Goal: Task Accomplishment & Management: Manage account settings

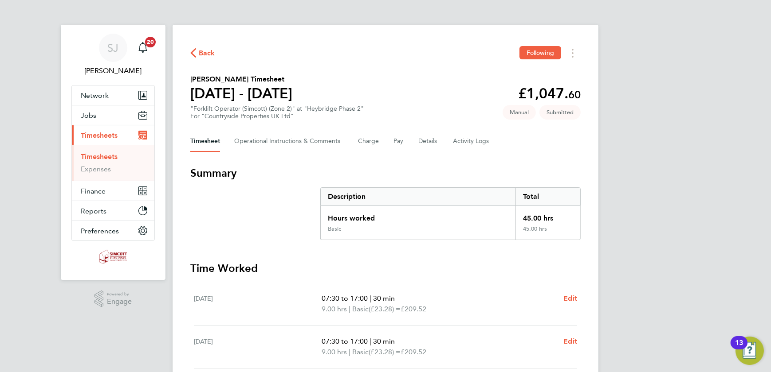
click at [106, 158] on link "Timesheets" at bounding box center [99, 157] width 37 height 8
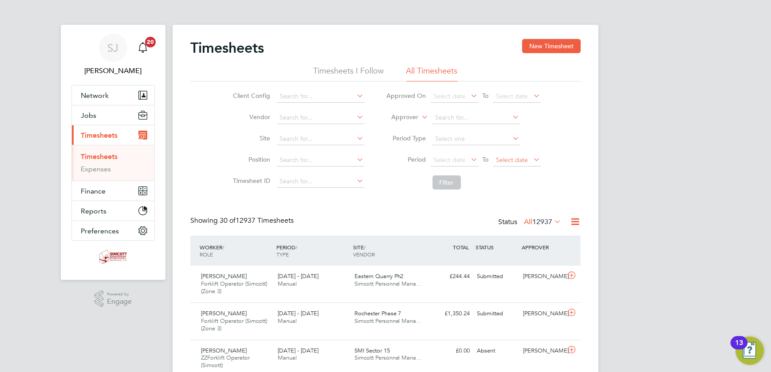
click at [516, 156] on span "Select date" at bounding box center [512, 160] width 32 height 8
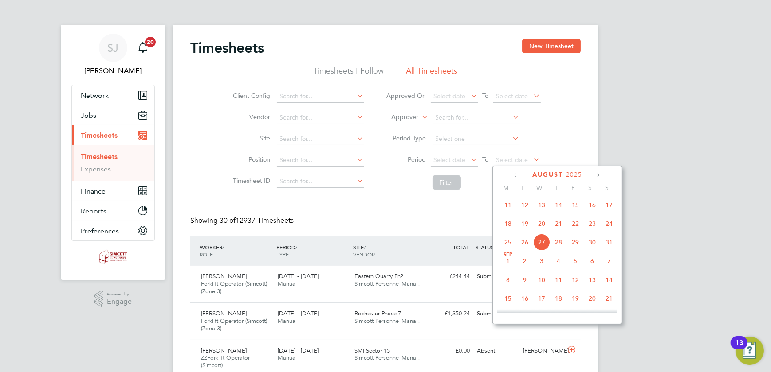
click at [611, 226] on span "24" at bounding box center [608, 223] width 17 height 17
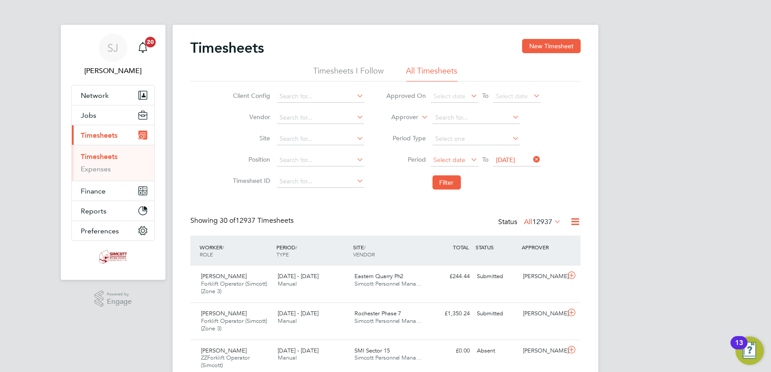
click at [459, 163] on span "Select date" at bounding box center [450, 160] width 32 height 8
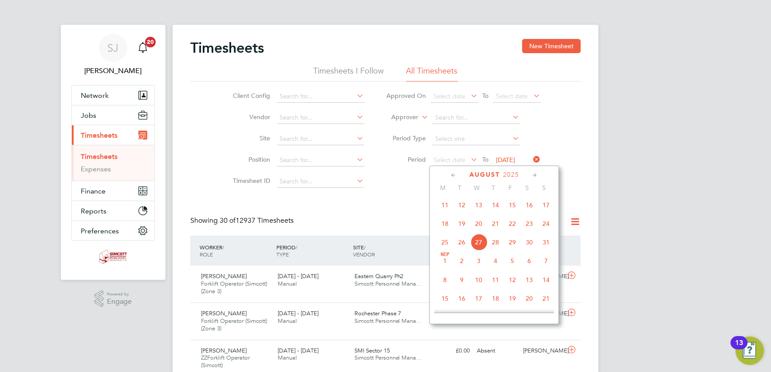
click at [448, 226] on span "18" at bounding box center [444, 223] width 17 height 17
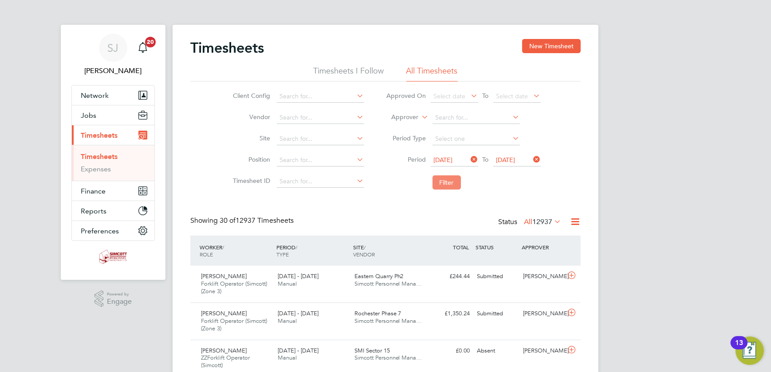
click at [453, 186] on button "Filter" at bounding box center [446, 183] width 28 height 14
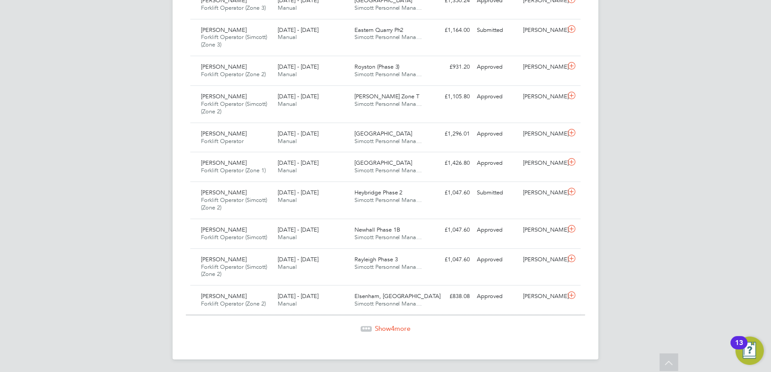
click at [393, 330] on span "4" at bounding box center [393, 329] width 4 height 8
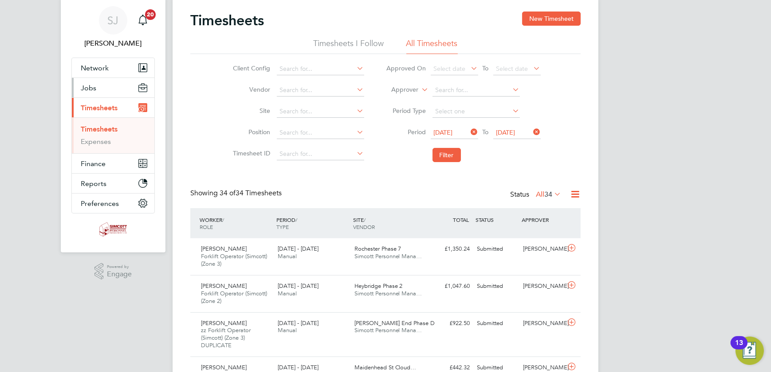
click at [96, 82] on button "Jobs" at bounding box center [113, 88] width 82 height 20
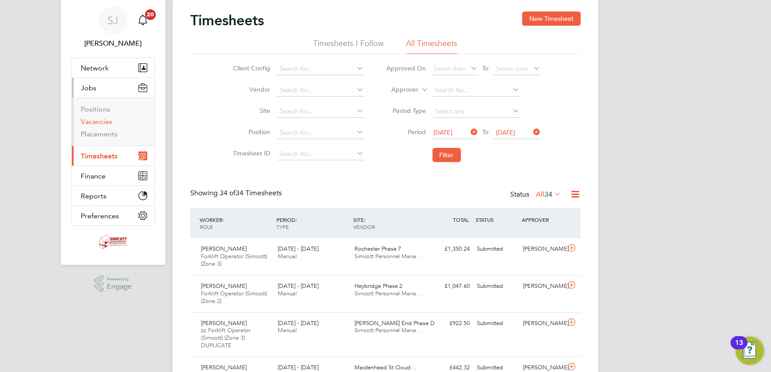
click at [106, 123] on link "Vacancies" at bounding box center [96, 121] width 31 height 8
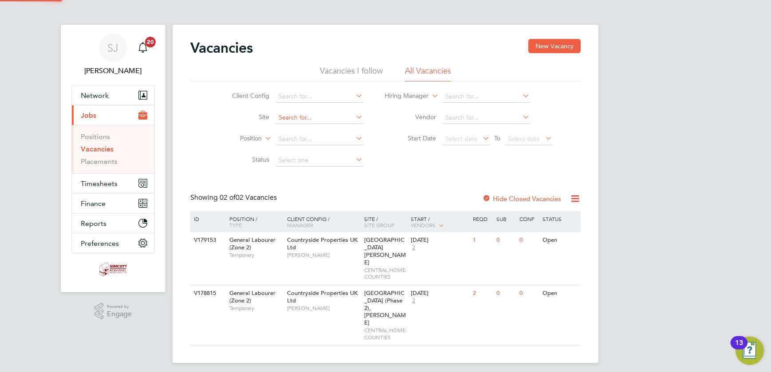
click at [302, 115] on input at bounding box center [319, 118] width 87 height 12
click at [345, 128] on li "Bishops Stortf ord (Stortford Fields)" at bounding box center [361, 130] width 172 height 12
type input "Bishops Stortford (Stortford Fields)"
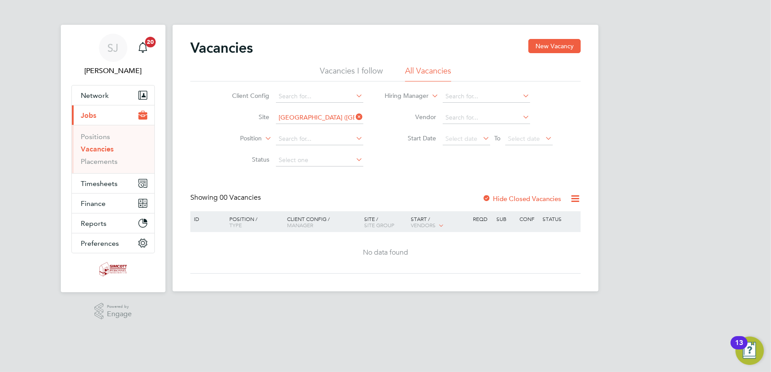
click at [508, 201] on label "Hide Closed Vacancies" at bounding box center [521, 199] width 79 height 8
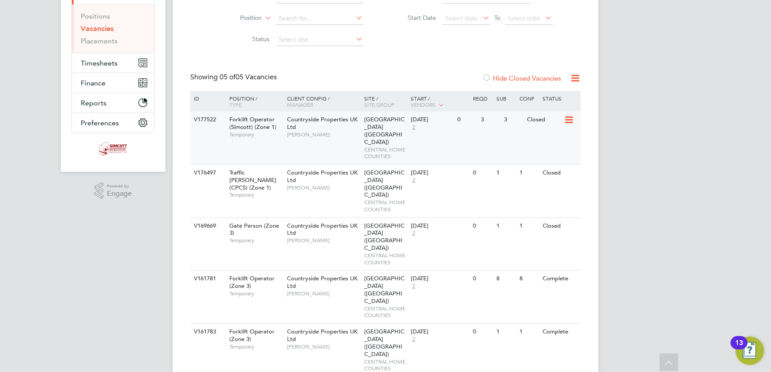
click at [324, 131] on span "Kirean Pawsey" at bounding box center [323, 134] width 73 height 7
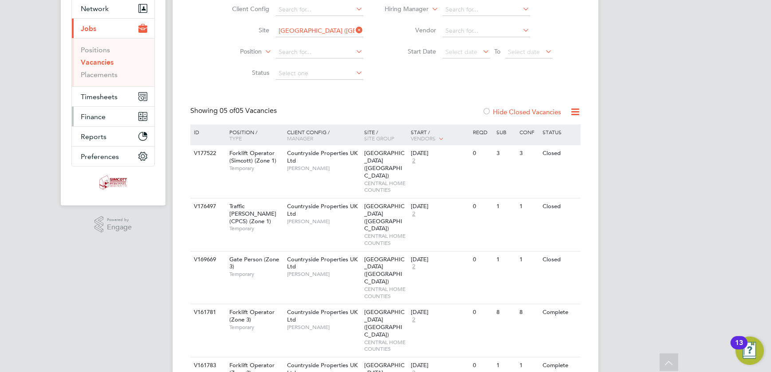
scroll to position [40, 0]
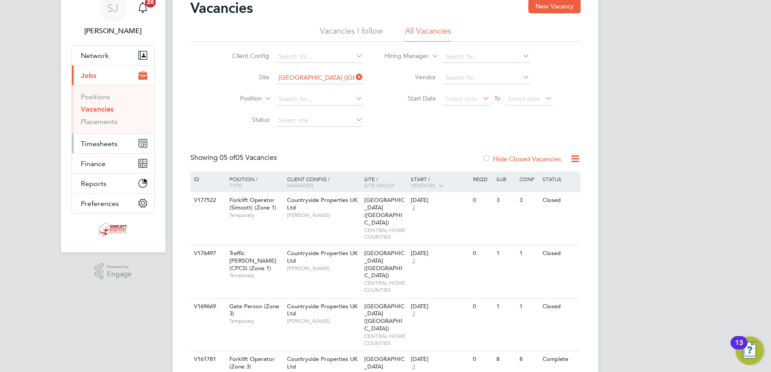
click at [93, 144] on span "Timesheets" at bounding box center [99, 144] width 37 height 8
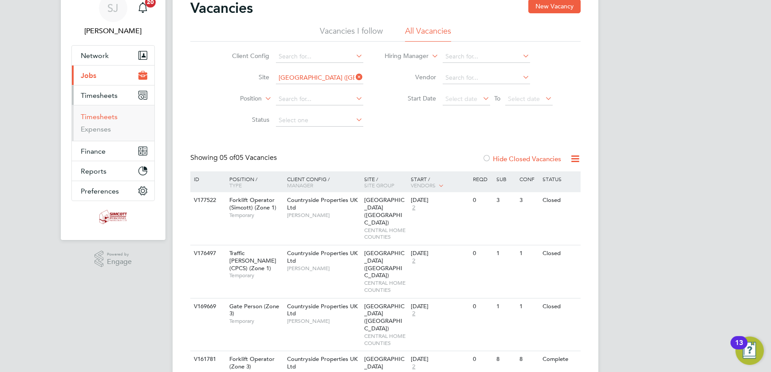
click at [93, 115] on link "Timesheets" at bounding box center [99, 117] width 37 height 8
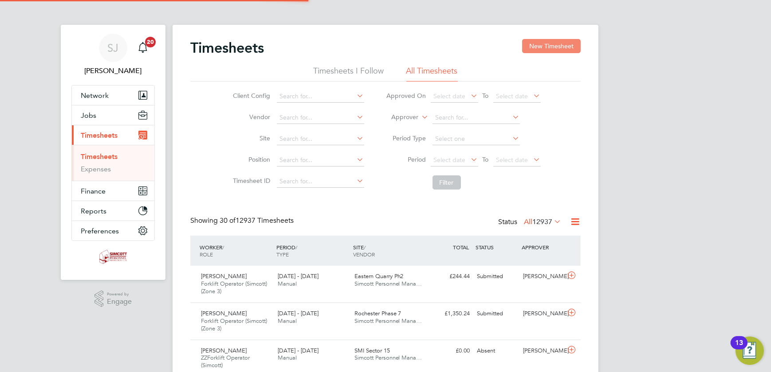
scroll to position [4, 4]
click at [546, 43] on button "New Timesheet" at bounding box center [551, 46] width 59 height 14
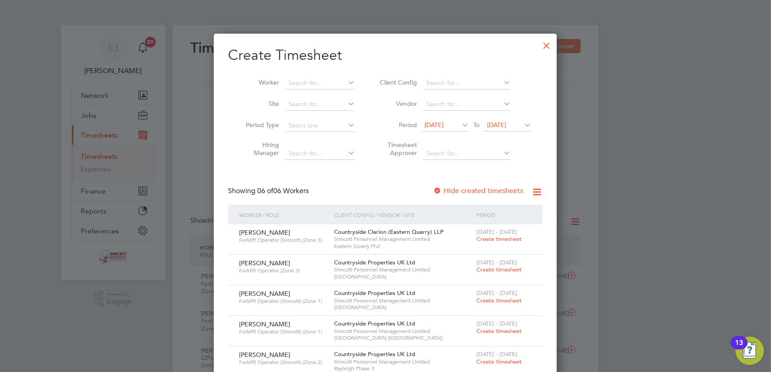
drag, startPoint x: 498, startPoint y: 124, endPoint x: 505, endPoint y: 124, distance: 6.7
click at [501, 124] on span "20 Aug 2025" at bounding box center [496, 125] width 19 height 8
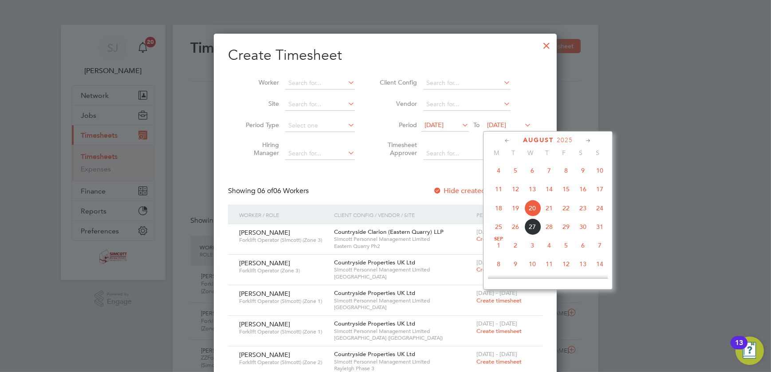
click at [600, 211] on span "24" at bounding box center [599, 208] width 17 height 17
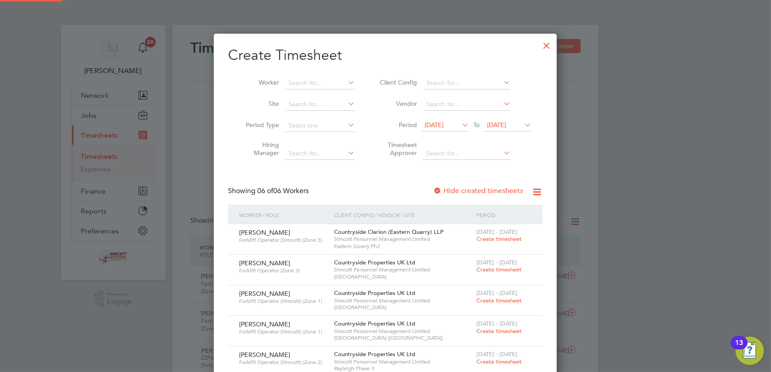
click at [442, 122] on span "13 Aug 2025" at bounding box center [433, 125] width 19 height 8
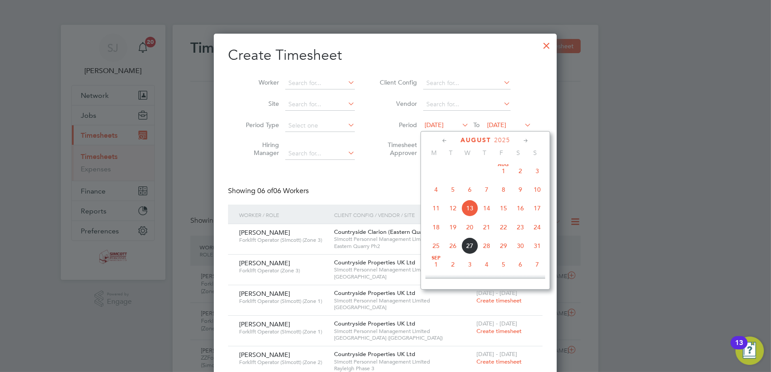
click at [437, 230] on span "18" at bounding box center [435, 227] width 17 height 17
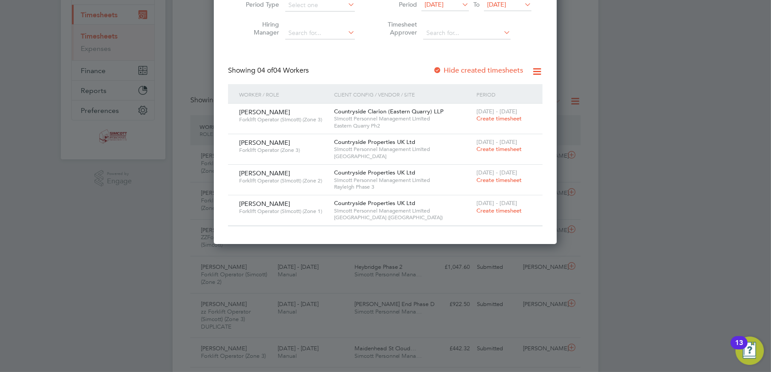
click at [497, 207] on span "Create timesheet" at bounding box center [498, 211] width 45 height 8
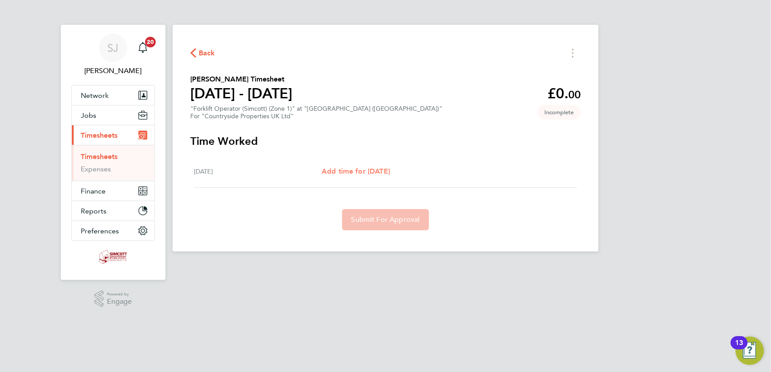
click at [364, 173] on span "Add time for Mon 18 Aug" at bounding box center [355, 171] width 68 height 8
select select "30"
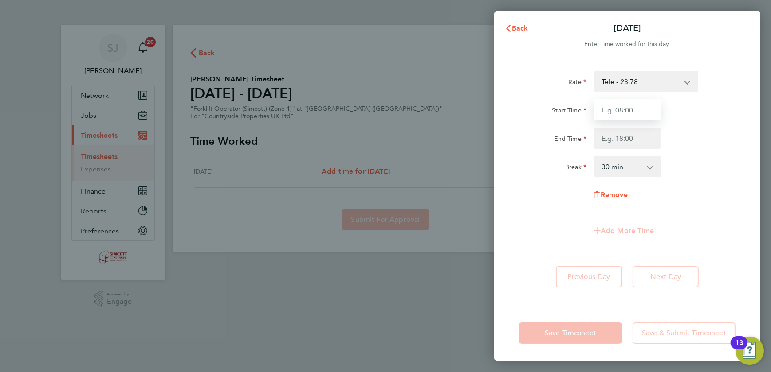
click at [640, 115] on input "Start Time" at bounding box center [626, 109] width 67 height 21
type input "07:30"
type input "17:00"
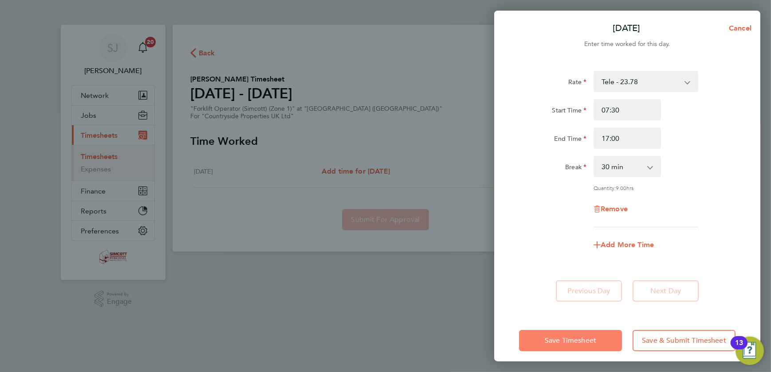
click at [572, 341] on span "Save Timesheet" at bounding box center [569, 341] width 51 height 9
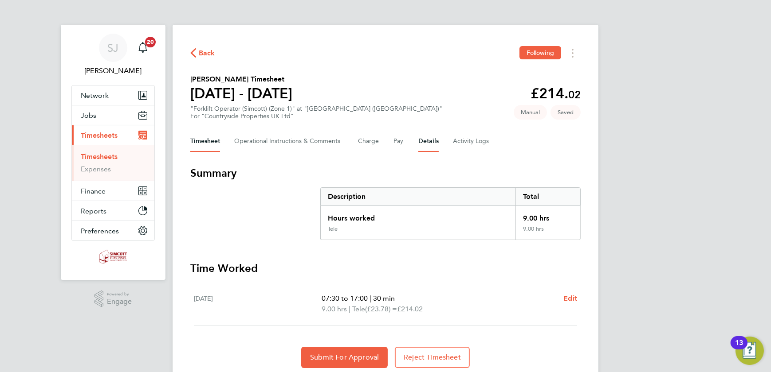
click at [432, 141] on button "Details" at bounding box center [428, 141] width 20 height 21
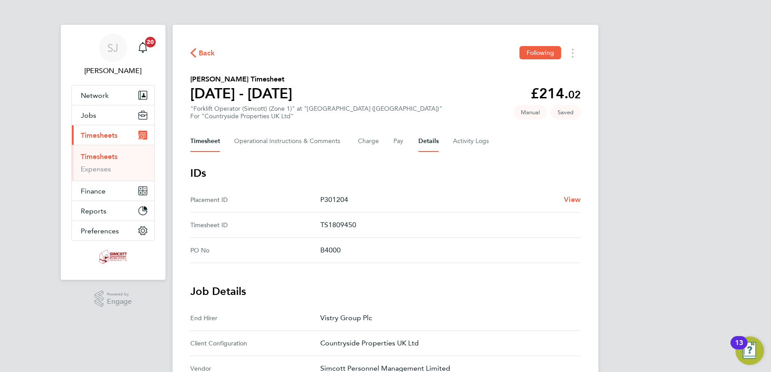
drag, startPoint x: 205, startPoint y: 145, endPoint x: 218, endPoint y: 144, distance: 12.9
click at [205, 145] on button "Timesheet" at bounding box center [205, 141] width 30 height 21
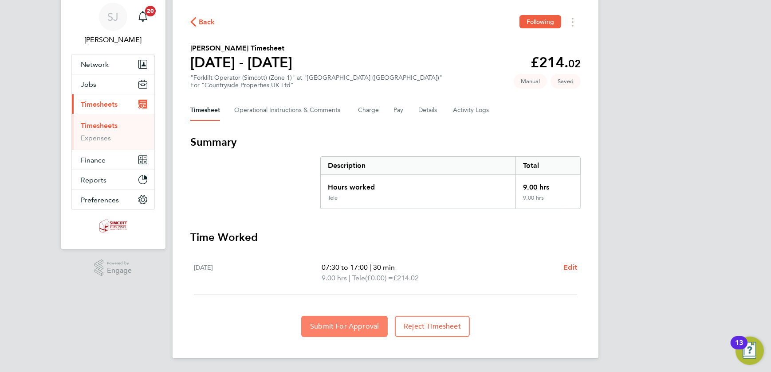
click at [364, 327] on span "Submit For Approval" at bounding box center [344, 326] width 69 height 9
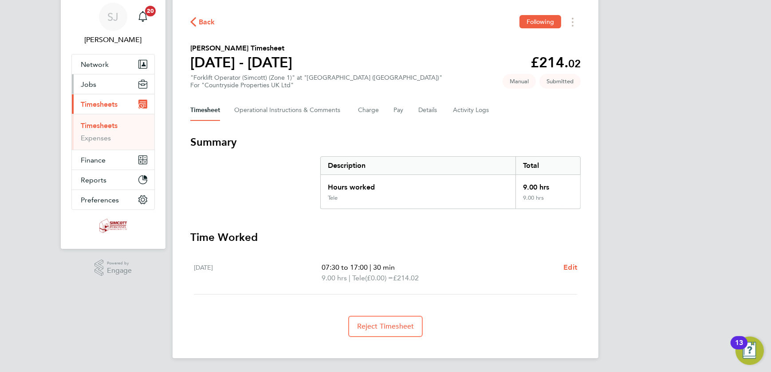
click at [90, 76] on button "Jobs" at bounding box center [113, 84] width 82 height 20
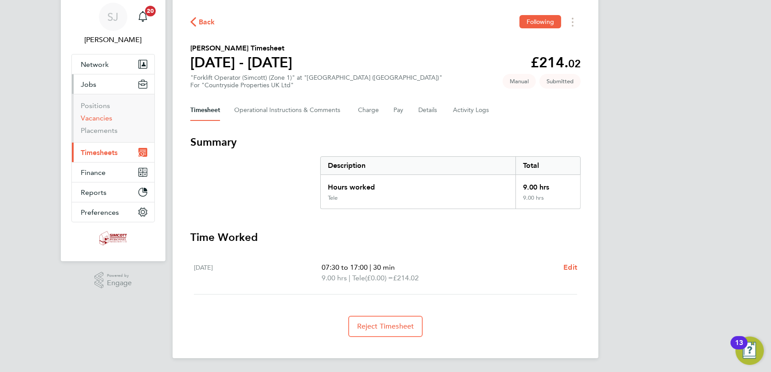
click at [102, 120] on link "Vacancies" at bounding box center [96, 118] width 31 height 8
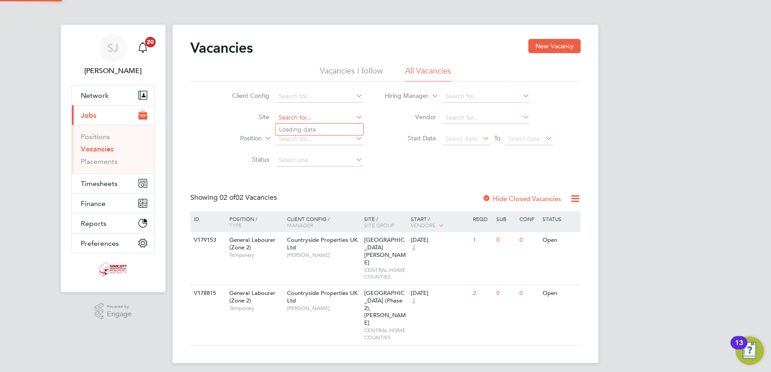
click at [295, 118] on input at bounding box center [319, 118] width 87 height 12
click at [307, 136] on li "Cogge shall Mill, Coggeshall" at bounding box center [327, 142] width 105 height 12
type input "[PERSON_NAME] Mill, [GEOGRAPHIC_DATA]"
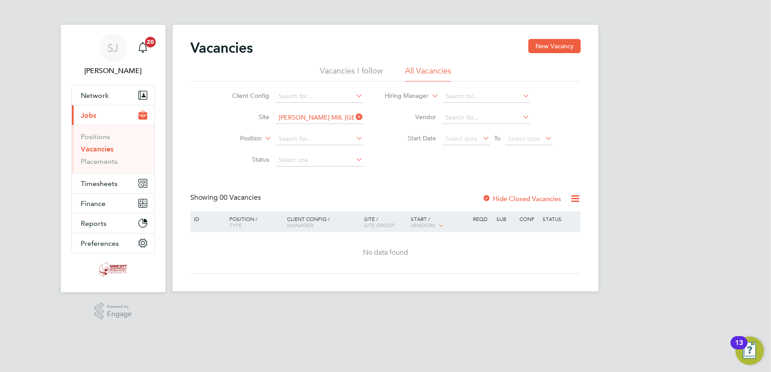
click at [509, 194] on div "Hide Closed Vacancies" at bounding box center [518, 198] width 87 height 11
click at [509, 196] on label "Hide Closed Vacancies" at bounding box center [521, 199] width 79 height 8
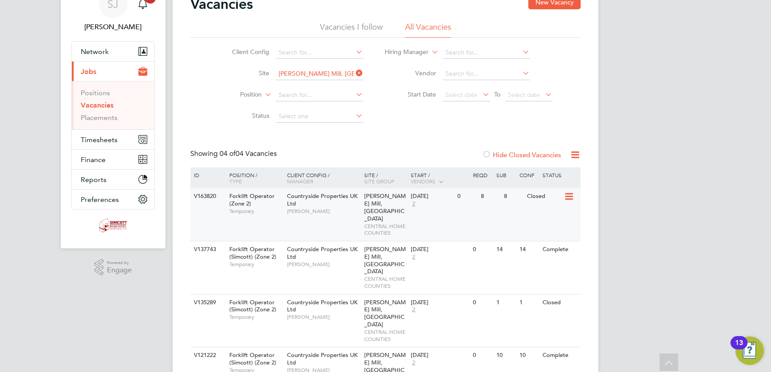
click at [366, 223] on span "CENTRAL HOME COUNTIES" at bounding box center [385, 230] width 42 height 14
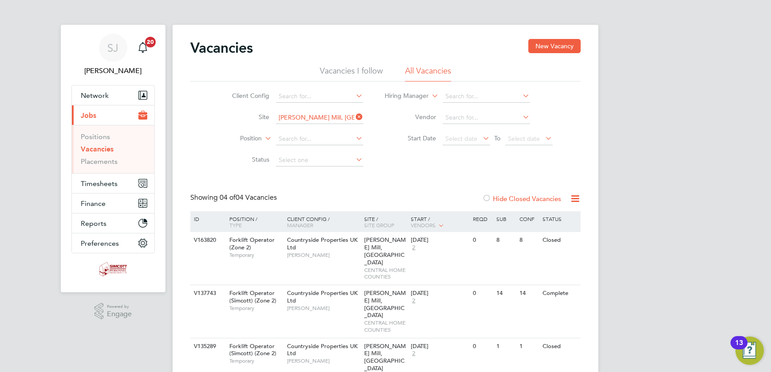
click at [106, 113] on button "Current page: Jobs" at bounding box center [113, 116] width 82 height 20
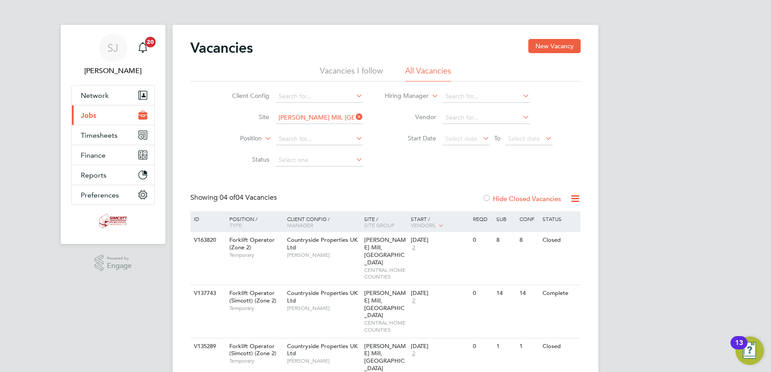
click at [97, 114] on button "Current page: Jobs" at bounding box center [113, 116] width 82 height 20
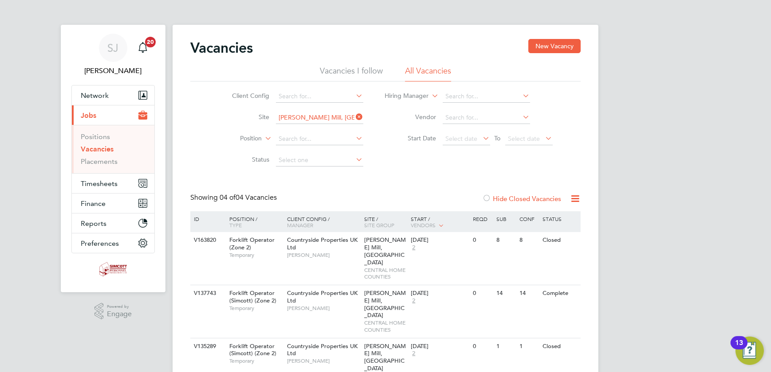
click at [98, 151] on link "Vacancies" at bounding box center [97, 149] width 33 height 8
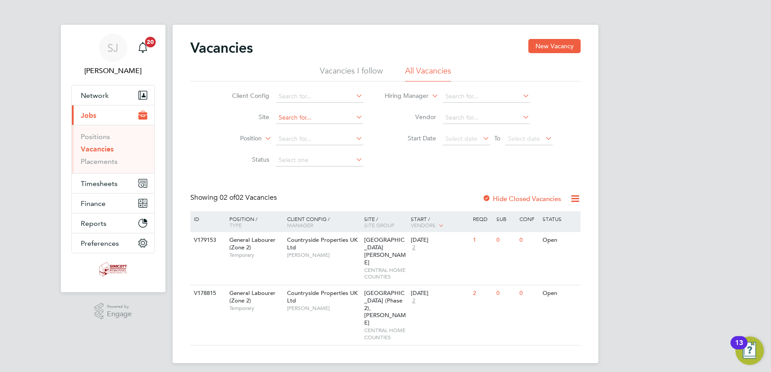
click at [331, 119] on input at bounding box center [319, 118] width 87 height 12
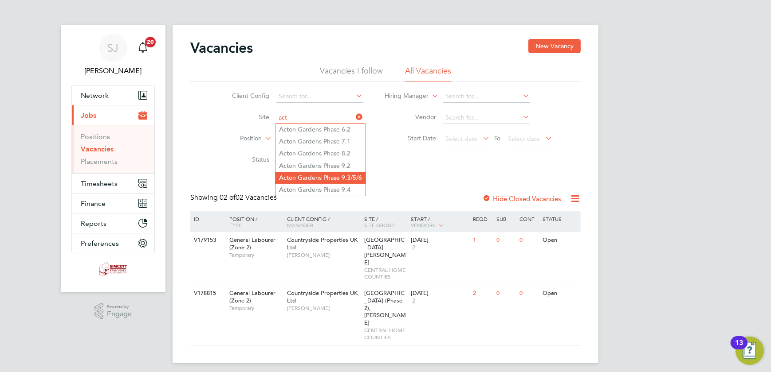
click at [337, 177] on li "Act on Gardens Phase 9.3/5/6" at bounding box center [320, 178] width 90 height 12
type input "Acton Gardens Phase 9.3/5/6"
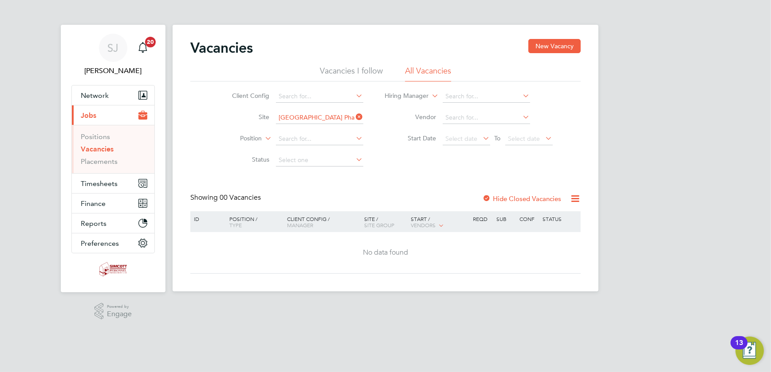
click at [507, 203] on div "Hide Closed Vacancies" at bounding box center [518, 198] width 87 height 11
click at [509, 199] on label "Hide Closed Vacancies" at bounding box center [521, 199] width 79 height 8
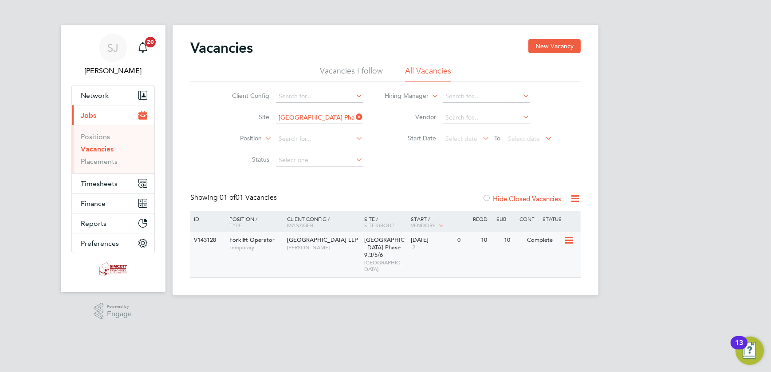
click at [372, 241] on span "Acton Gardens Phase 9.3/5/6" at bounding box center [384, 247] width 40 height 23
click at [354, 117] on icon at bounding box center [354, 117] width 0 height 12
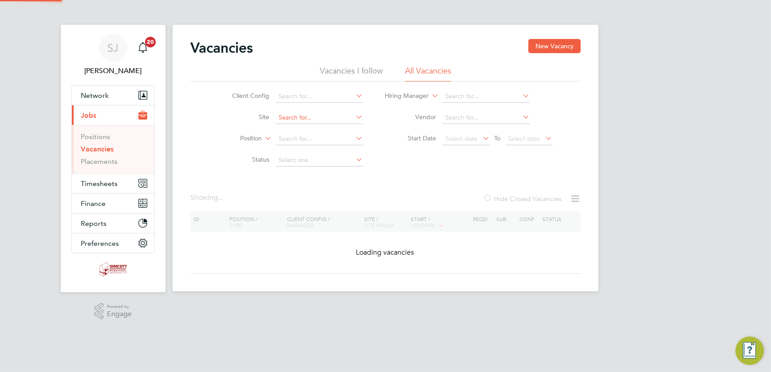
click at [328, 116] on input at bounding box center [319, 118] width 87 height 12
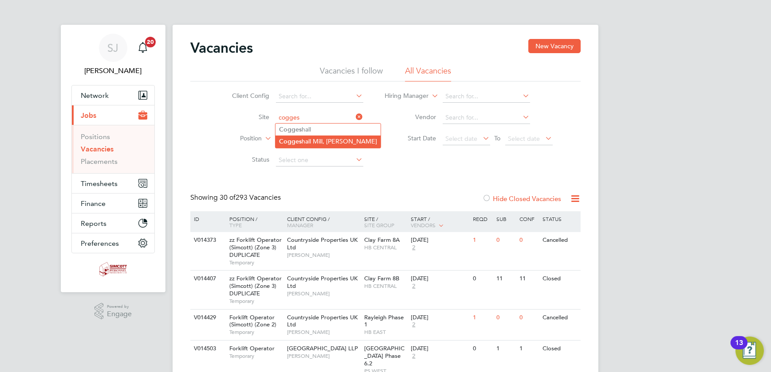
click at [311, 144] on li "Cogges hall Mill, Coggeshall" at bounding box center [327, 142] width 105 height 12
type input "[PERSON_NAME] Mill, [GEOGRAPHIC_DATA]"
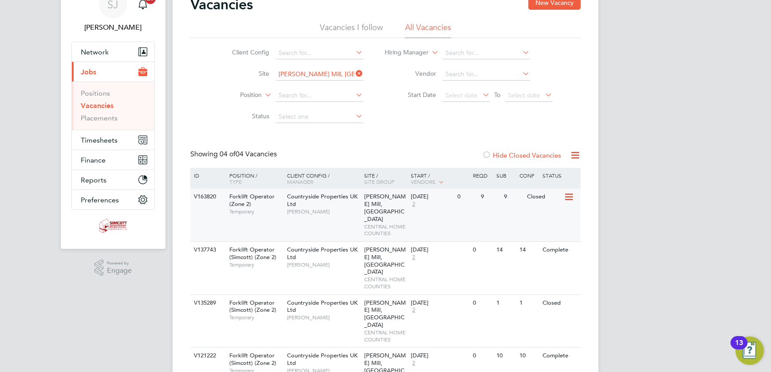
scroll to position [44, 0]
click at [349, 207] on div "Countryside Properties UK Ltd Dennis Healy" at bounding box center [324, 203] width 78 height 31
click at [95, 138] on span "Timesheets" at bounding box center [99, 140] width 37 height 8
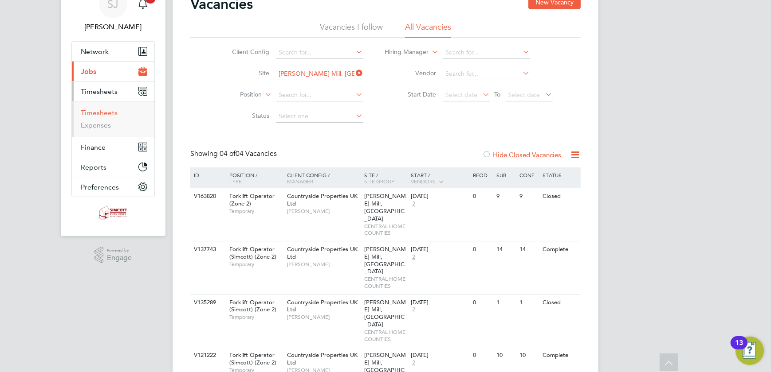
click at [92, 115] on link "Timesheets" at bounding box center [99, 113] width 37 height 8
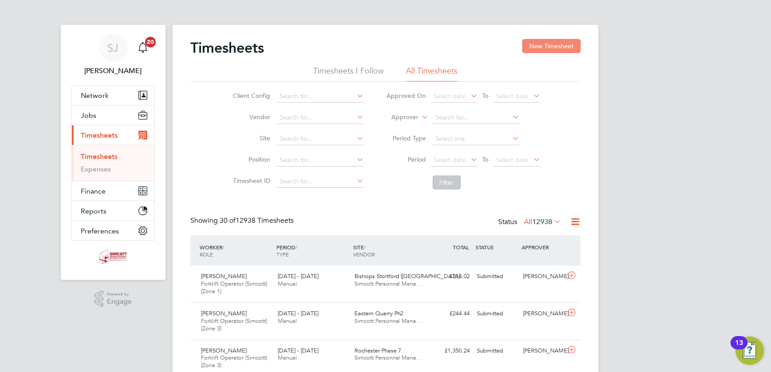
scroll to position [30, 77]
click at [536, 43] on button "New Timesheet" at bounding box center [551, 46] width 59 height 14
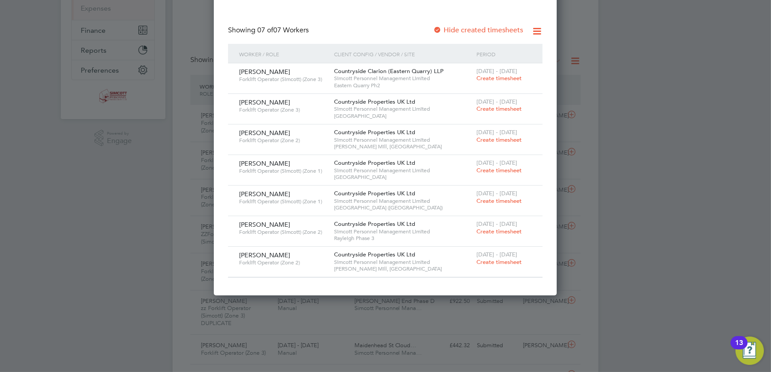
click at [490, 138] on span "Create timesheet" at bounding box center [498, 140] width 45 height 8
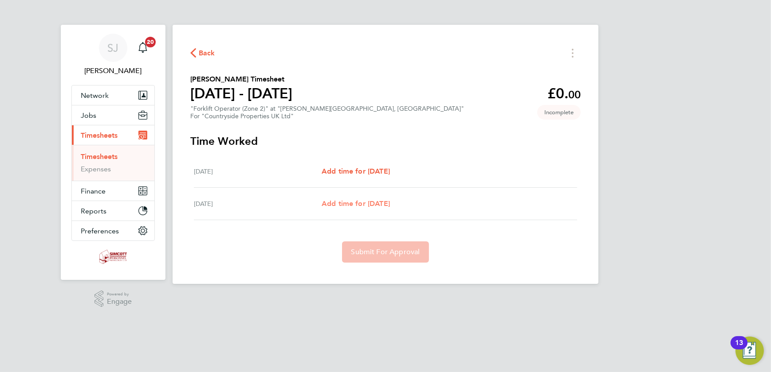
click at [377, 203] on span "Add time for Tue 19 Aug" at bounding box center [355, 204] width 68 height 8
select select "30"
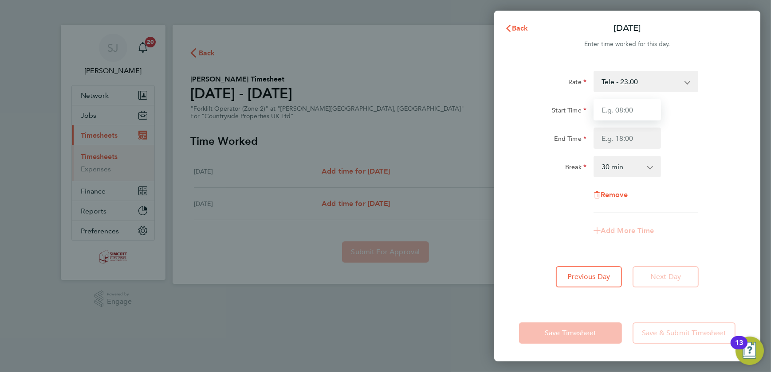
click at [620, 107] on input "Start Time" at bounding box center [626, 109] width 67 height 21
type input "07:30"
type input "17:00"
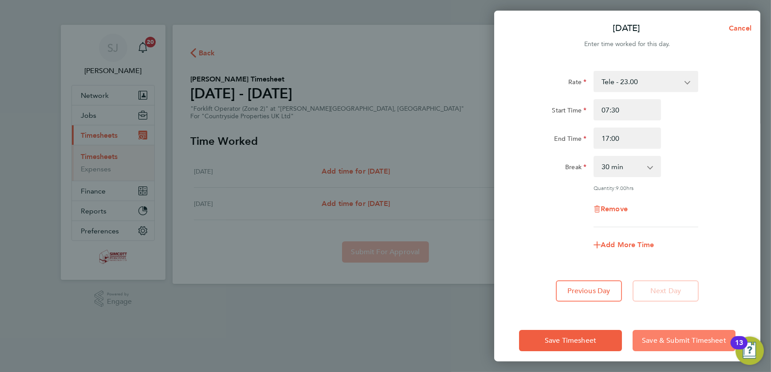
click at [677, 341] on span "Save & Submit Timesheet" at bounding box center [684, 341] width 84 height 9
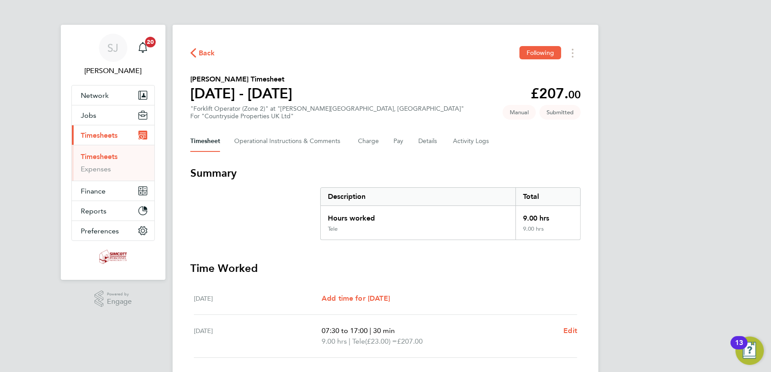
click at [94, 154] on link "Timesheets" at bounding box center [99, 157] width 37 height 8
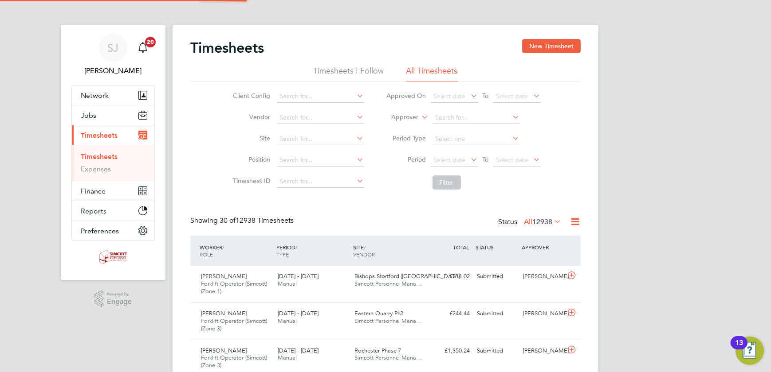
scroll to position [30, 77]
click at [514, 155] on span "Select date" at bounding box center [516, 161] width 47 height 12
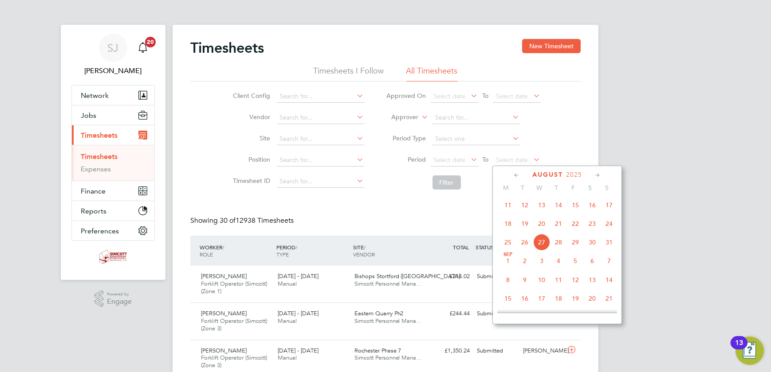
click at [604, 225] on span "24" at bounding box center [608, 223] width 17 height 17
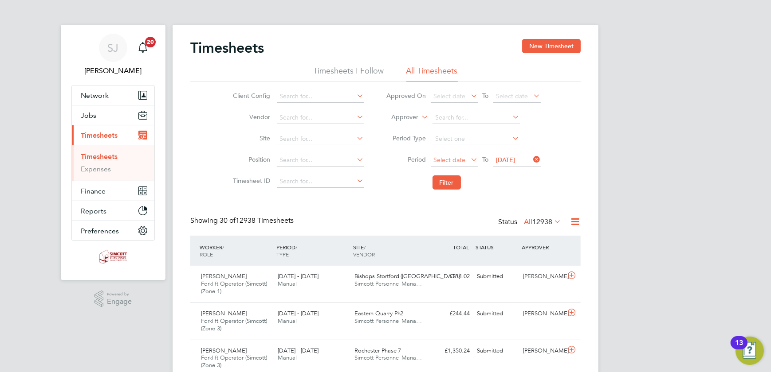
click at [441, 161] on span "Select date" at bounding box center [450, 160] width 32 height 8
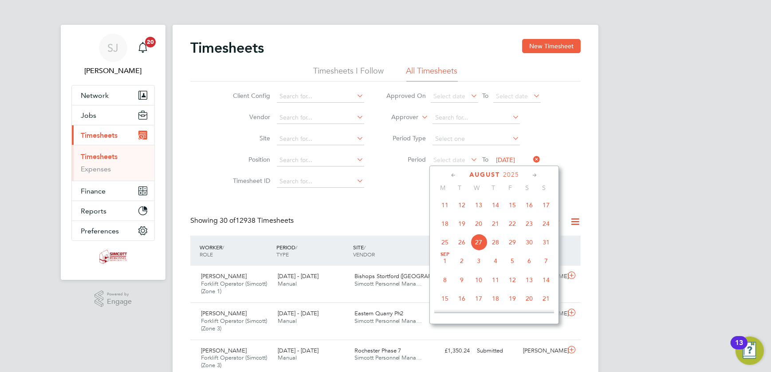
click at [439, 226] on span "18" at bounding box center [444, 223] width 17 height 17
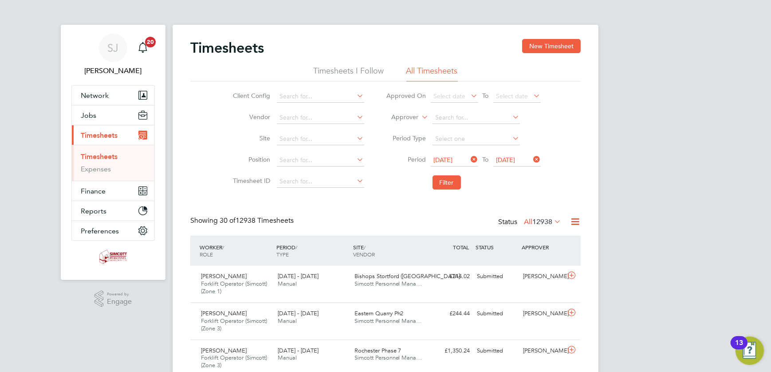
click at [427, 175] on li "Filter" at bounding box center [463, 182] width 176 height 23
click at [445, 177] on button "Filter" at bounding box center [446, 183] width 28 height 14
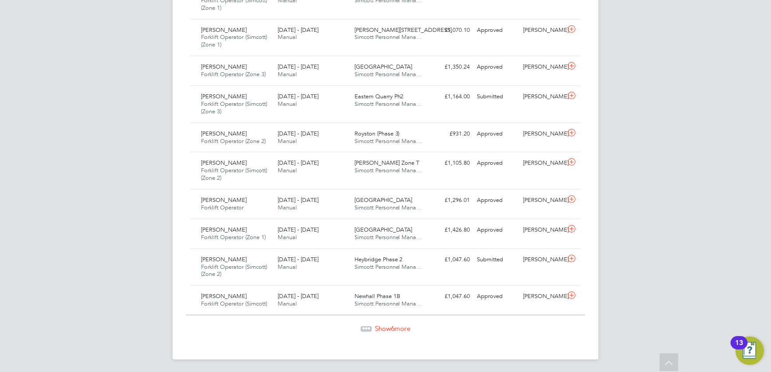
click at [395, 327] on span "Show 6 more" at bounding box center [392, 329] width 35 height 8
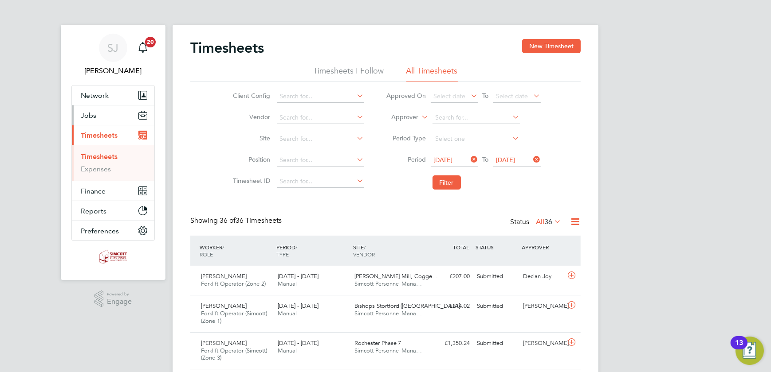
click at [97, 115] on button "Jobs" at bounding box center [113, 116] width 82 height 20
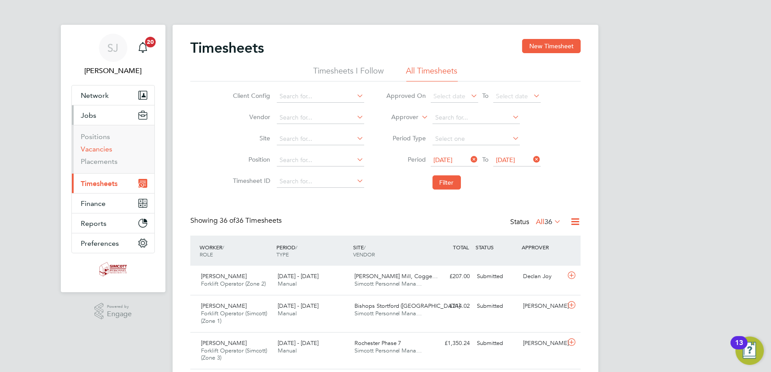
click at [93, 153] on link "Vacancies" at bounding box center [96, 149] width 31 height 8
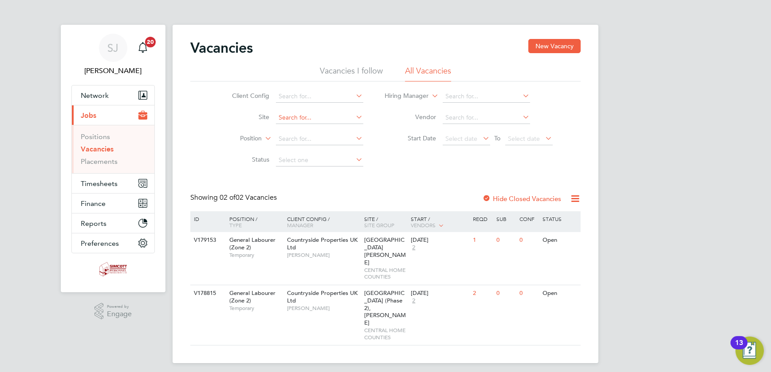
click at [305, 117] on input at bounding box center [319, 118] width 87 height 12
click at [358, 134] on li "Maidenhead St Cloud Way" at bounding box center [319, 130] width 88 height 12
type input "Maidenhead St Cloud Way"
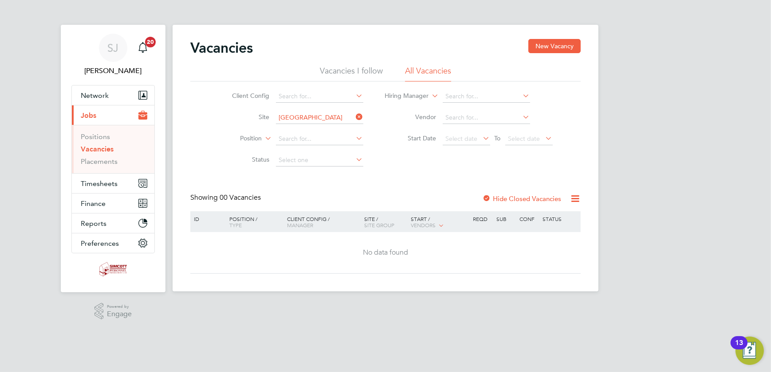
click at [504, 196] on label "Hide Closed Vacancies" at bounding box center [521, 199] width 79 height 8
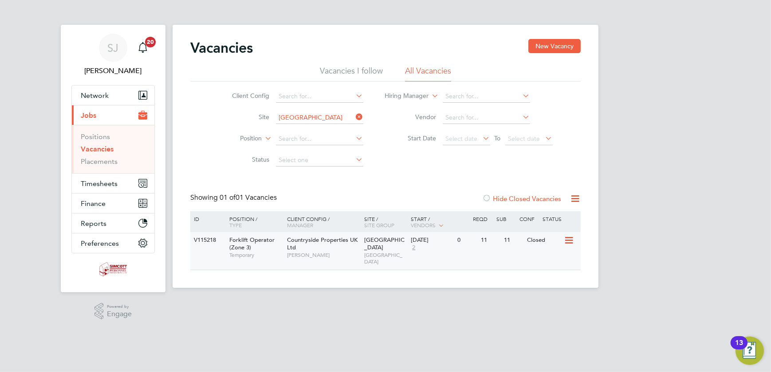
click at [362, 247] on div "Maidenhead St Cloud Way WEST LONDON" at bounding box center [385, 251] width 47 height 38
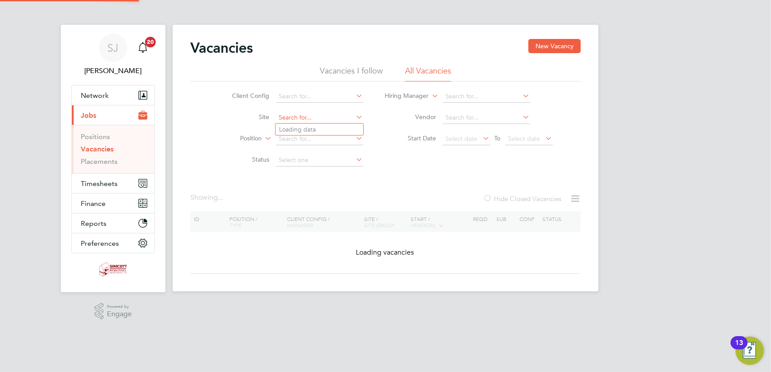
click at [330, 117] on input at bounding box center [319, 118] width 87 height 12
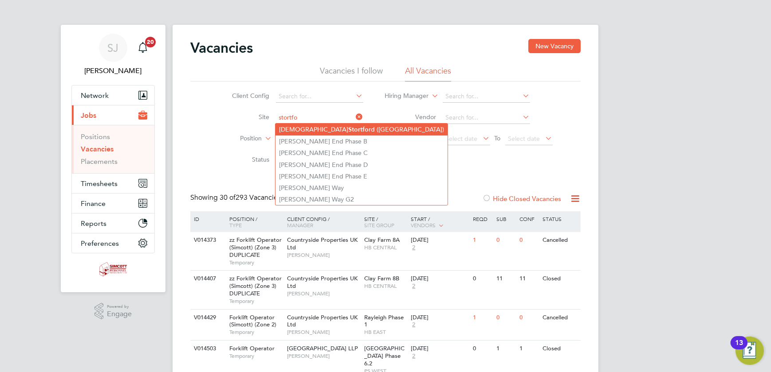
click at [334, 127] on li "Bishops Stortfo rd (Stortford Fields)" at bounding box center [361, 130] width 172 height 12
type input "Bishops Stortford (Stortford Fields)"
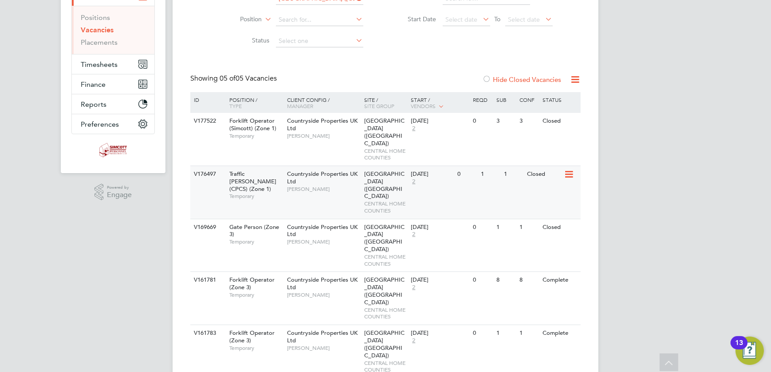
scroll to position [157, 0]
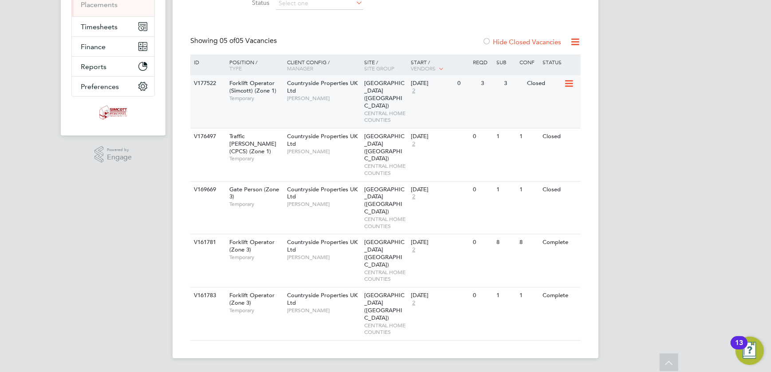
click at [351, 112] on div "V177522 Forklift Operator (Simcott) (Zone 1) Temporary Countryside Properties U…" at bounding box center [385, 101] width 390 height 53
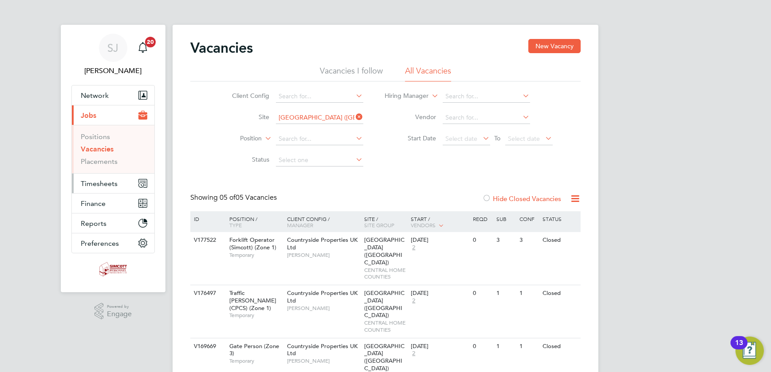
click at [110, 180] on span "Timesheets" at bounding box center [99, 184] width 37 height 8
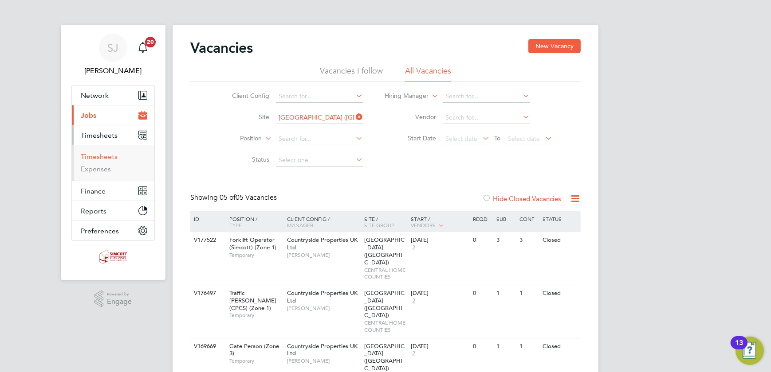
click at [100, 155] on link "Timesheets" at bounding box center [99, 157] width 37 height 8
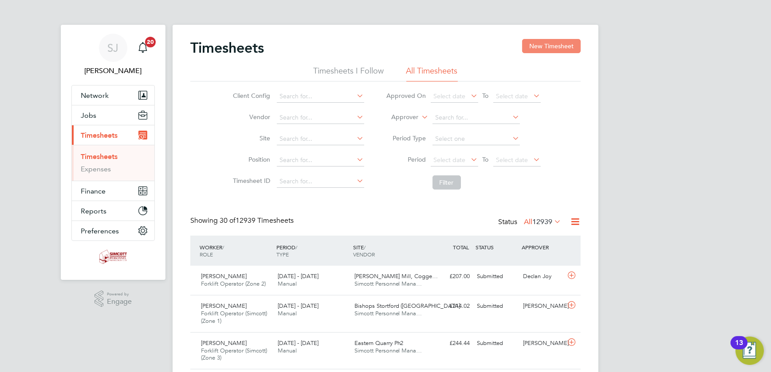
scroll to position [30, 77]
click at [555, 44] on button "New Timesheet" at bounding box center [551, 46] width 59 height 14
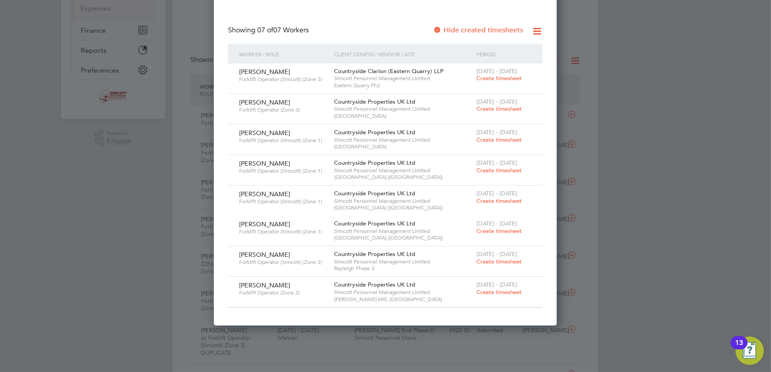
drag, startPoint x: 492, startPoint y: 228, endPoint x: 487, endPoint y: 228, distance: 5.3
click at [492, 228] on span "Create timesheet" at bounding box center [498, 231] width 45 height 8
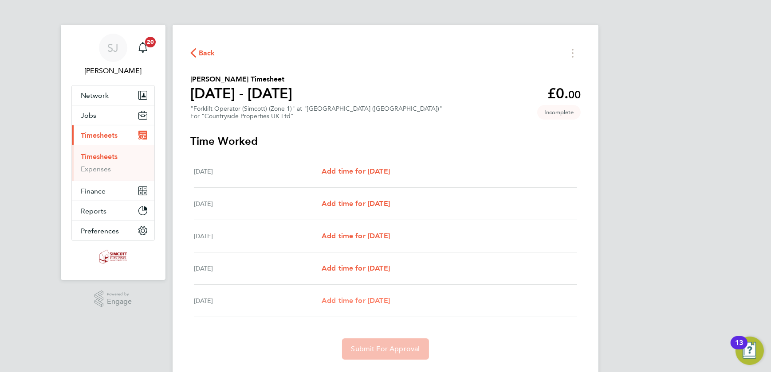
click at [366, 299] on span "Add time for Fri 22 Aug" at bounding box center [355, 301] width 68 height 8
select select "30"
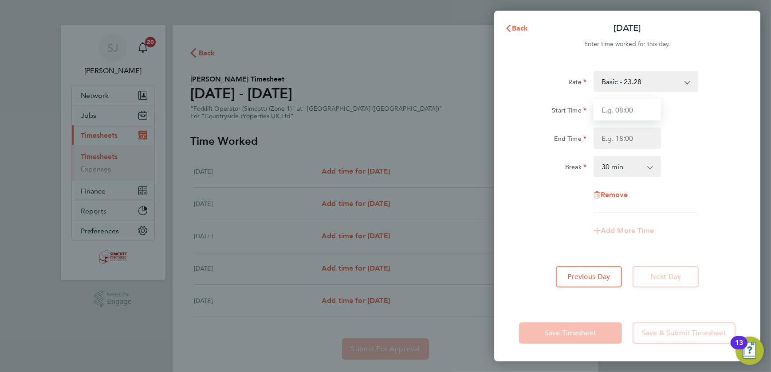
click at [631, 107] on input "Start Time" at bounding box center [626, 109] width 67 height 21
type input "07:30"
type input "17:00"
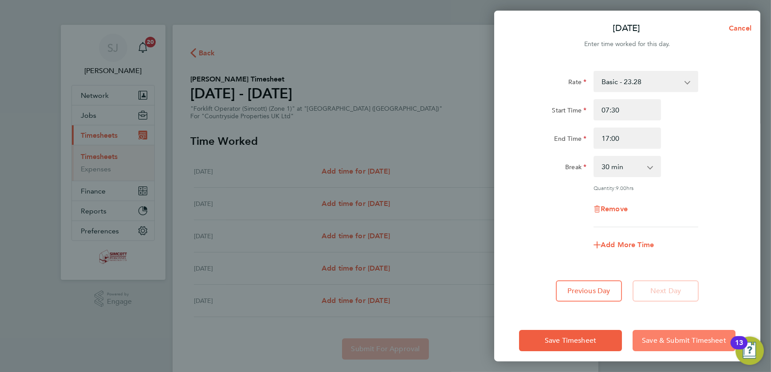
click at [653, 334] on button "Save & Submit Timesheet" at bounding box center [683, 340] width 103 height 21
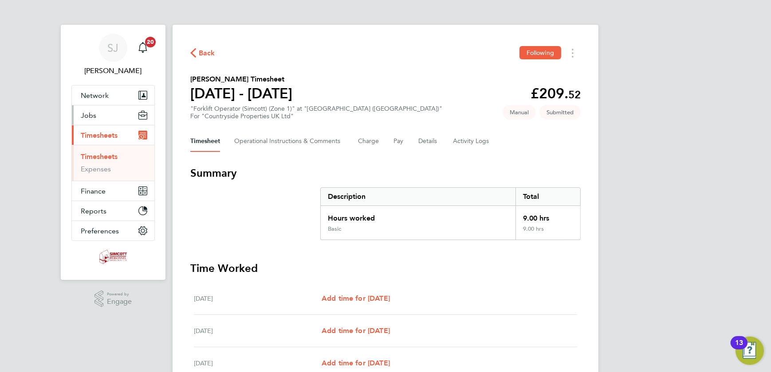
click at [95, 111] on span "Jobs" at bounding box center [89, 115] width 16 height 8
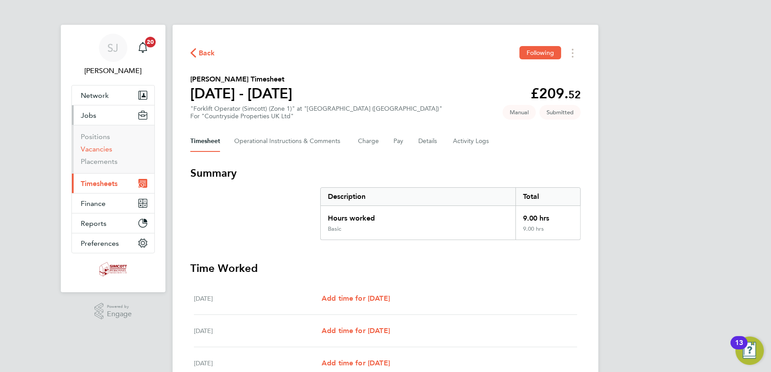
click at [96, 149] on link "Vacancies" at bounding box center [96, 149] width 31 height 8
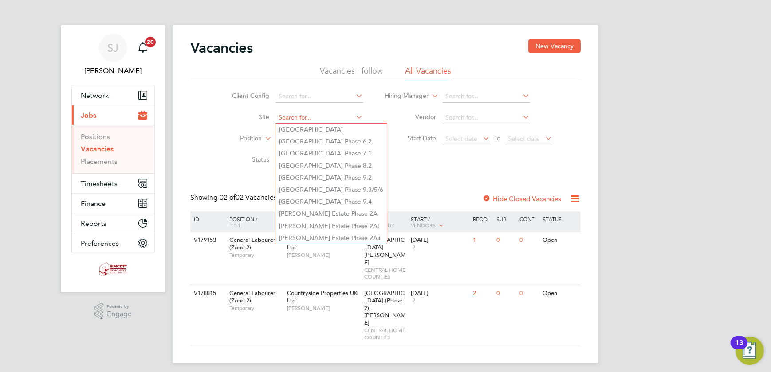
click at [293, 116] on input at bounding box center [319, 118] width 87 height 12
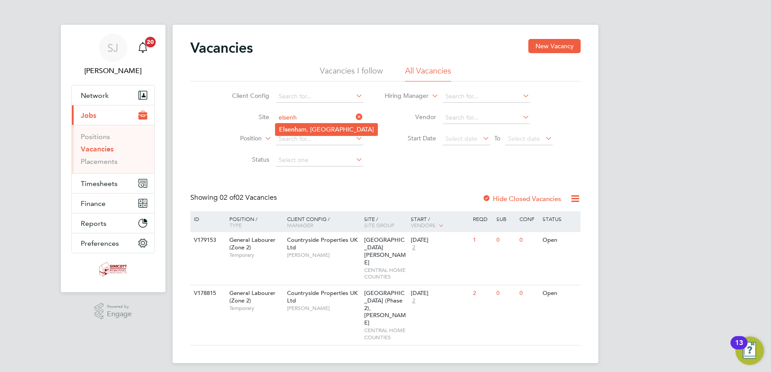
click at [315, 130] on li "Elsenh am, Hall Road" at bounding box center [326, 130] width 102 height 12
type input "Elsenham, Hall Road"
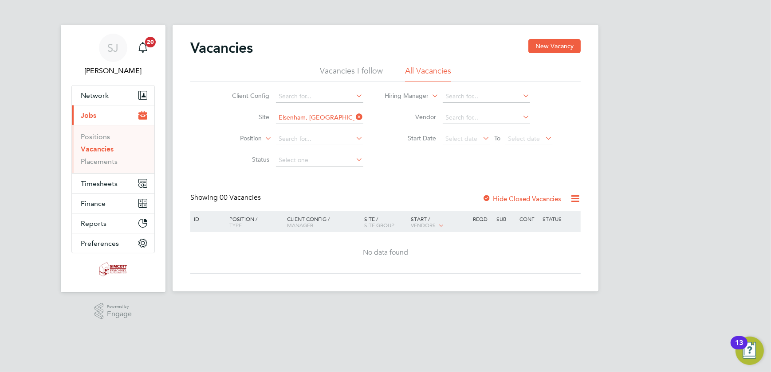
click at [503, 196] on label "Hide Closed Vacancies" at bounding box center [521, 199] width 79 height 8
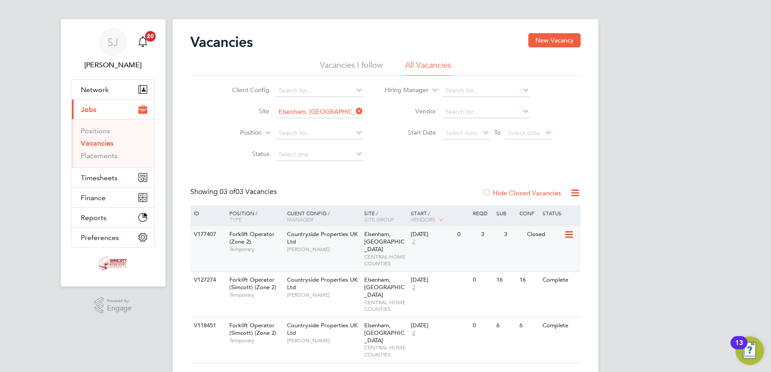
click at [370, 243] on span "Elsenham, Hall Road" at bounding box center [384, 242] width 40 height 23
click at [102, 180] on span "Timesheets" at bounding box center [99, 178] width 37 height 8
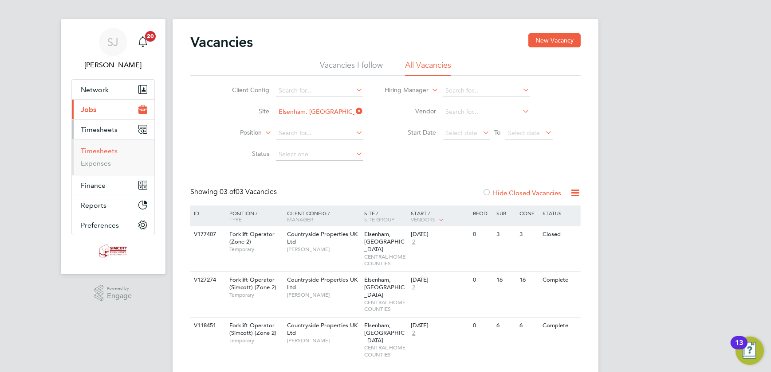
click at [100, 147] on link "Timesheets" at bounding box center [99, 151] width 37 height 8
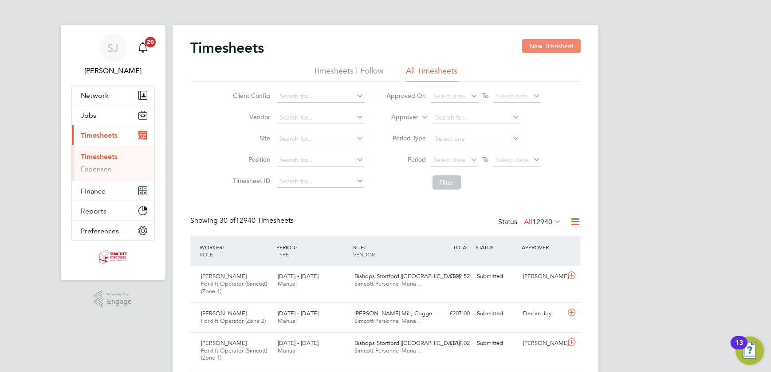
scroll to position [4, 4]
click at [547, 44] on button "New Timesheet" at bounding box center [551, 46] width 59 height 14
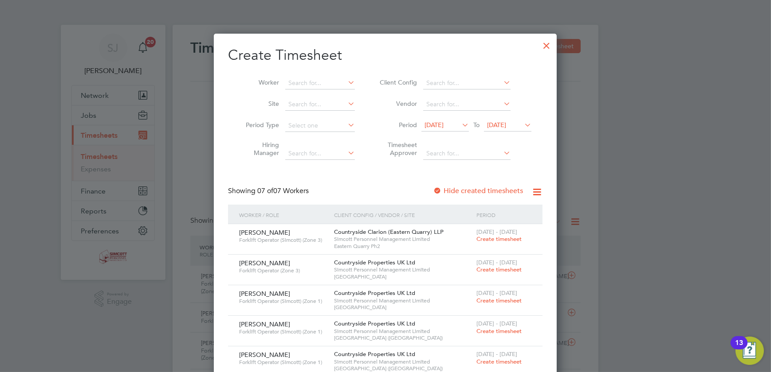
click at [501, 124] on span "20 Aug 2025" at bounding box center [496, 125] width 19 height 8
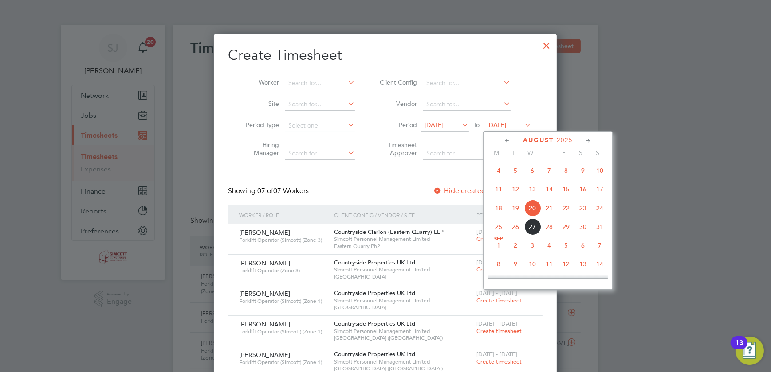
click at [599, 209] on span "24" at bounding box center [599, 208] width 17 height 17
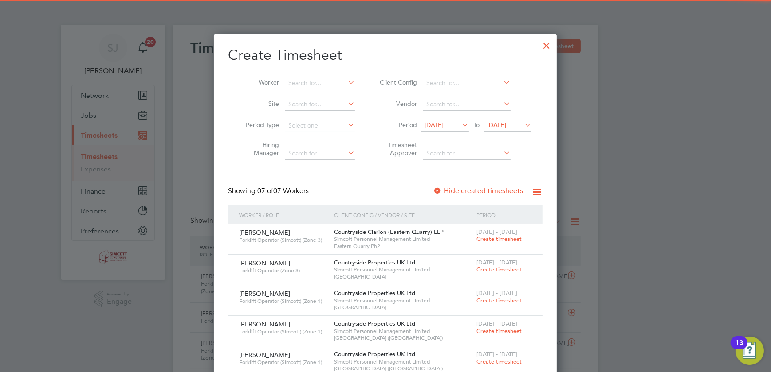
click at [443, 123] on span "13 Aug 2025" at bounding box center [433, 125] width 19 height 8
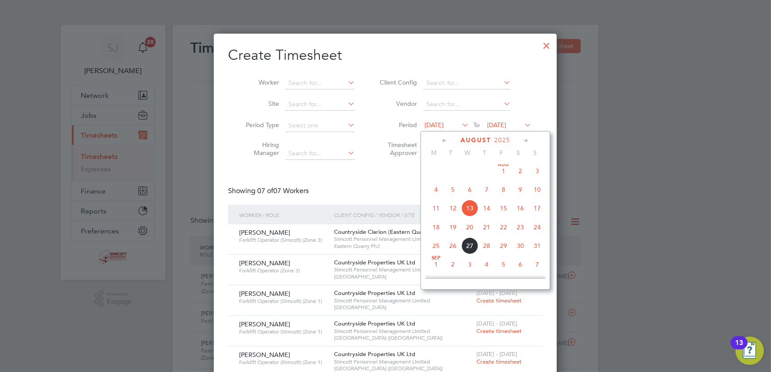
click at [434, 230] on span "18" at bounding box center [435, 227] width 17 height 17
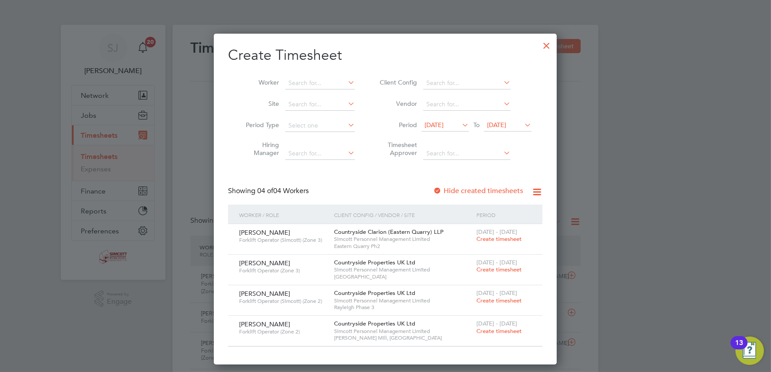
drag, startPoint x: 548, startPoint y: 44, endPoint x: 359, endPoint y: 20, distance: 190.0
click at [547, 44] on div at bounding box center [546, 43] width 16 height 16
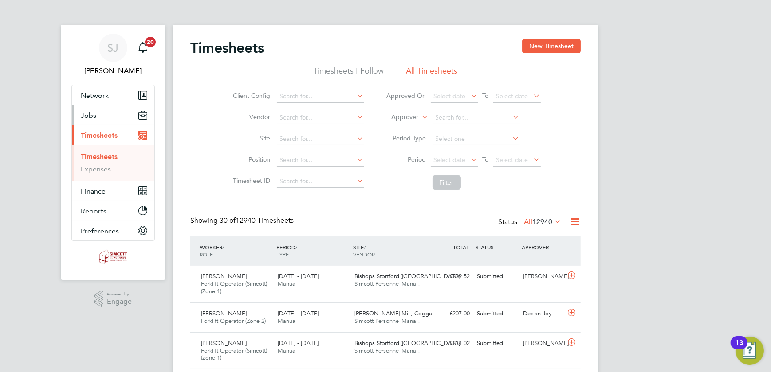
click at [85, 117] on span "Jobs" at bounding box center [89, 115] width 16 height 8
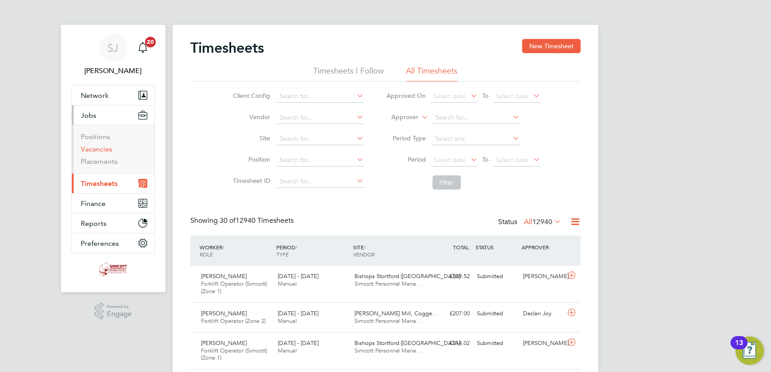
click at [102, 151] on link "Vacancies" at bounding box center [96, 149] width 31 height 8
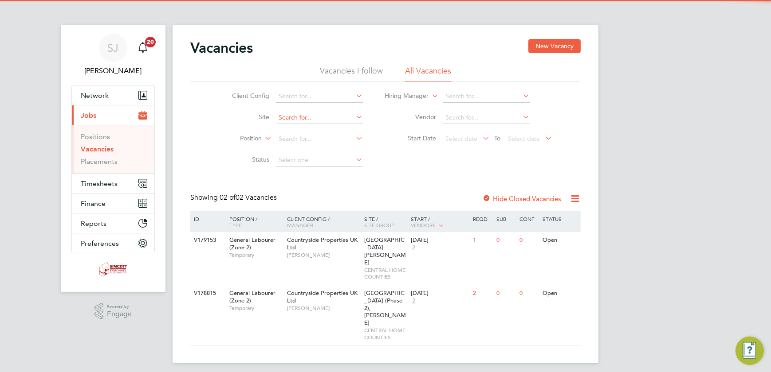
click at [304, 119] on input at bounding box center [319, 118] width 87 height 12
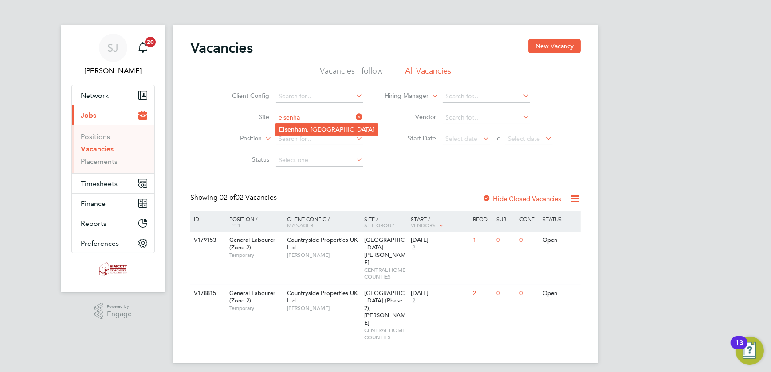
click at [318, 130] on li "Elsenha m, Hall Road" at bounding box center [326, 130] width 102 height 12
type input "Elsenham, Hall Road"
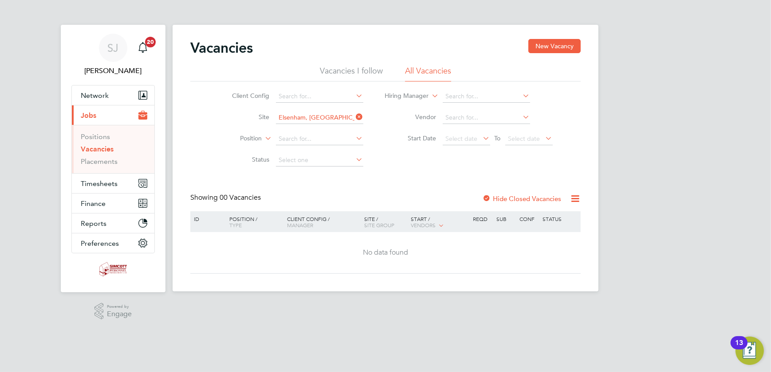
click at [530, 201] on label "Hide Closed Vacancies" at bounding box center [521, 199] width 79 height 8
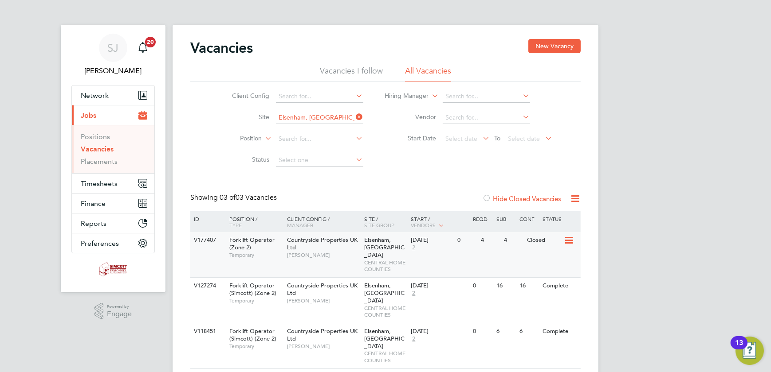
click at [470, 252] on div "V177407 Forklift Operator (Zone 2) Temporary Countryside Properties UK Ltd Mark…" at bounding box center [385, 254] width 390 height 45
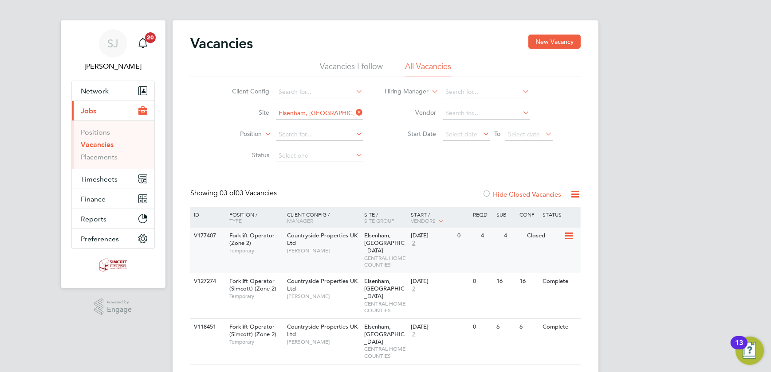
scroll to position [6, 0]
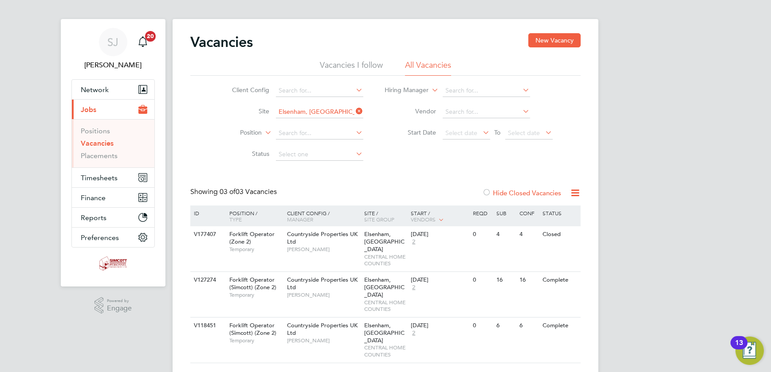
click at [354, 111] on icon at bounding box center [354, 111] width 0 height 12
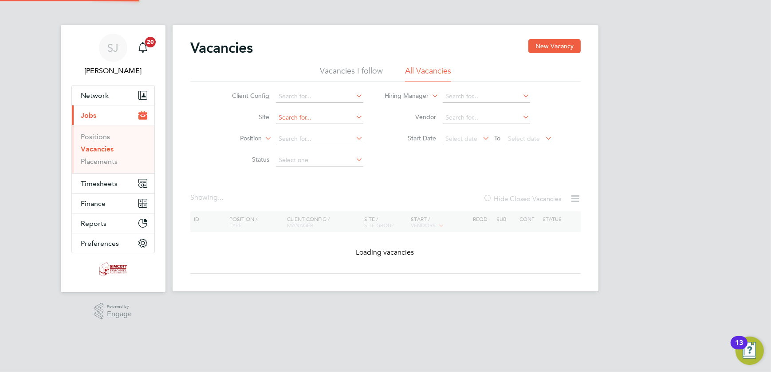
click at [313, 115] on input at bounding box center [319, 118] width 87 height 12
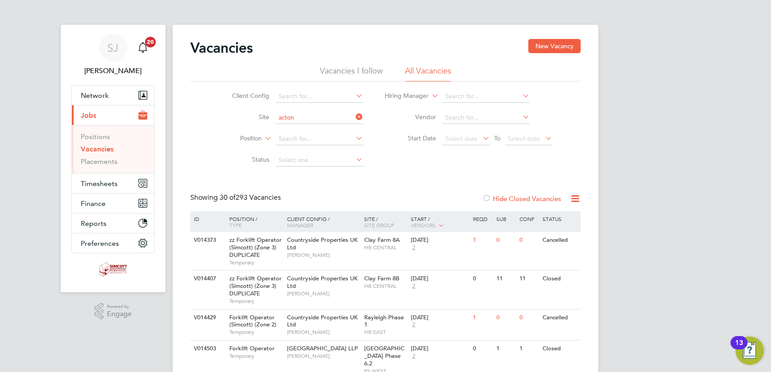
click at [325, 177] on li "Acton Gardens Phase 9.3/5/6" at bounding box center [319, 178] width 89 height 12
type input "Acton Gardens Phase 9.3/5/6"
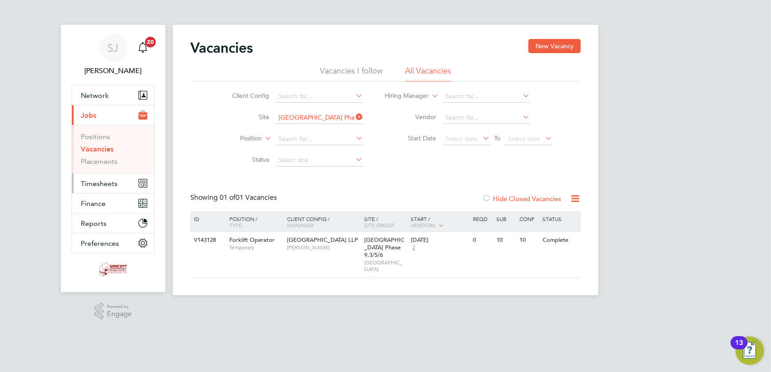
click at [100, 182] on span "Timesheets" at bounding box center [99, 184] width 37 height 8
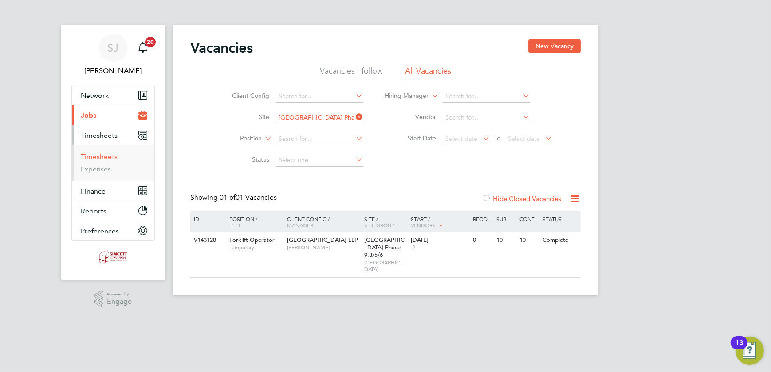
click at [94, 159] on link "Timesheets" at bounding box center [99, 157] width 37 height 8
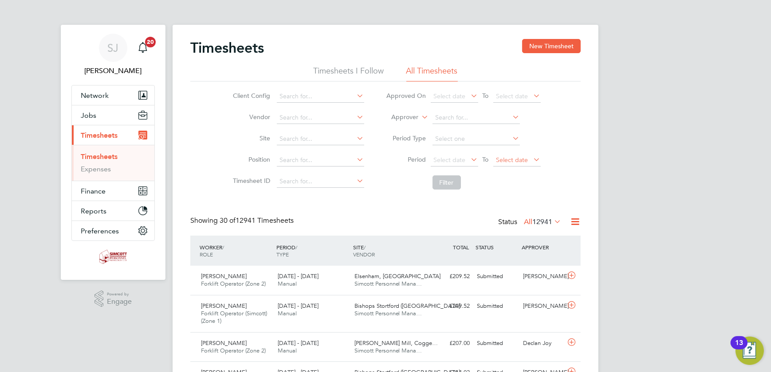
scroll to position [22, 77]
click at [525, 160] on span "Select date" at bounding box center [512, 160] width 32 height 8
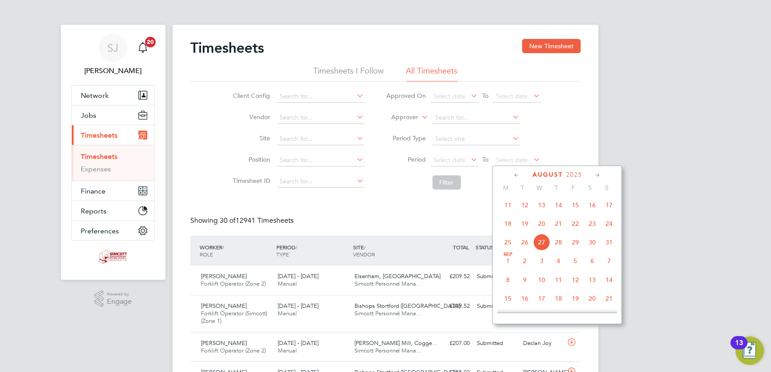
click at [610, 227] on span "24" at bounding box center [608, 223] width 17 height 17
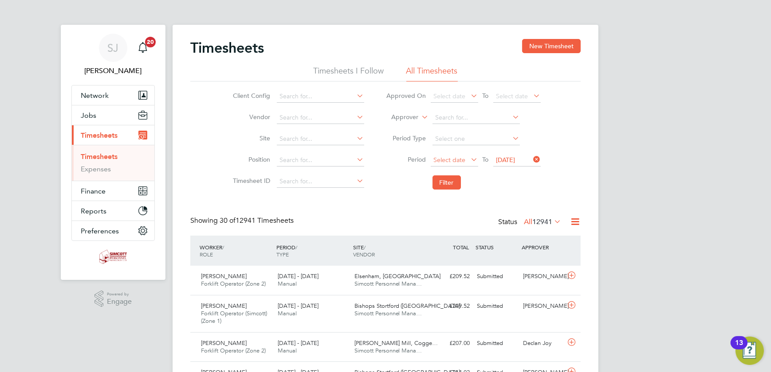
click at [450, 163] on span "Select date" at bounding box center [454, 161] width 47 height 12
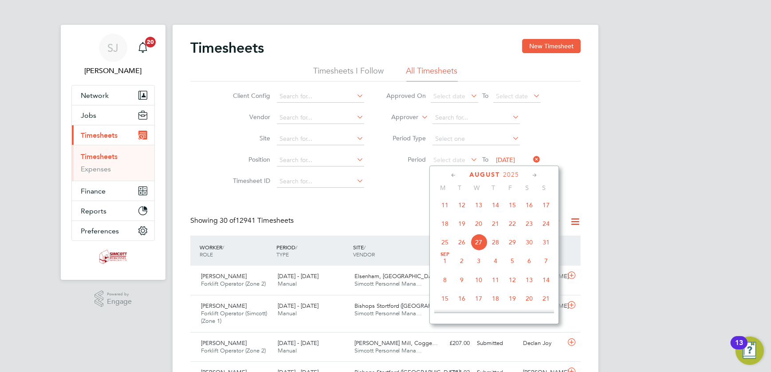
click at [446, 226] on span "18" at bounding box center [444, 223] width 17 height 17
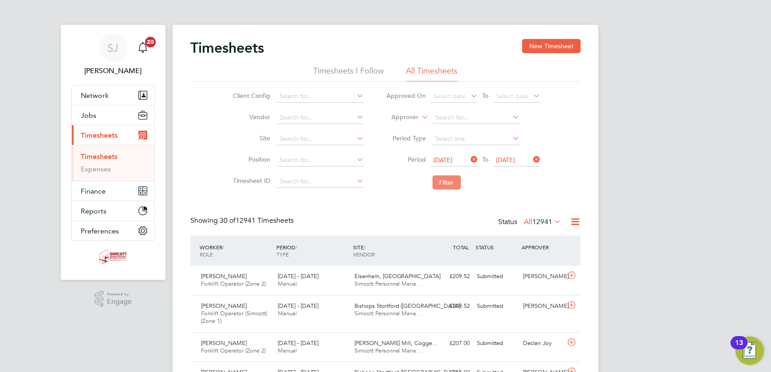
click at [446, 183] on button "Filter" at bounding box center [446, 183] width 28 height 14
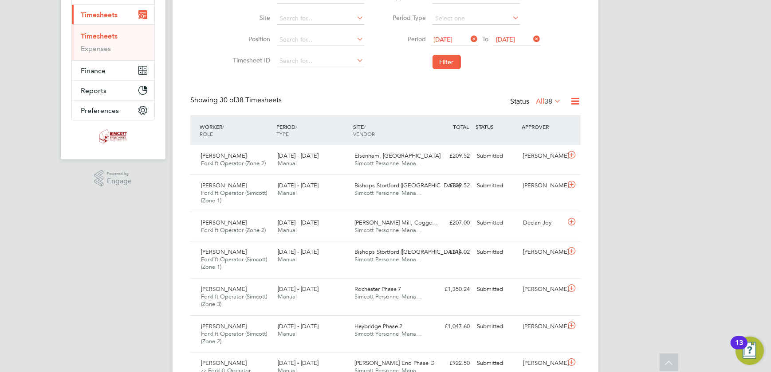
click at [552, 98] on icon at bounding box center [552, 101] width 0 height 12
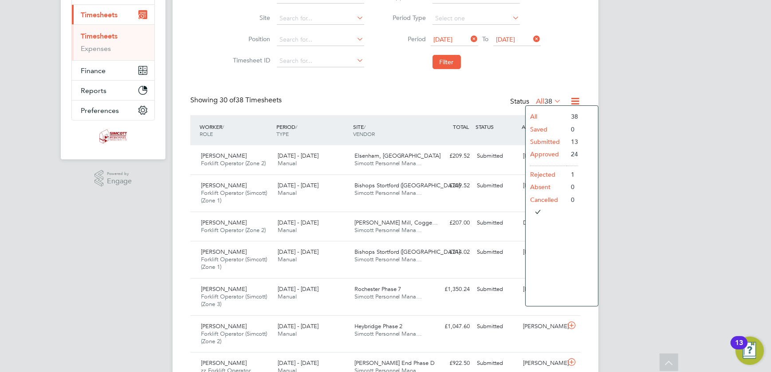
click at [533, 141] on li "Submitted" at bounding box center [545, 142] width 41 height 12
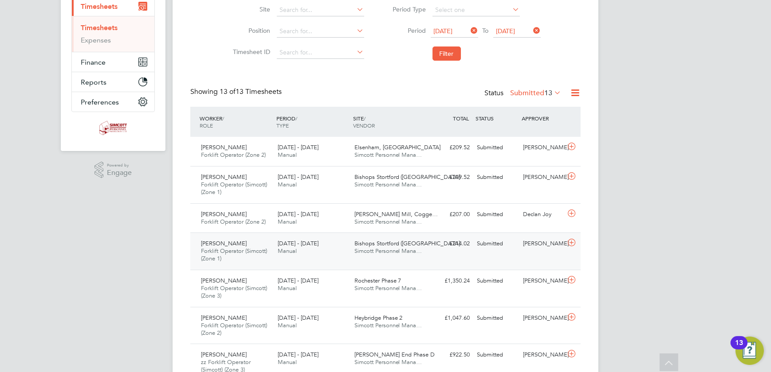
scroll to position [216, 0]
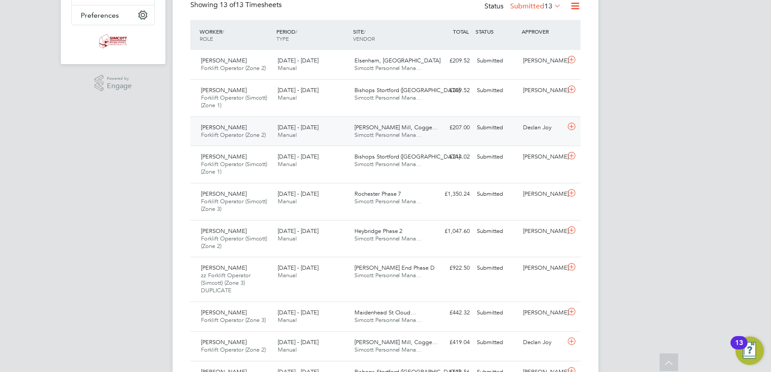
drag, startPoint x: 537, startPoint y: 132, endPoint x: 523, endPoint y: 132, distance: 13.3
click at [537, 132] on div "Declan Joy" at bounding box center [542, 128] width 46 height 15
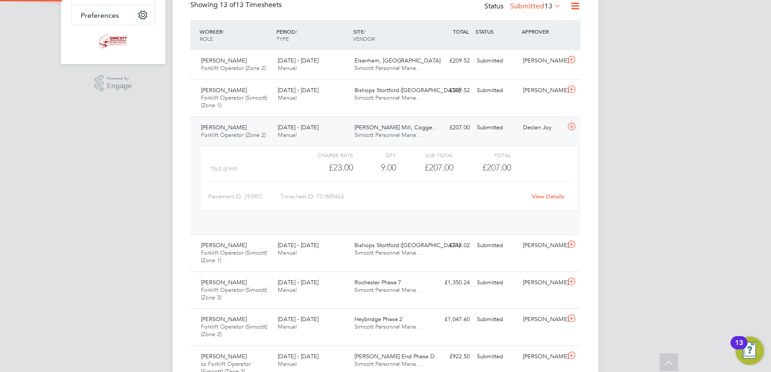
scroll to position [15, 86]
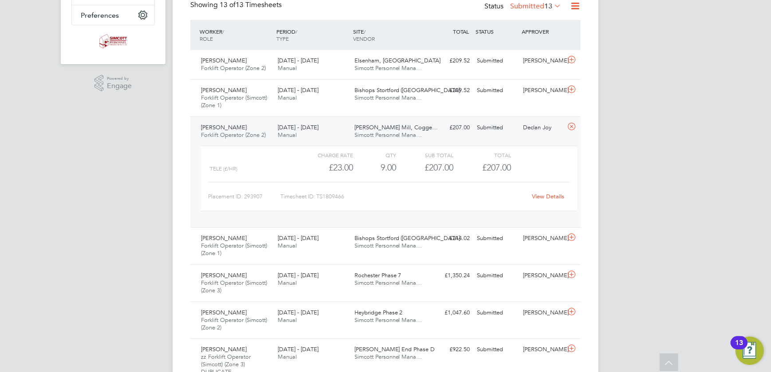
click at [543, 194] on link "View Details" at bounding box center [548, 197] width 32 height 8
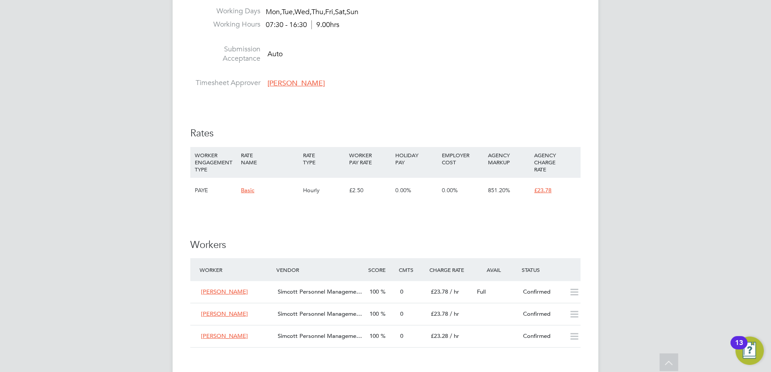
scroll to position [645, 0]
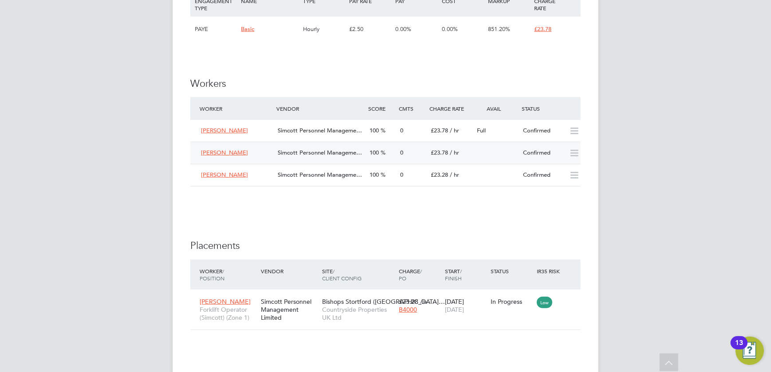
click at [415, 151] on div "0" at bounding box center [411, 153] width 31 height 15
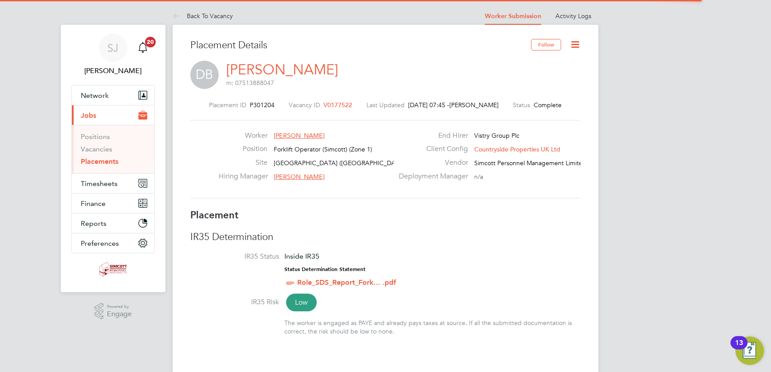
click at [576, 44] on icon at bounding box center [574, 44] width 11 height 11
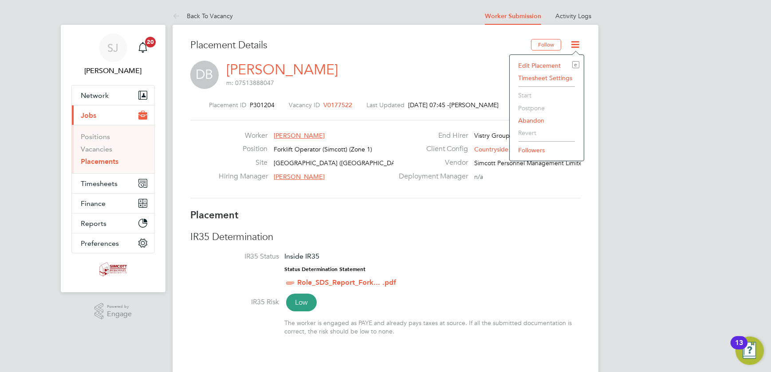
click at [528, 63] on li "Edit Placement e" at bounding box center [546, 65] width 65 height 12
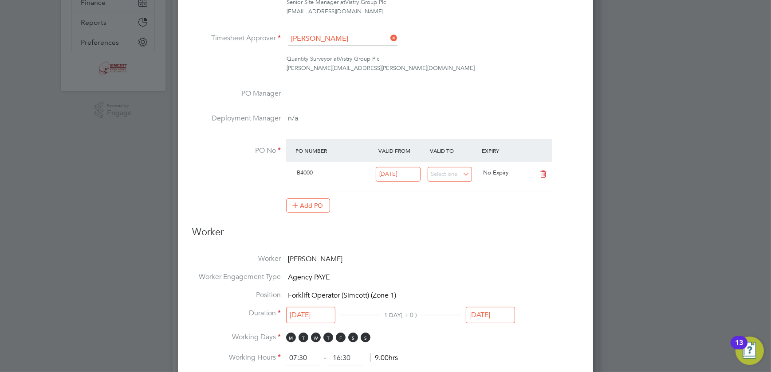
click at [490, 311] on input "14 Aug 2025" at bounding box center [490, 315] width 49 height 16
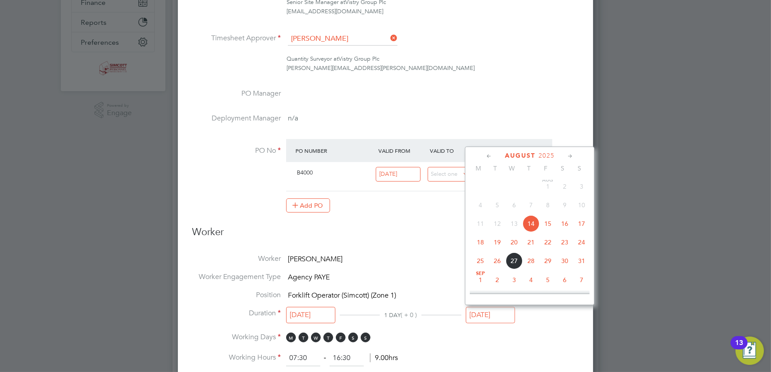
click at [484, 243] on span "18" at bounding box center [480, 242] width 17 height 17
type input "[DATE]"
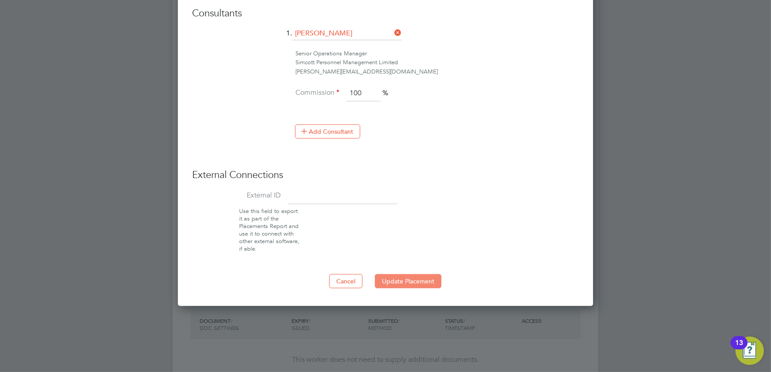
click at [421, 282] on button "Update Placement" at bounding box center [408, 281] width 67 height 14
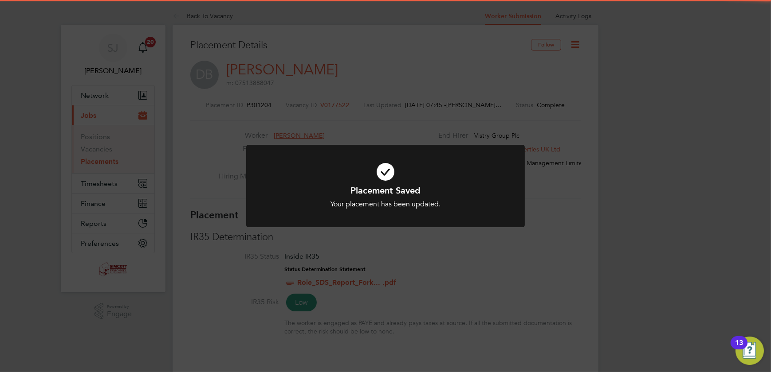
drag, startPoint x: 543, startPoint y: 122, endPoint x: 555, endPoint y: 124, distance: 11.7
click at [544, 122] on div "Placement Saved Your placement has been updated. Cancel Okay" at bounding box center [385, 186] width 771 height 372
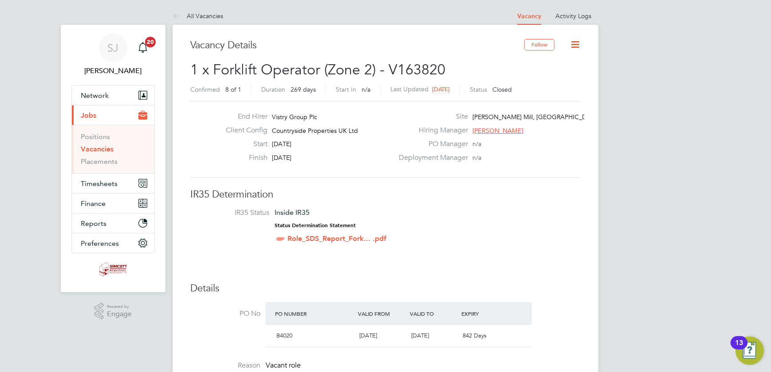
click at [573, 41] on icon at bounding box center [574, 44] width 11 height 11
click at [550, 80] on li "Update Status" at bounding box center [553, 78] width 51 height 12
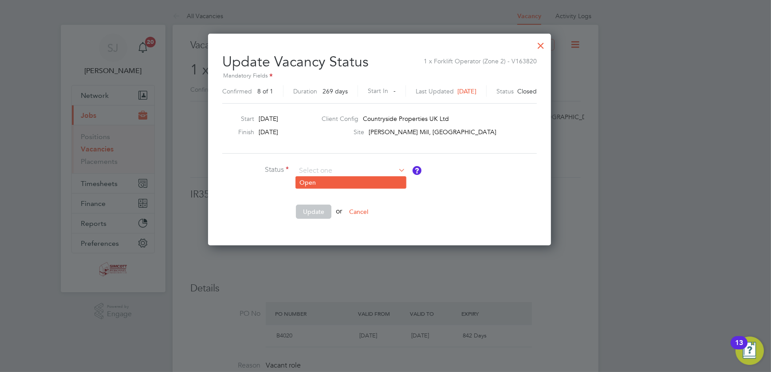
click at [321, 182] on li "Open" at bounding box center [351, 183] width 110 height 12
type input "Open"
click at [303, 211] on button "Update" at bounding box center [313, 212] width 35 height 14
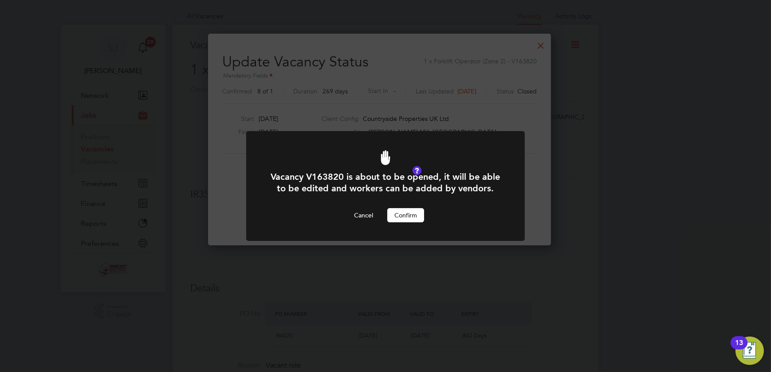
click at [408, 215] on button "Confirm" at bounding box center [405, 215] width 37 height 14
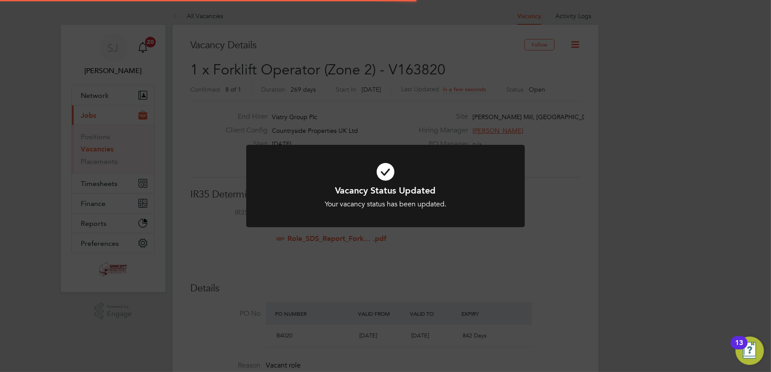
drag, startPoint x: 609, startPoint y: 210, endPoint x: 590, endPoint y: 209, distance: 19.1
click at [602, 210] on div "Vacancy Status Updated Your vacancy status has been updated. Cancel Okay" at bounding box center [385, 186] width 771 height 372
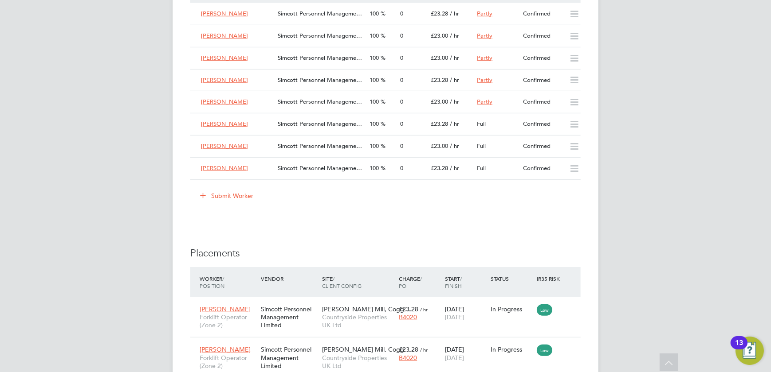
click at [248, 199] on button "Submit Worker" at bounding box center [227, 196] width 67 height 14
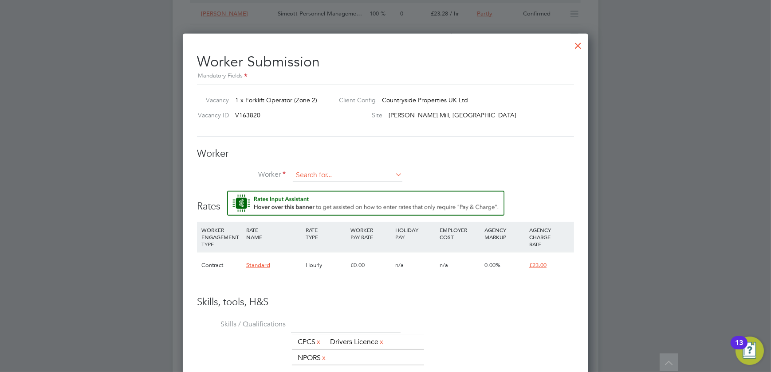
click at [327, 176] on input at bounding box center [348, 175] width 110 height 13
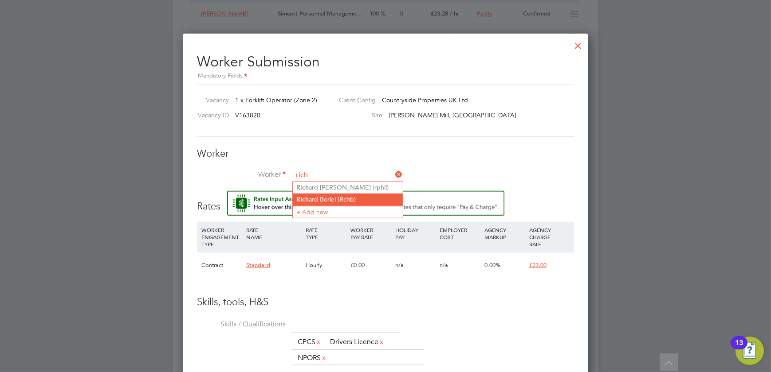
click at [335, 198] on li "Rich ard Boriel (Rchb)" at bounding box center [348, 200] width 110 height 12
type input "Richard Boriel (Rchb)"
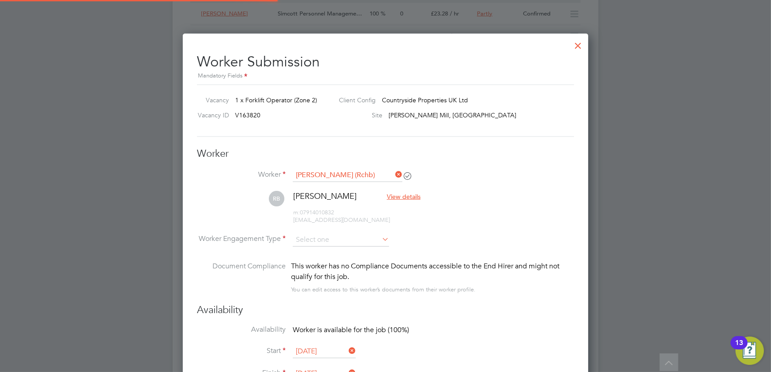
type input "12 Aug 2025"
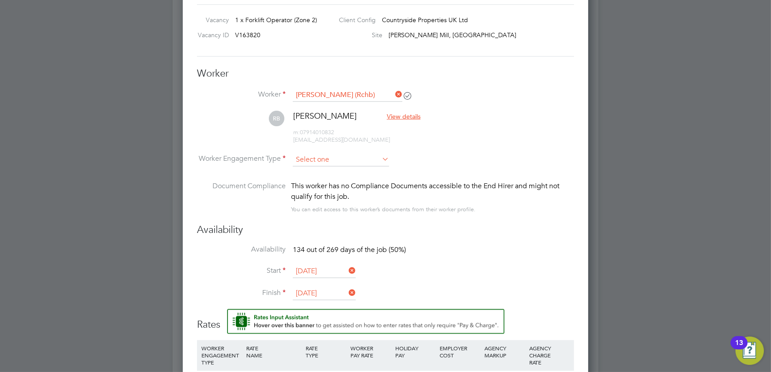
click at [345, 155] on input at bounding box center [341, 159] width 96 height 13
click at [330, 182] on li "PAYE" at bounding box center [341, 183] width 97 height 12
type input "PAYE"
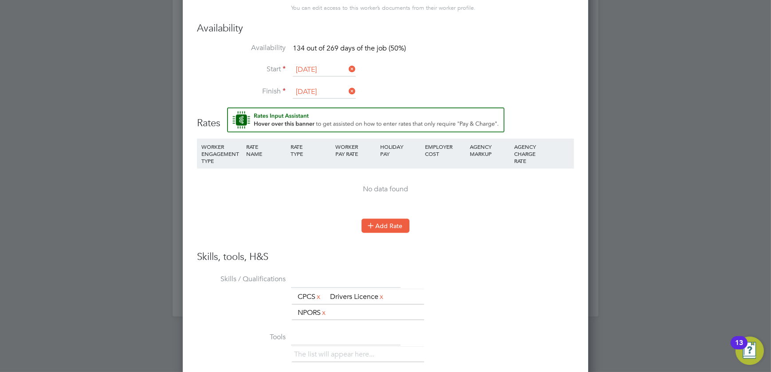
click at [374, 223] on icon at bounding box center [370, 225] width 7 height 7
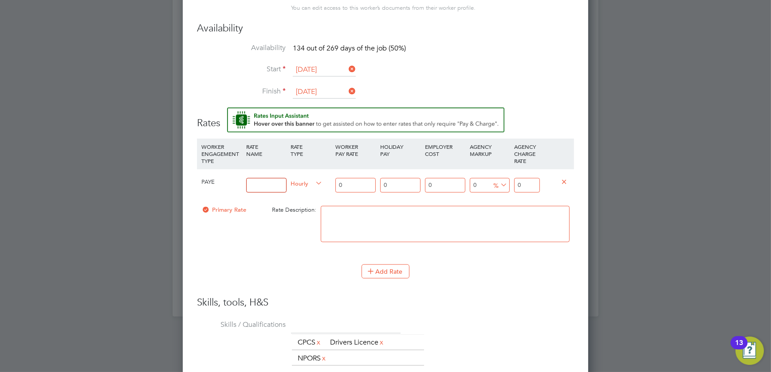
click at [270, 186] on input at bounding box center [266, 185] width 40 height 15
type input "basic"
click at [353, 181] on input "0" at bounding box center [355, 185] width 40 height 15
type input "1"
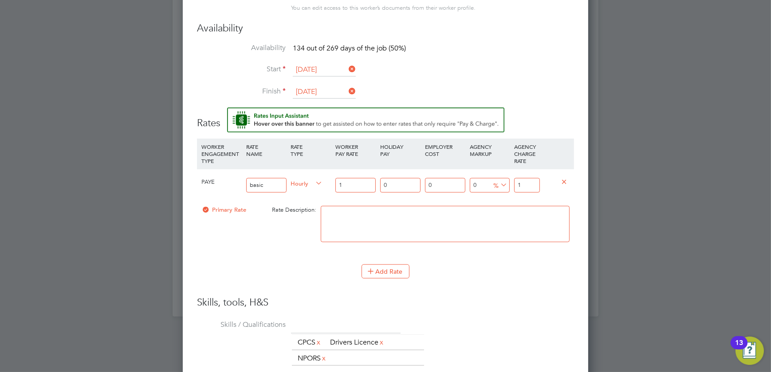
type input "19"
drag, startPoint x: 528, startPoint y: 184, endPoint x: 506, endPoint y: 187, distance: 21.4
click at [506, 187] on div "PAYE basic Hourly 19 0 n/a 0 n/a 0 0 % 19" at bounding box center [385, 185] width 377 height 33
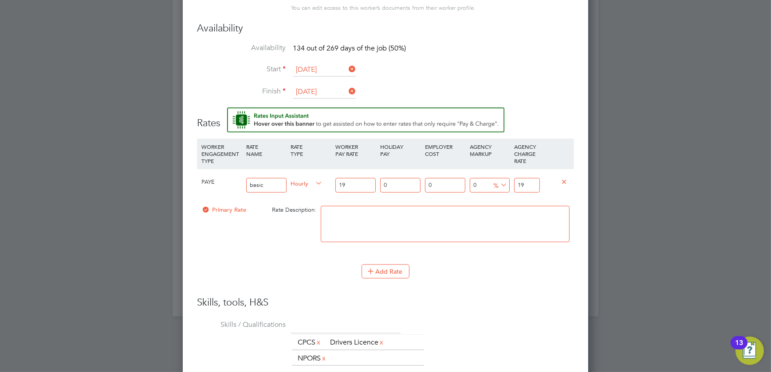
type input "-89.47368421052632"
type input "2"
type input "21.05263157894737"
type input "23"
type input "22.105263157894736"
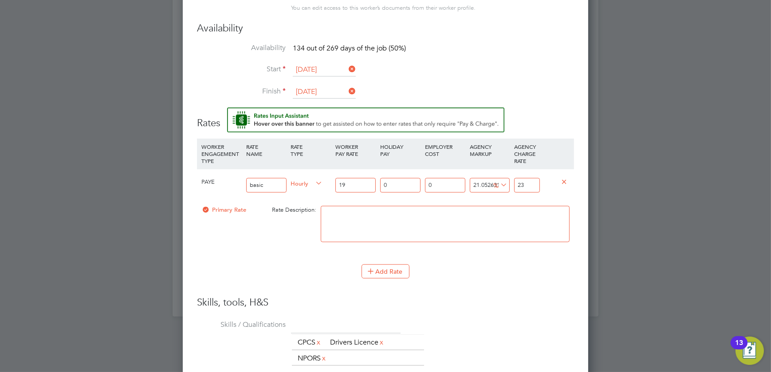
type input "23.2"
type input "22.526315789473685"
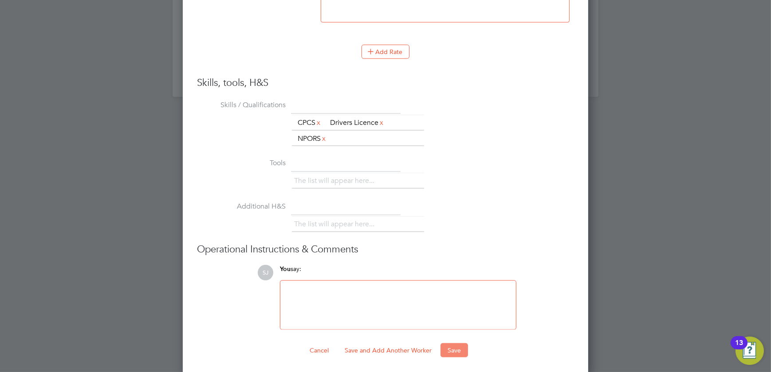
type input "23.28"
drag, startPoint x: 458, startPoint y: 347, endPoint x: 463, endPoint y: 346, distance: 5.0
click at [463, 346] on button "Save" at bounding box center [453, 351] width 27 height 14
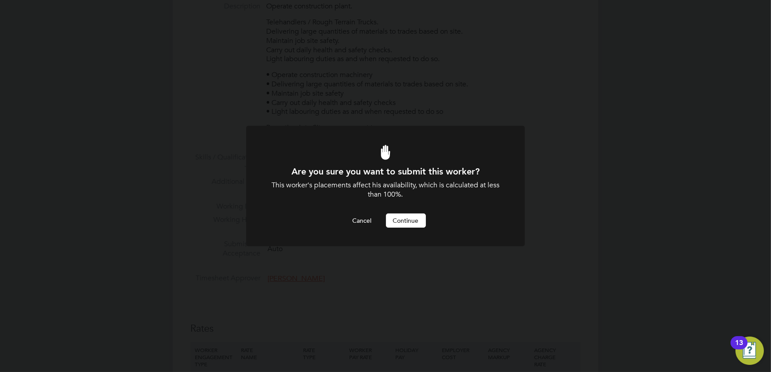
click at [410, 219] on button "Continue" at bounding box center [406, 221] width 40 height 14
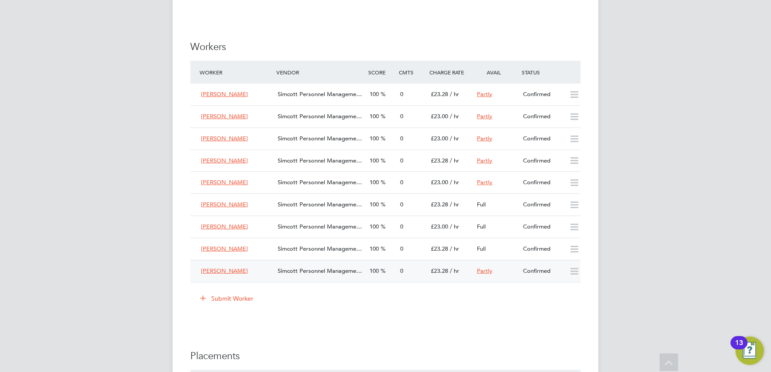
click at [415, 271] on div "0" at bounding box center [411, 271] width 31 height 15
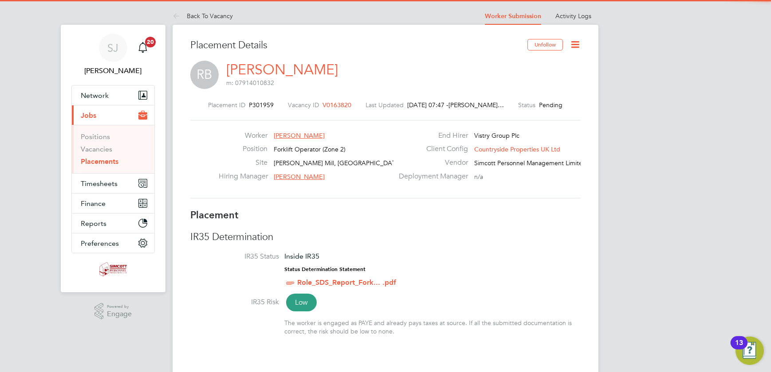
click at [575, 46] on icon at bounding box center [574, 44] width 11 height 11
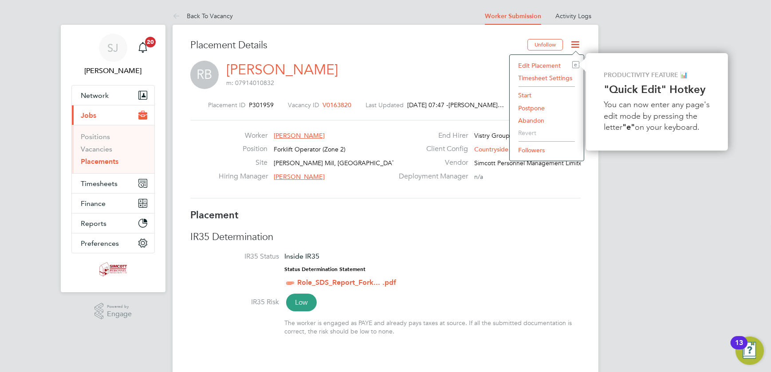
click at [526, 94] on li "Start" at bounding box center [546, 95] width 65 height 12
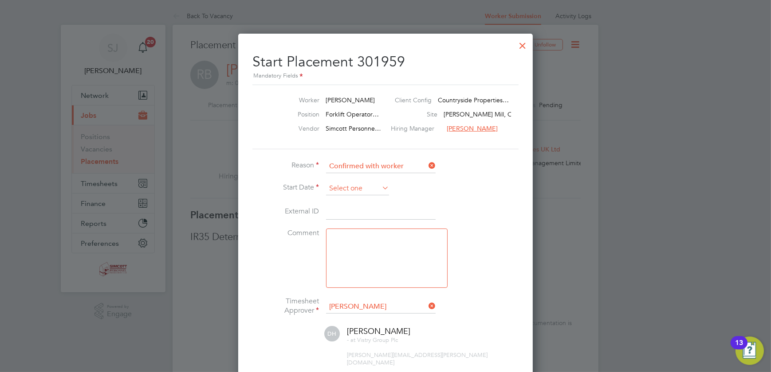
click at [347, 184] on input at bounding box center [357, 188] width 63 height 13
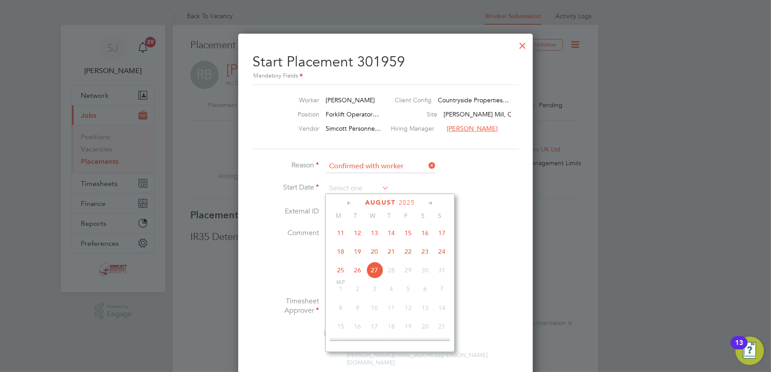
click at [338, 252] on span "18" at bounding box center [340, 251] width 17 height 17
type input "[DATE]"
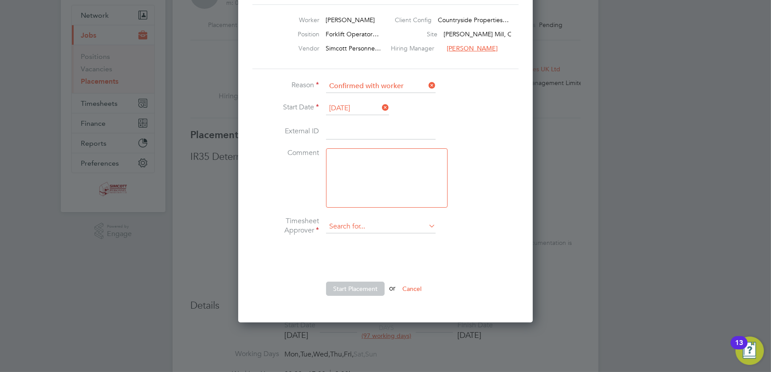
click at [375, 225] on input at bounding box center [381, 226] width 110 height 13
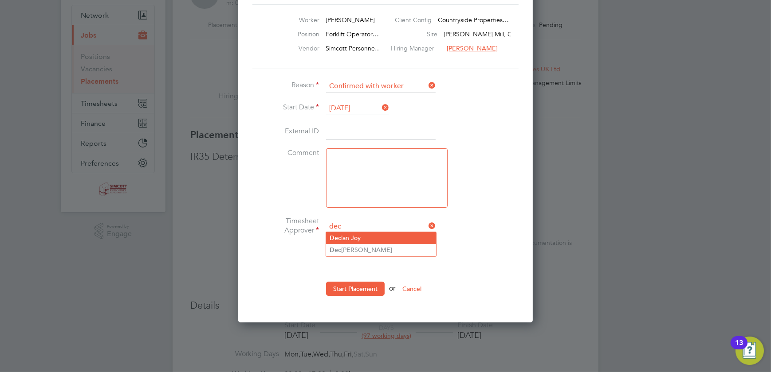
click at [364, 237] on li "Dec lan Joy" at bounding box center [381, 238] width 110 height 12
type input "Declan Joy"
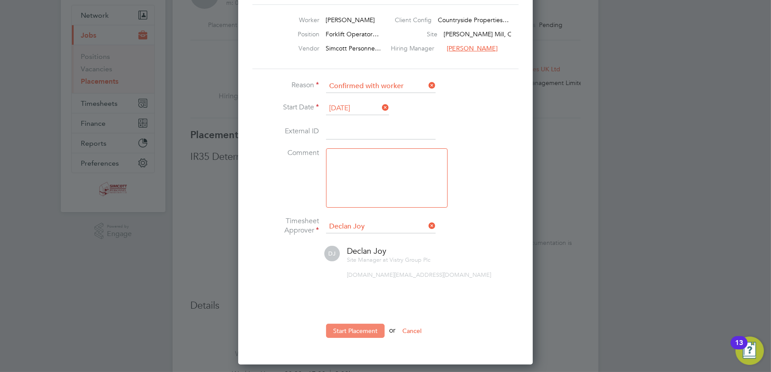
click at [368, 324] on button "Start Placement" at bounding box center [355, 331] width 59 height 14
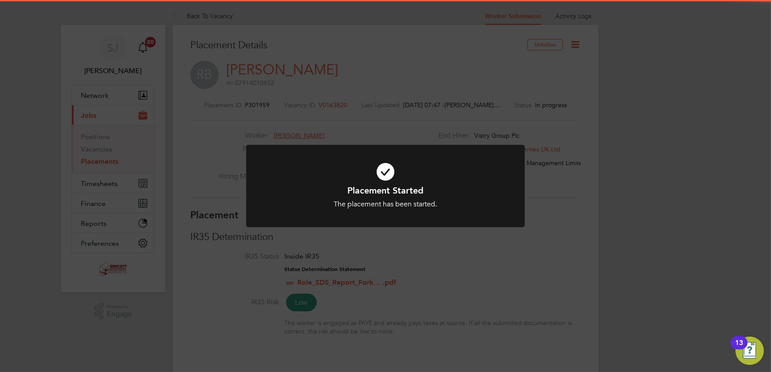
drag, startPoint x: 497, startPoint y: 215, endPoint x: 511, endPoint y: 216, distance: 13.8
click at [505, 215] on div at bounding box center [385, 186] width 278 height 83
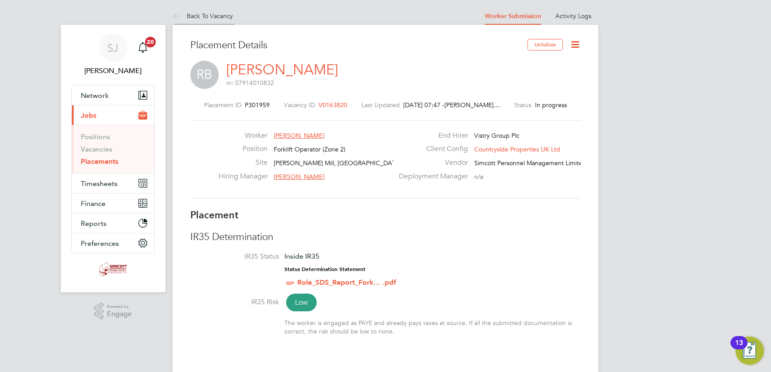
click at [201, 13] on link "Back To Vacancy" at bounding box center [202, 16] width 60 height 8
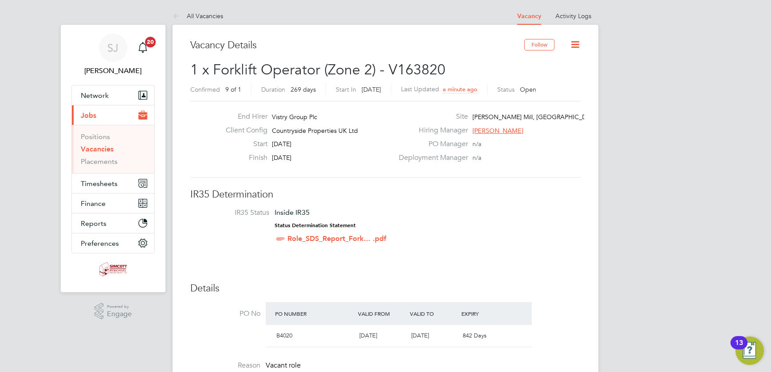
click at [578, 42] on icon at bounding box center [574, 44] width 11 height 11
click at [556, 75] on li "Update Status" at bounding box center [553, 78] width 51 height 12
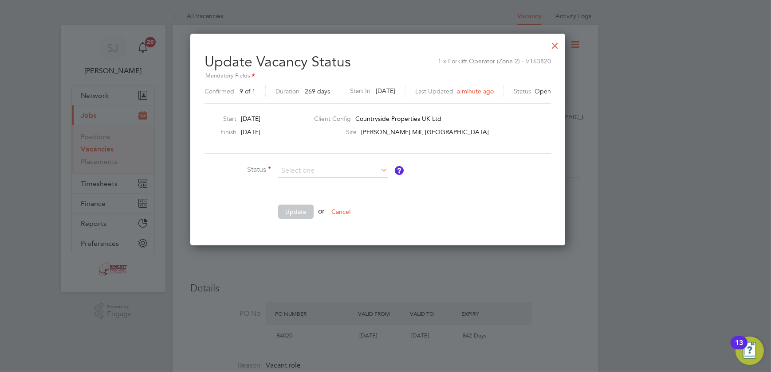
click at [329, 190] on li "Closed" at bounding box center [333, 194] width 110 height 12
type input "Closed"
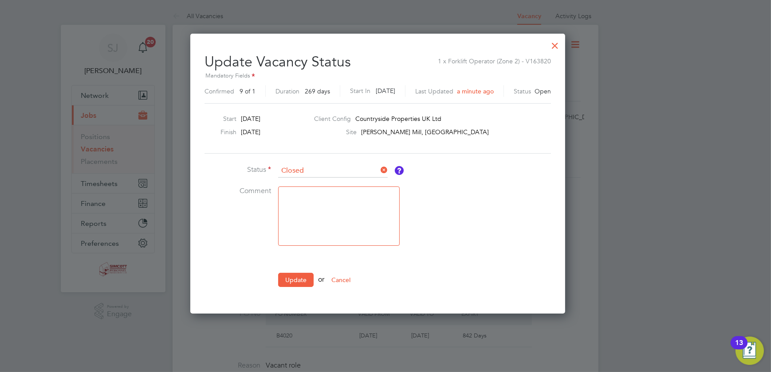
click at [306, 280] on button "Update" at bounding box center [295, 280] width 35 height 14
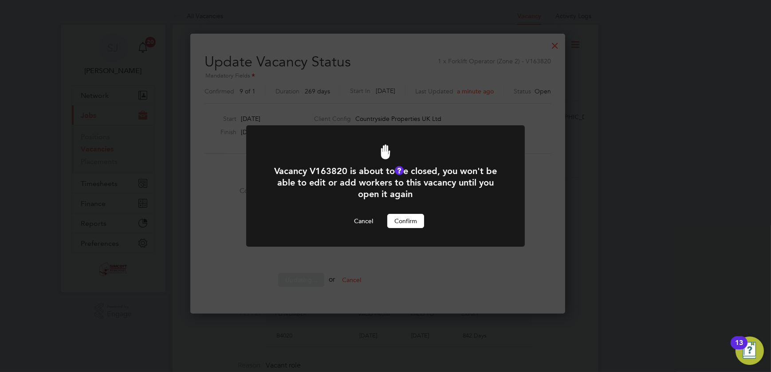
click at [418, 218] on button "Confirm" at bounding box center [405, 221] width 37 height 14
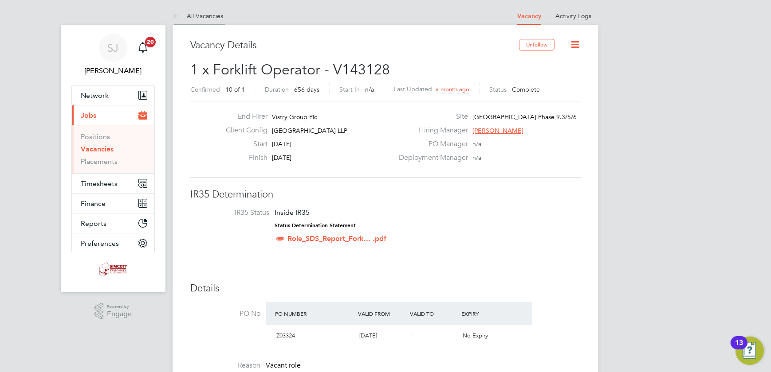
click at [206, 15] on link "All Vacancies" at bounding box center [197, 16] width 51 height 8
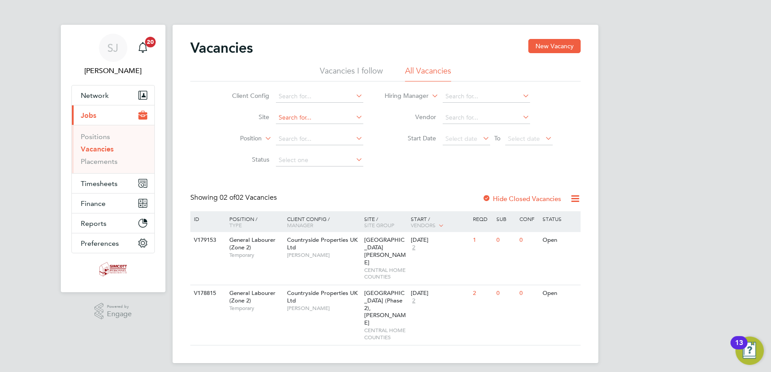
click at [320, 116] on input at bounding box center [319, 118] width 87 height 12
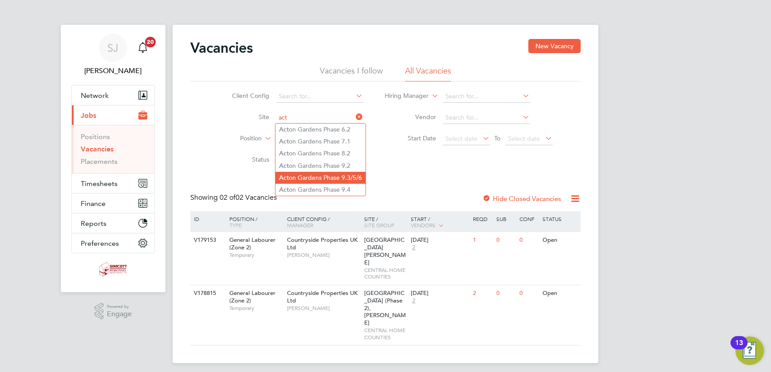
click at [315, 176] on li "Act on Gardens Phase 9.3/5/6" at bounding box center [320, 178] width 90 height 12
type input "[GEOGRAPHIC_DATA] Phase 9.3/5/6"
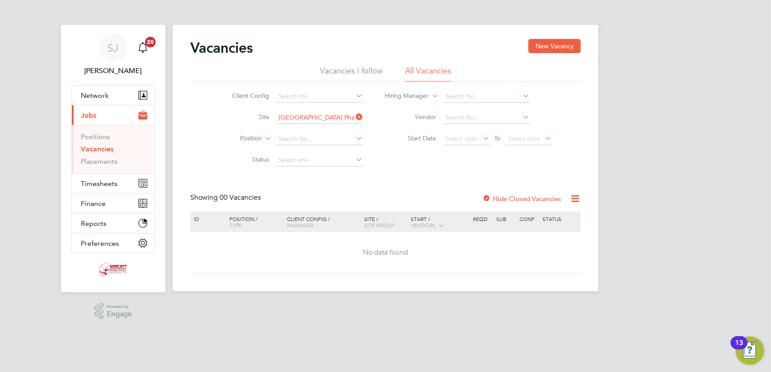
click at [538, 199] on label "Hide Closed Vacancies" at bounding box center [521, 199] width 79 height 8
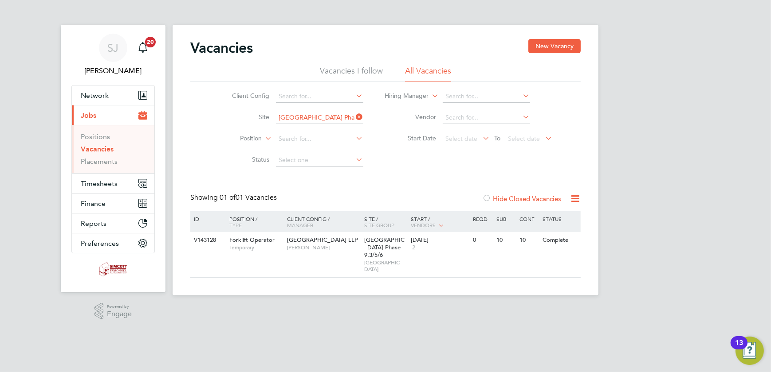
click at [354, 116] on icon at bounding box center [354, 117] width 0 height 12
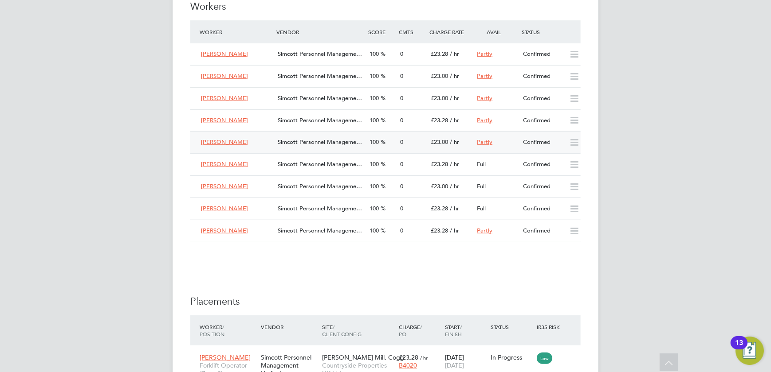
click at [379, 145] on div "100" at bounding box center [381, 142] width 31 height 15
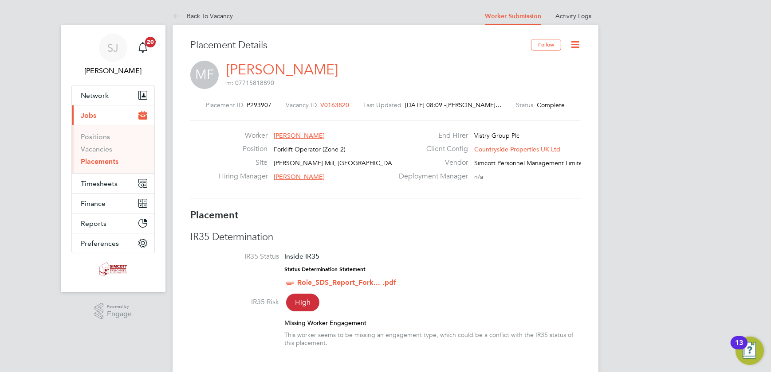
click at [575, 41] on icon at bounding box center [574, 44] width 11 height 11
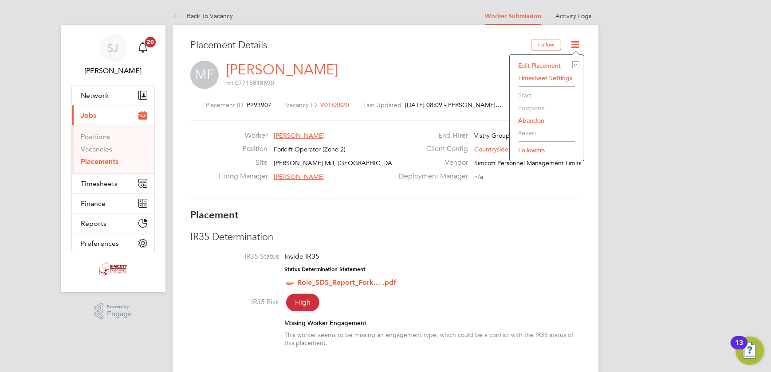
click at [534, 67] on li "Edit Placement e" at bounding box center [546, 65] width 65 height 12
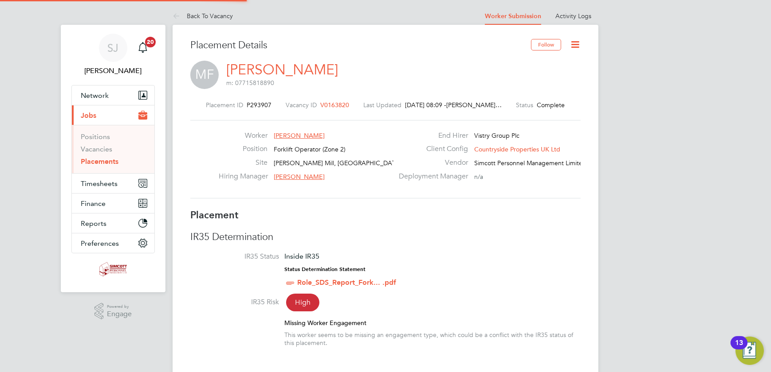
type input "[PERSON_NAME]"
type input "[DATE]"
type input "08:00"
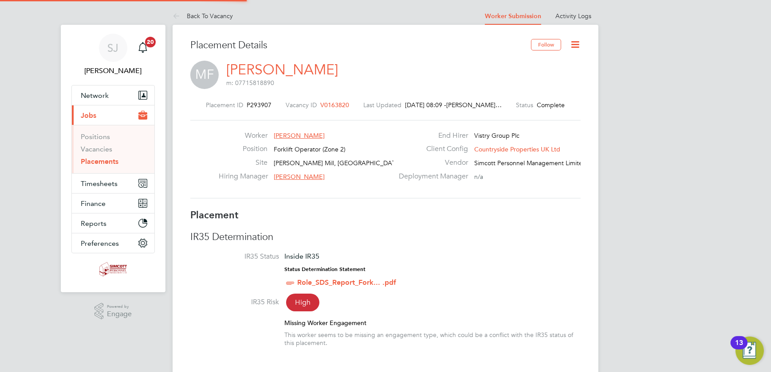
type input "17:00"
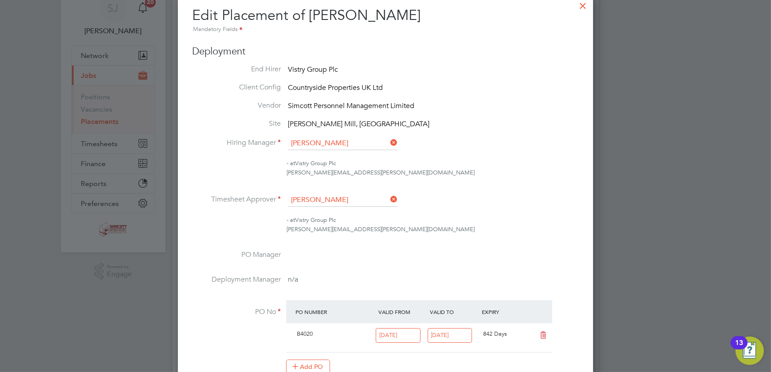
click at [350, 187] on ul "End Hirer Vistry Group Plc Client Config Countryside Properties UK Ltd Vendor S…" at bounding box center [385, 224] width 387 height 319
click at [346, 201] on input at bounding box center [343, 200] width 110 height 13
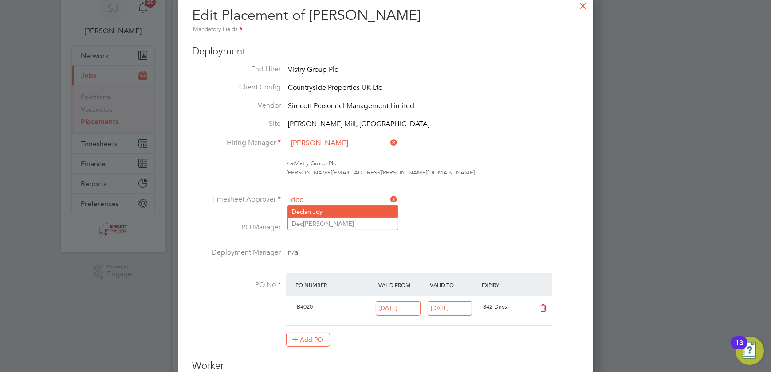
click at [330, 208] on li "Dec lan Joy" at bounding box center [343, 212] width 110 height 12
type input "Declan Joy"
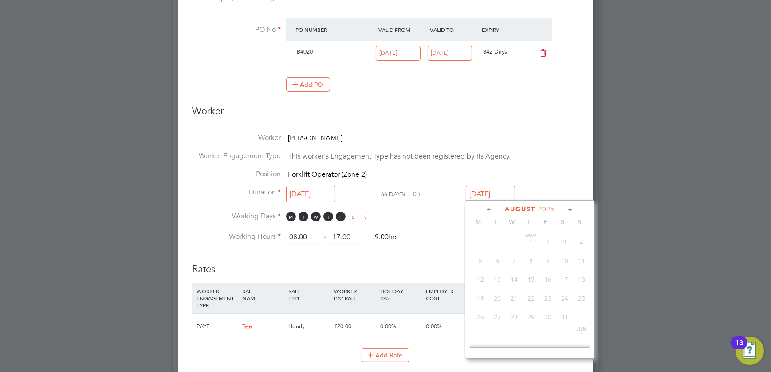
click at [490, 193] on input "[DATE]" at bounding box center [490, 194] width 49 height 16
click at [499, 295] on span "19" at bounding box center [497, 296] width 17 height 17
type input "[DATE]"
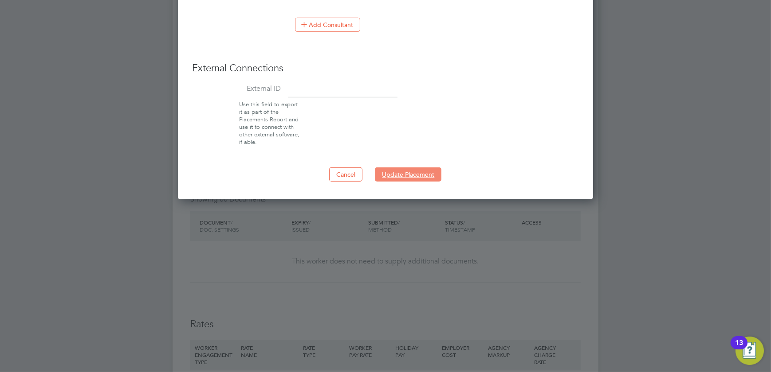
click at [399, 168] on button "Update Placement" at bounding box center [408, 175] width 67 height 14
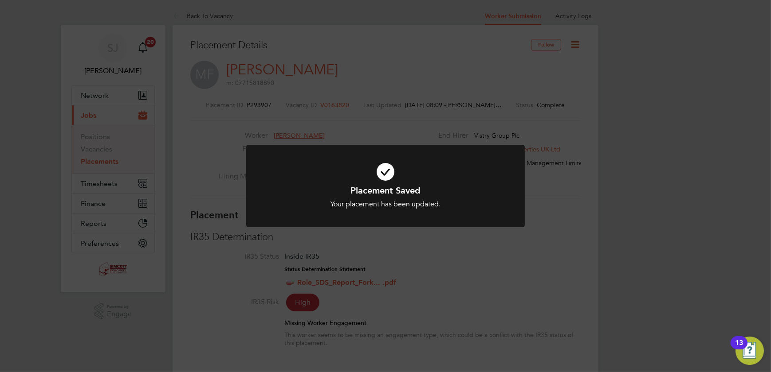
click at [586, 102] on div "Placement Saved Your placement has been updated. Cancel Okay" at bounding box center [385, 186] width 771 height 372
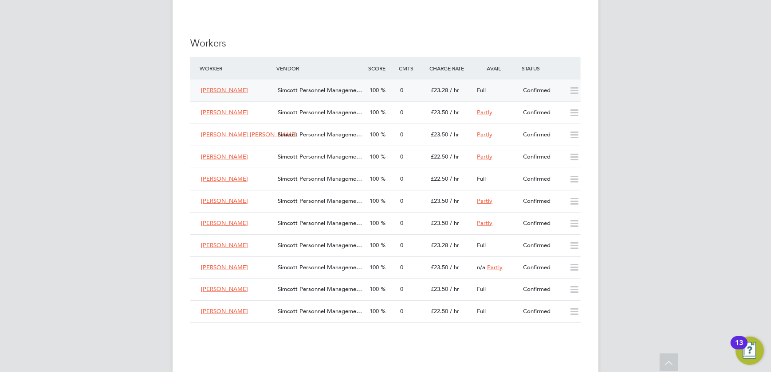
click at [379, 91] on div "100" at bounding box center [381, 90] width 31 height 15
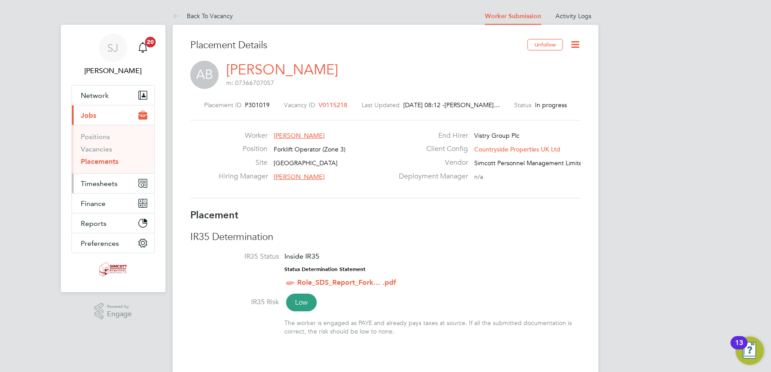
click at [99, 174] on button "Timesheets" at bounding box center [113, 184] width 82 height 20
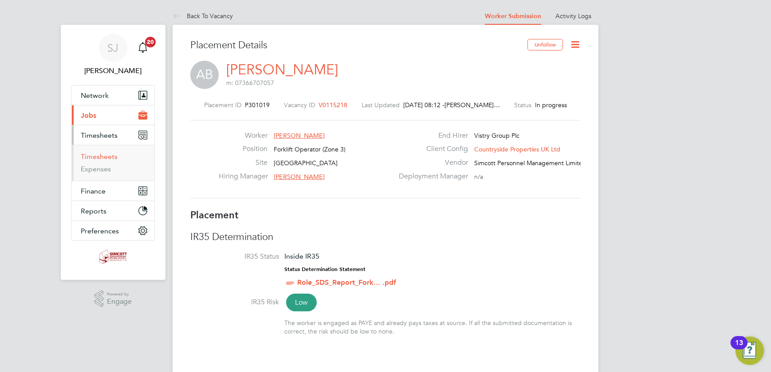
click at [95, 159] on link "Timesheets" at bounding box center [99, 157] width 37 height 8
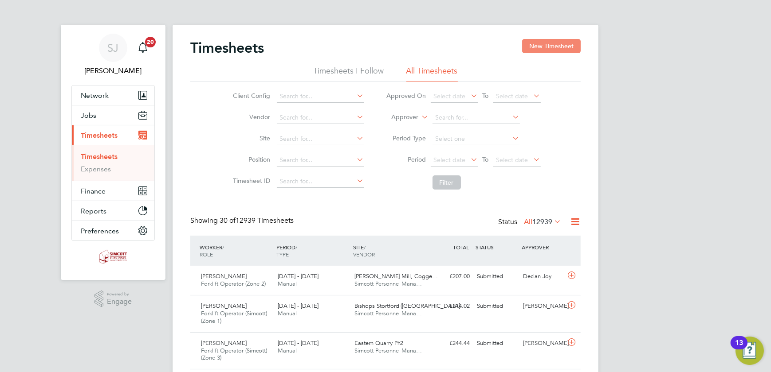
click at [536, 44] on button "New Timesheet" at bounding box center [551, 46] width 59 height 14
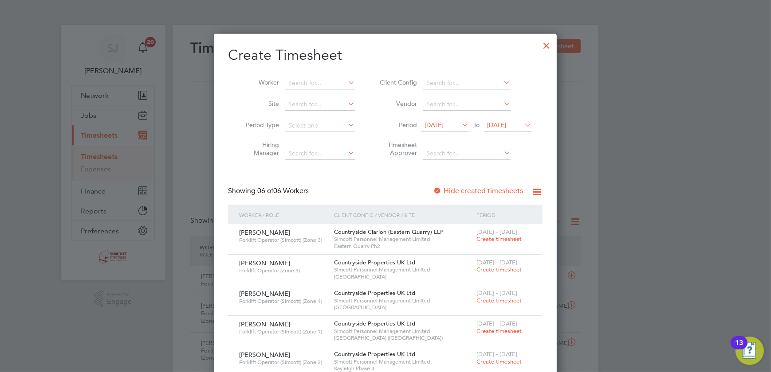
click at [506, 127] on span "[DATE]" at bounding box center [496, 125] width 19 height 8
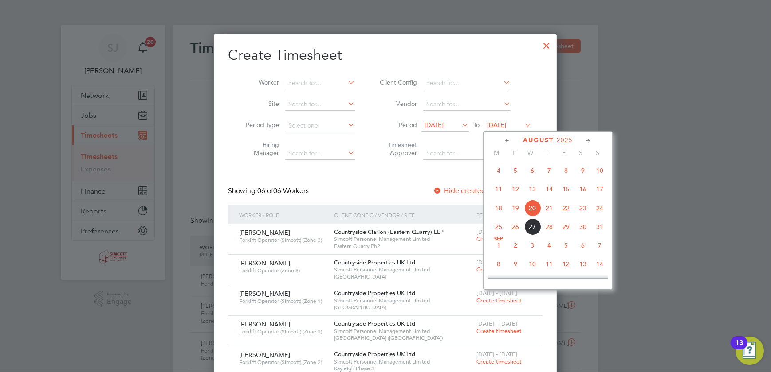
click at [602, 210] on span "24" at bounding box center [599, 208] width 17 height 17
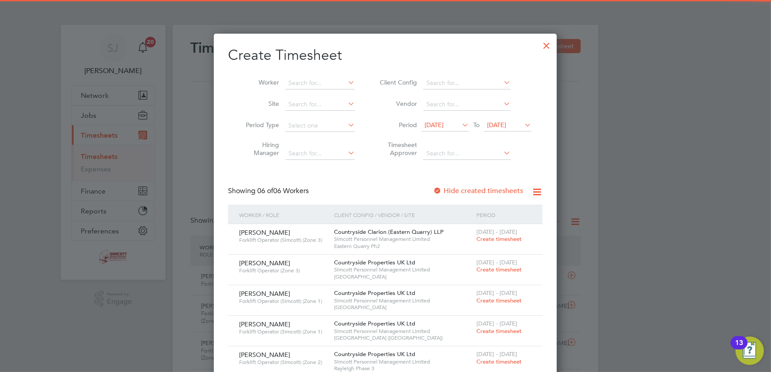
click at [443, 126] on span "[DATE]" at bounding box center [433, 125] width 19 height 8
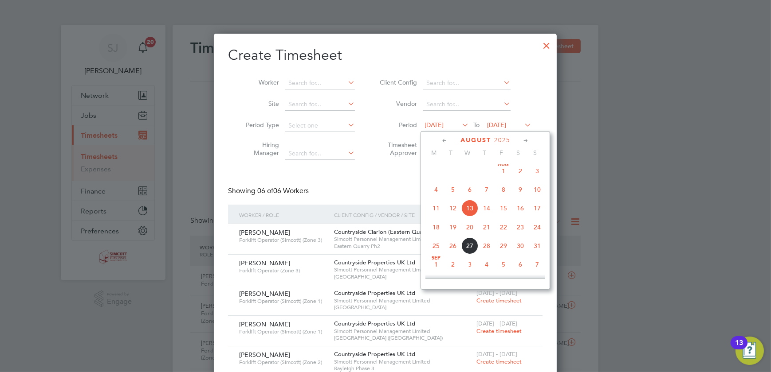
click at [439, 227] on span "18" at bounding box center [435, 227] width 17 height 17
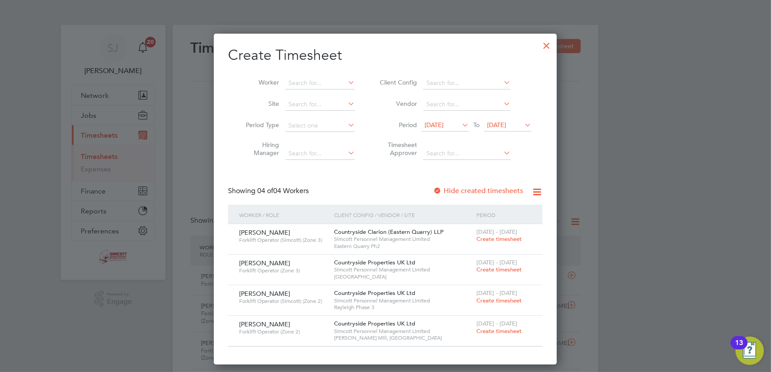
click at [545, 43] on div at bounding box center [546, 43] width 16 height 16
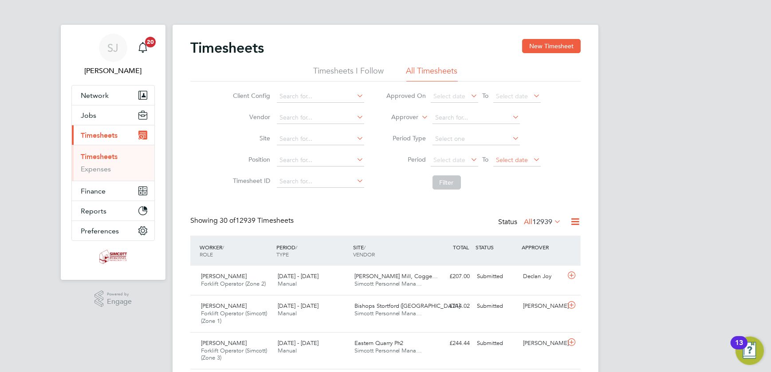
click at [522, 157] on span "Select date" at bounding box center [512, 160] width 32 height 8
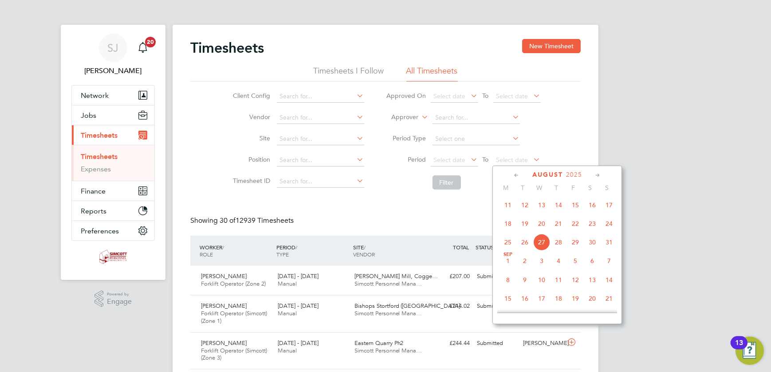
click at [609, 223] on span "24" at bounding box center [608, 223] width 17 height 17
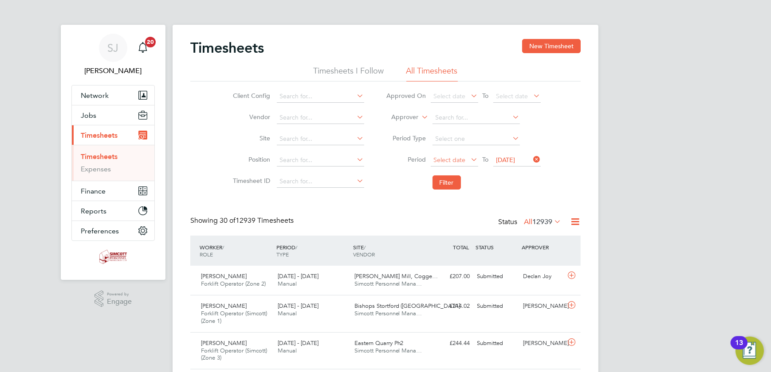
click at [451, 158] on span "Select date" at bounding box center [450, 160] width 32 height 8
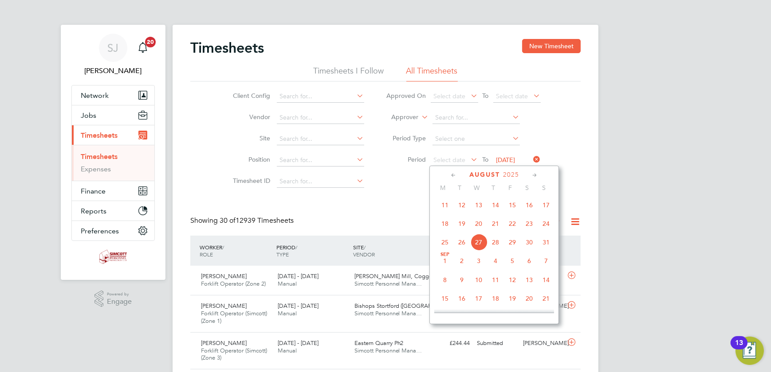
click at [445, 226] on span "18" at bounding box center [444, 223] width 17 height 17
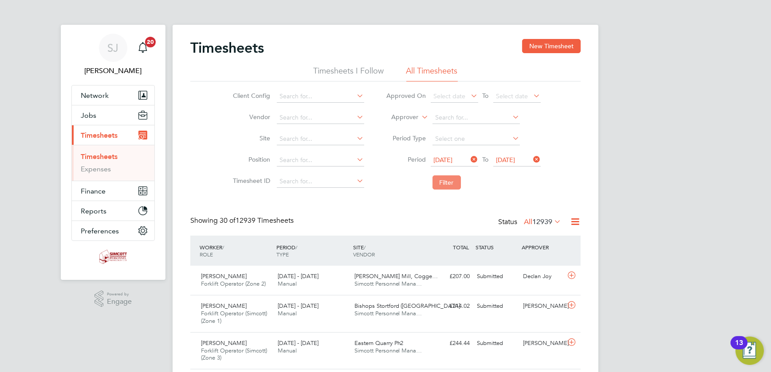
click at [445, 183] on button "Filter" at bounding box center [446, 183] width 28 height 14
click at [317, 141] on input at bounding box center [320, 139] width 87 height 12
click at [321, 146] on li "Maidenhead St C loud Way" at bounding box center [320, 151] width 88 height 12
type input "Maidenhead St Cloud Way"
click at [442, 183] on button "Filter" at bounding box center [446, 183] width 28 height 14
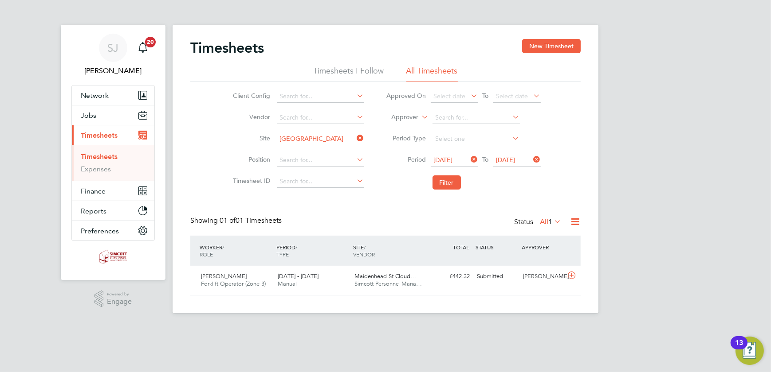
click at [355, 135] on icon at bounding box center [355, 138] width 0 height 12
click at [455, 185] on button "Filter" at bounding box center [446, 183] width 28 height 14
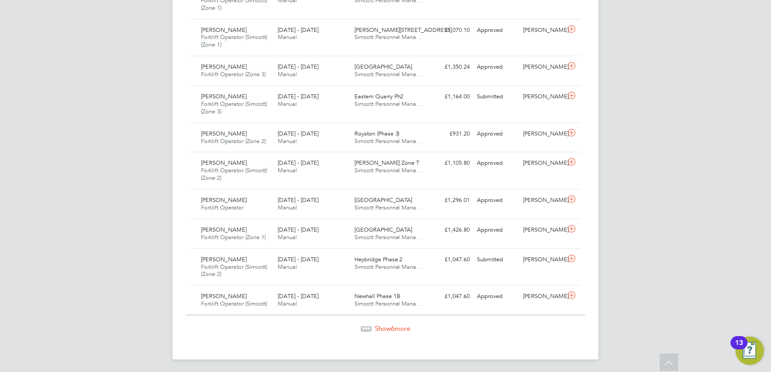
click at [397, 326] on span "Show 6 more" at bounding box center [392, 329] width 35 height 8
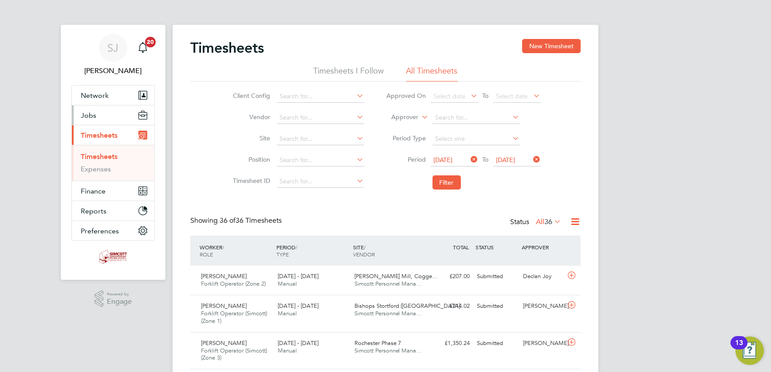
click at [107, 121] on button "Jobs" at bounding box center [113, 116] width 82 height 20
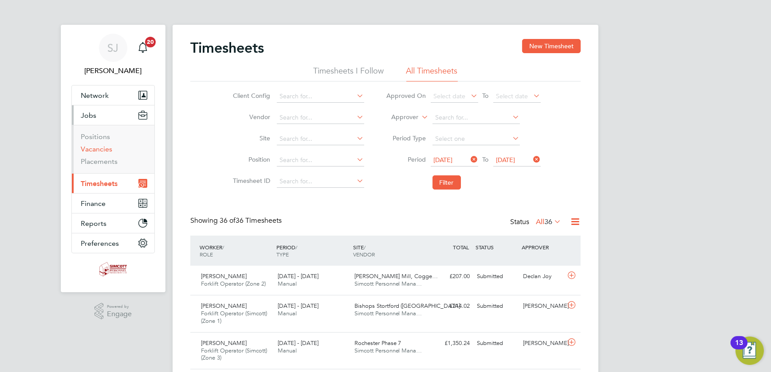
click at [93, 145] on link "Vacancies" at bounding box center [96, 149] width 31 height 8
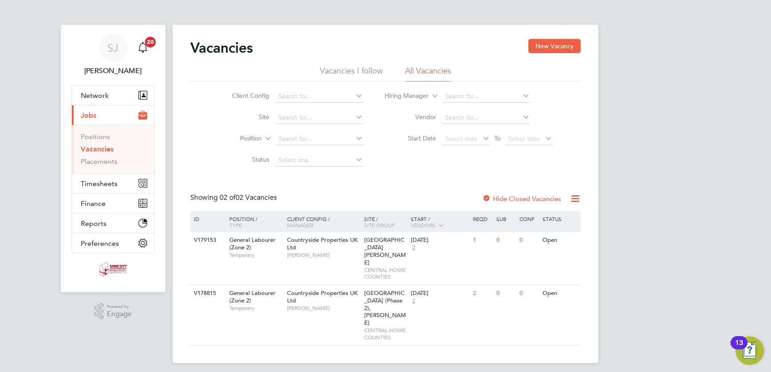
click at [299, 129] on li "Position" at bounding box center [291, 139] width 167 height 21
click at [303, 119] on input at bounding box center [319, 118] width 87 height 12
click at [313, 175] on li "Acton Gardens Phase 9.3/5/6" at bounding box center [319, 178] width 89 height 12
type input "Acton Gardens Phase 9.3/5/6"
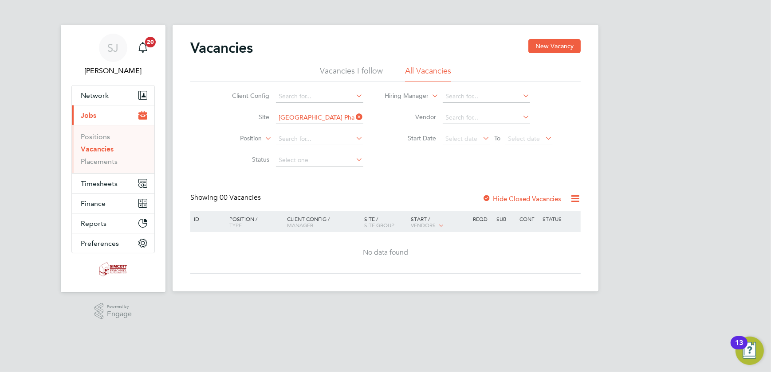
click at [506, 199] on label "Hide Closed Vacancies" at bounding box center [521, 199] width 79 height 8
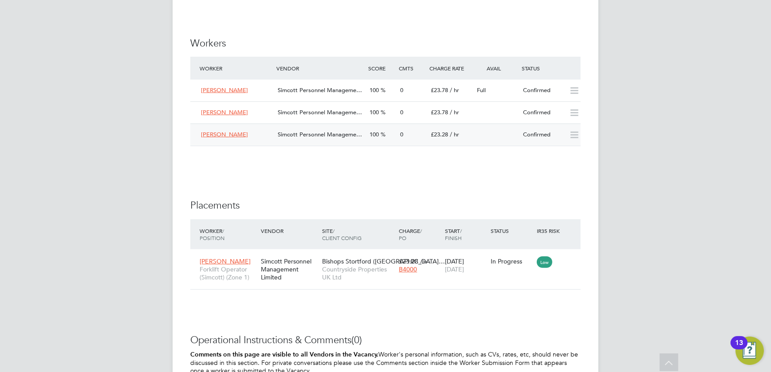
click at [398, 135] on div "0" at bounding box center [411, 135] width 31 height 15
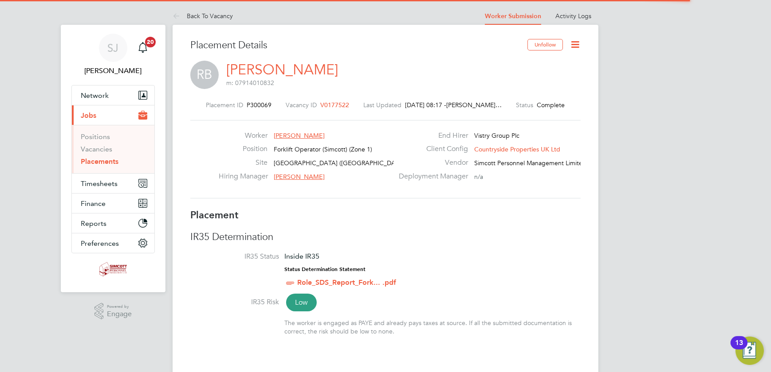
click at [576, 39] on icon at bounding box center [574, 44] width 11 height 11
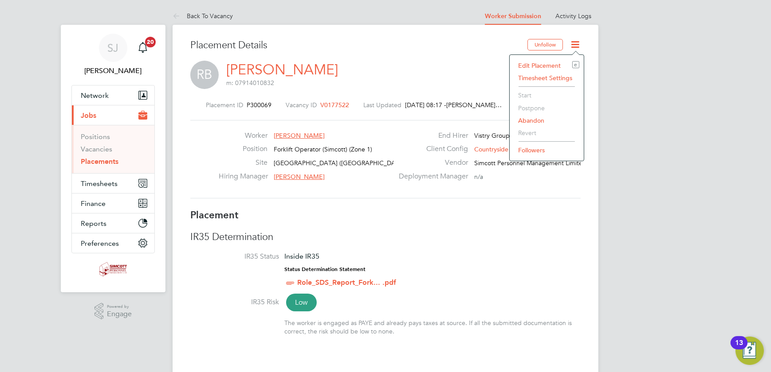
click at [532, 67] on li "Edit Placement e" at bounding box center [546, 65] width 65 height 12
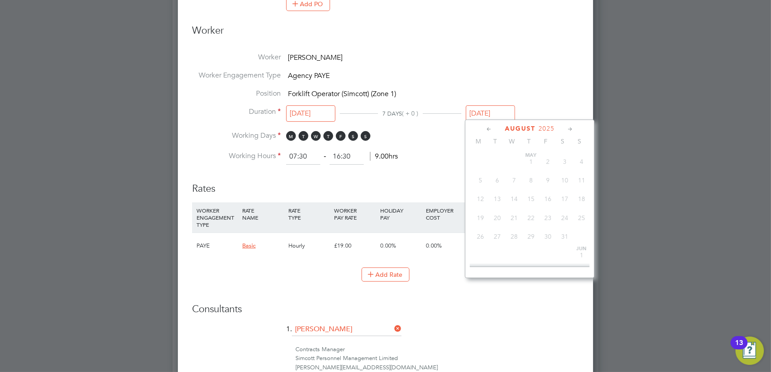
click at [494, 114] on input "03 Aug 2025" at bounding box center [490, 114] width 49 height 16
click at [550, 255] on span "22" at bounding box center [547, 253] width 17 height 17
type input "22 Aug 2025"
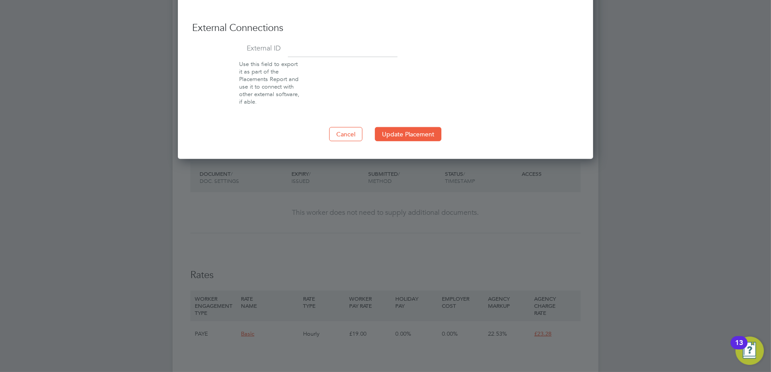
click at [415, 134] on button "Update Placement" at bounding box center [408, 134] width 67 height 14
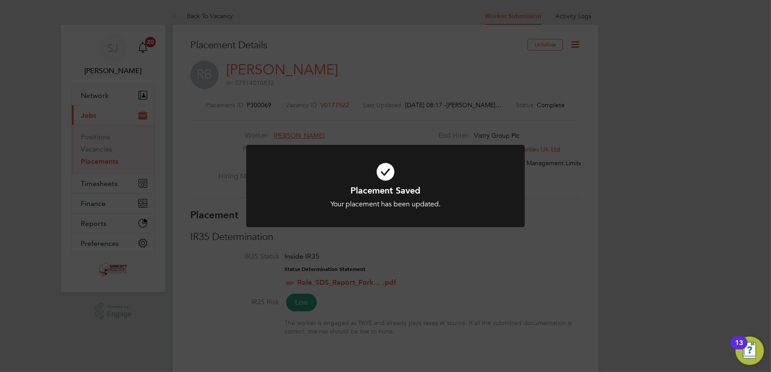
click at [533, 176] on div "Placement Saved Your placement has been updated. Cancel Okay" at bounding box center [385, 186] width 771 height 372
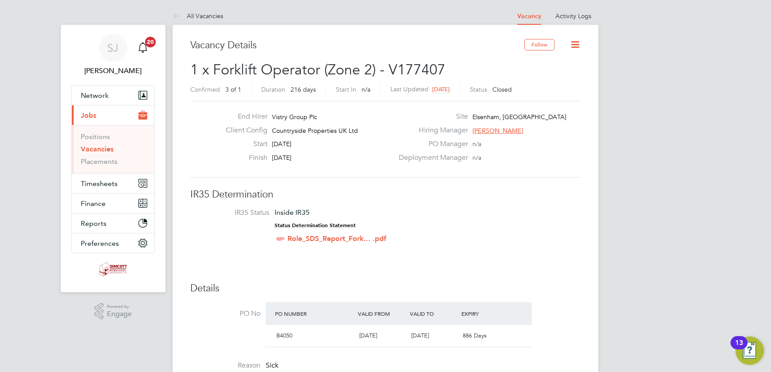
click at [572, 45] on icon at bounding box center [574, 44] width 11 height 11
click at [534, 78] on li "Update Status" at bounding box center [553, 78] width 51 height 12
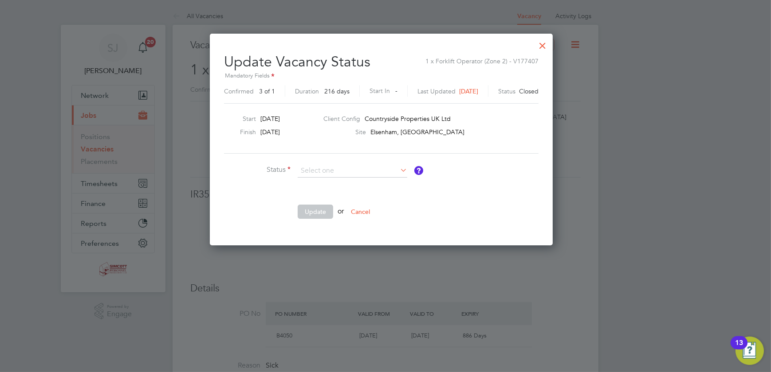
click at [319, 184] on li "Open" at bounding box center [353, 183] width 110 height 12
type input "Open"
click at [314, 209] on button "Update" at bounding box center [315, 212] width 35 height 14
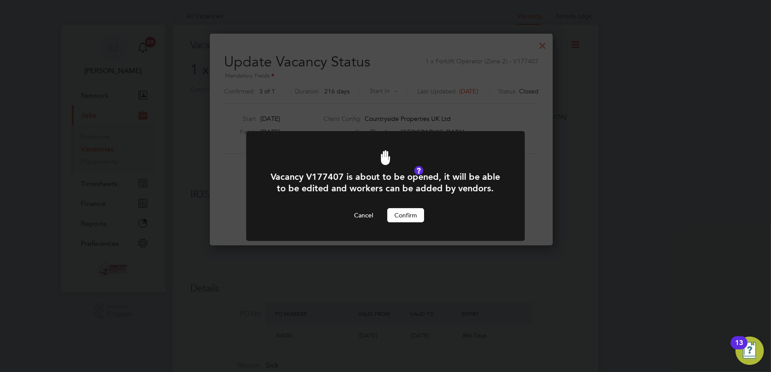
click at [393, 212] on button "Confirm" at bounding box center [405, 215] width 37 height 14
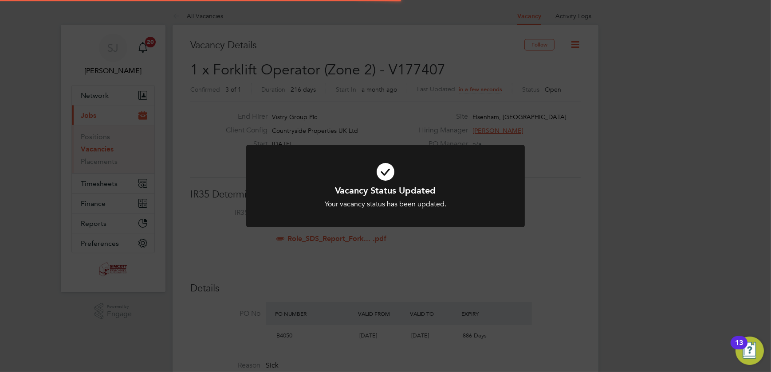
click at [603, 209] on div "Vacancy Status Updated Your vacancy status has been updated. Cancel Okay" at bounding box center [385, 186] width 771 height 372
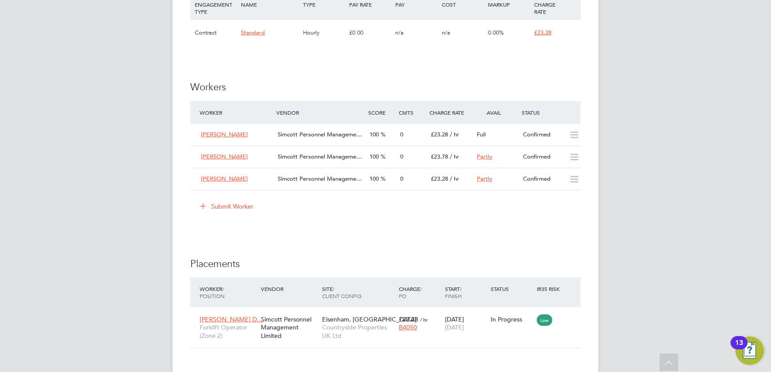
click at [237, 207] on button "Submit Worker" at bounding box center [227, 207] width 67 height 14
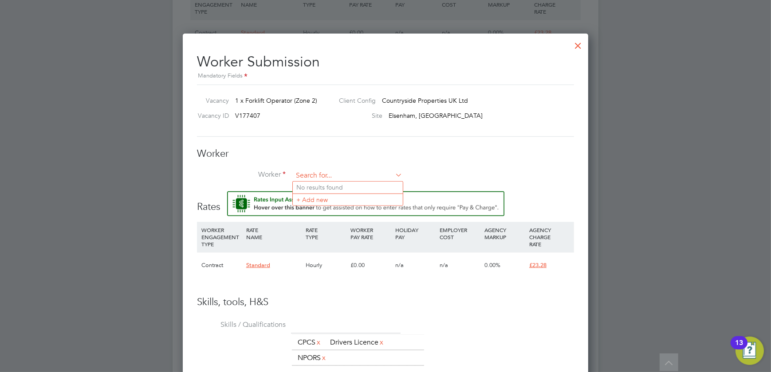
drag, startPoint x: 302, startPoint y: 174, endPoint x: 319, endPoint y: 171, distance: 16.6
click at [318, 171] on input at bounding box center [348, 175] width 110 height 13
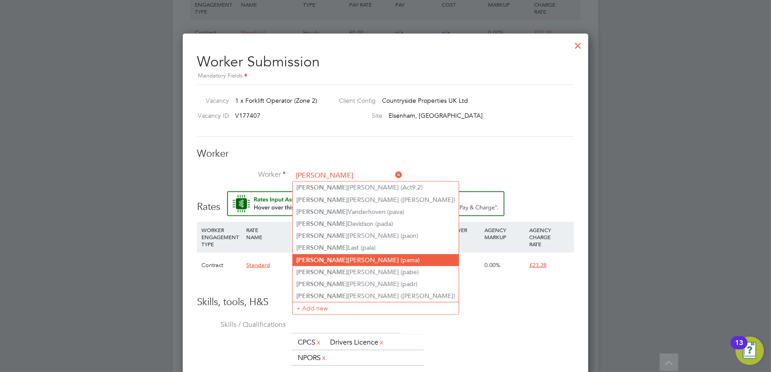
click at [328, 255] on li "Paul Martin (pama)" at bounding box center [376, 261] width 166 height 12
type input "Paul Martin (pama)"
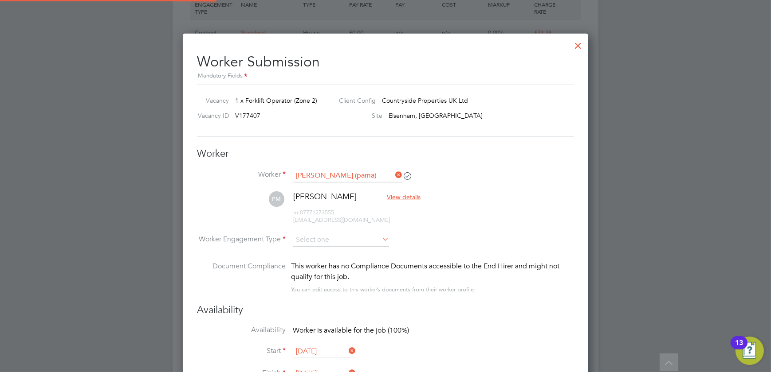
type input "[DATE]"
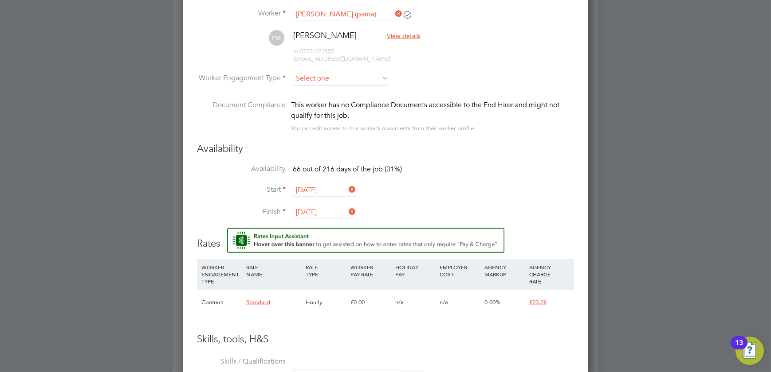
click at [315, 78] on input at bounding box center [341, 78] width 96 height 13
click at [316, 100] on li "PAYE" at bounding box center [341, 102] width 97 height 12
type input "PAYE"
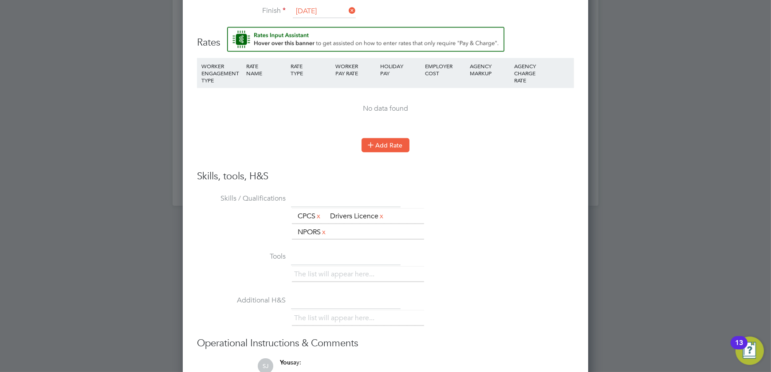
click at [379, 149] on button "Add Rate" at bounding box center [385, 145] width 48 height 14
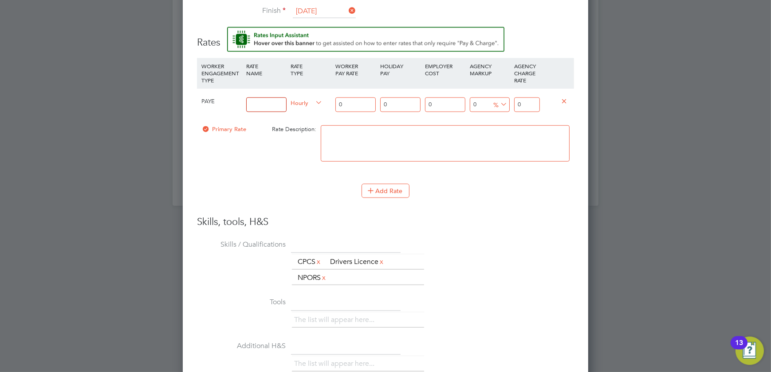
click at [266, 102] on input at bounding box center [266, 105] width 40 height 15
type input "basic"
drag, startPoint x: 325, startPoint y: 98, endPoint x: 314, endPoint y: 98, distance: 10.6
click at [319, 98] on div "PAYE basic Hourly 0 0 n/a 0 n/a 0 0 % 0" at bounding box center [385, 104] width 377 height 33
type input "2"
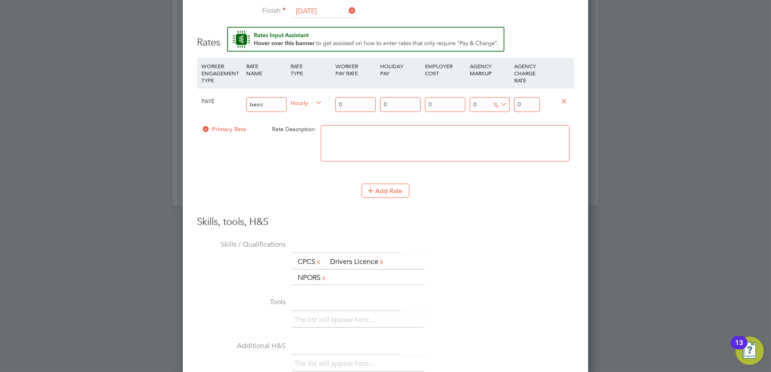
type input "2"
type input "22"
type input "22.5"
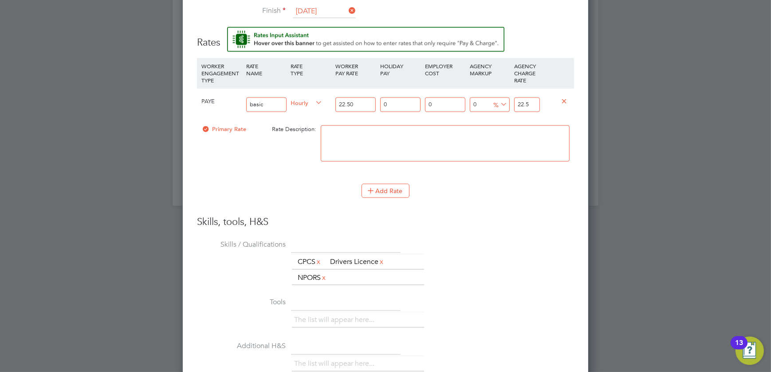
type input "22.50"
drag, startPoint x: 523, startPoint y: 101, endPoint x: 475, endPoint y: 104, distance: 48.0
click at [478, 105] on div "PAYE basic Hourly 22.50 0 n/a 0 n/a 0 0 % 22.5" at bounding box center [385, 104] width 377 height 33
type input "-91.11111111111111"
type input "2"
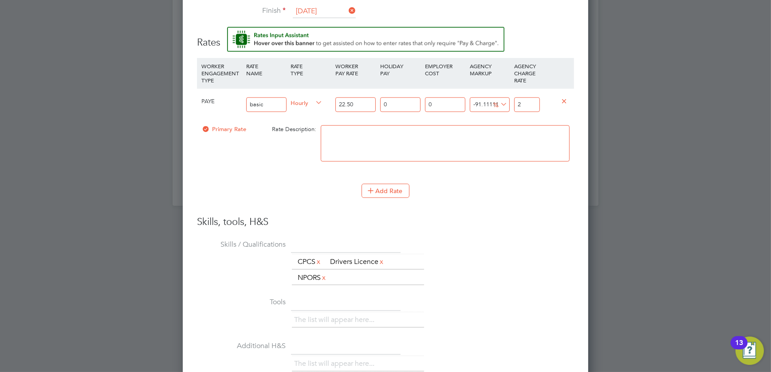
type input "2.2222222222222223"
type input "23"
type input "3.111111111111111"
type input "23.2"
type input "3.466666666666667"
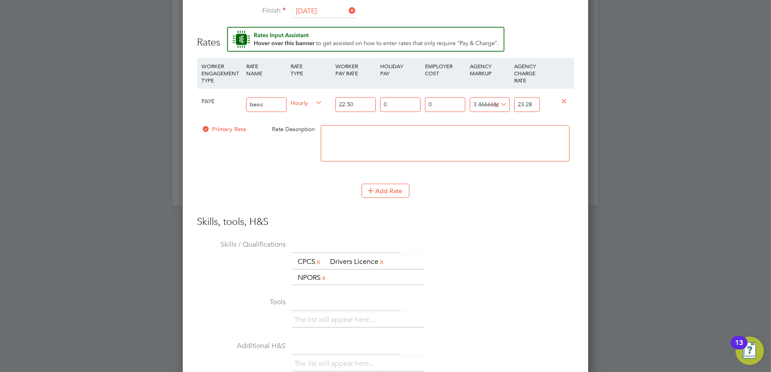
scroll to position [1228, 0]
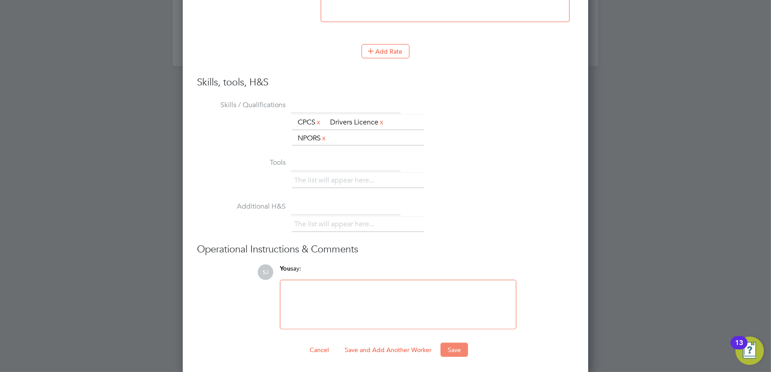
type input "23.28"
click at [459, 347] on button "Save" at bounding box center [453, 350] width 27 height 14
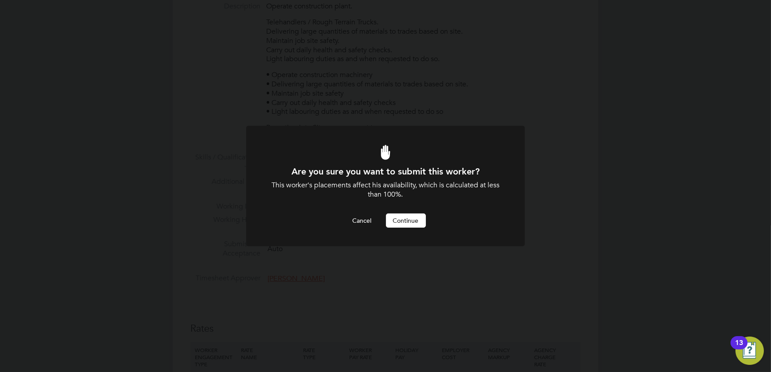
click at [399, 221] on button "Continue" at bounding box center [406, 221] width 40 height 14
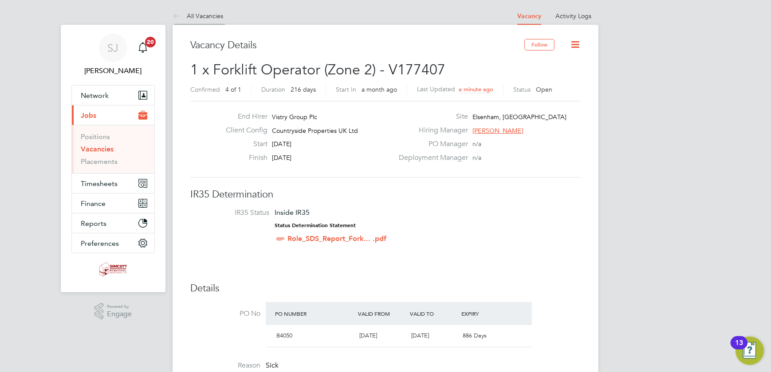
click at [213, 15] on link "All Vacancies" at bounding box center [197, 16] width 51 height 8
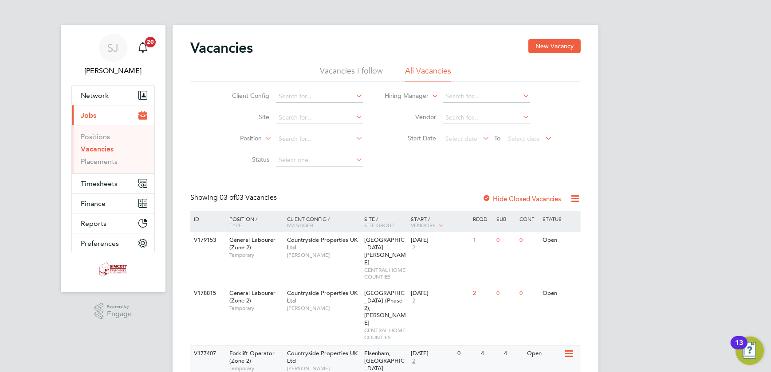
click at [381, 346] on div "Elsenham, Hall Road CENTRAL HOME COUNTIES" at bounding box center [385, 368] width 47 height 45
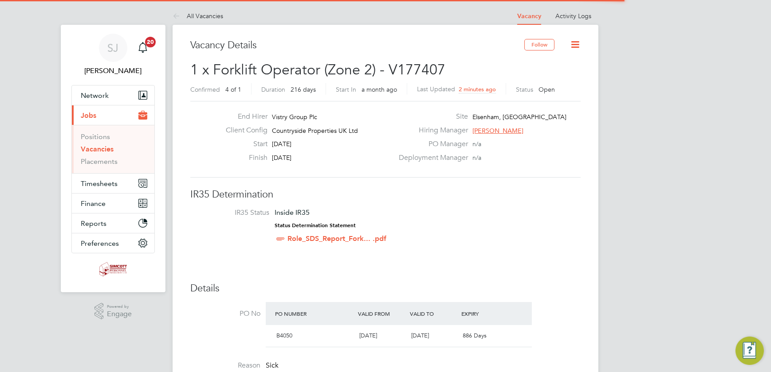
click at [575, 44] on icon at bounding box center [574, 44] width 11 height 11
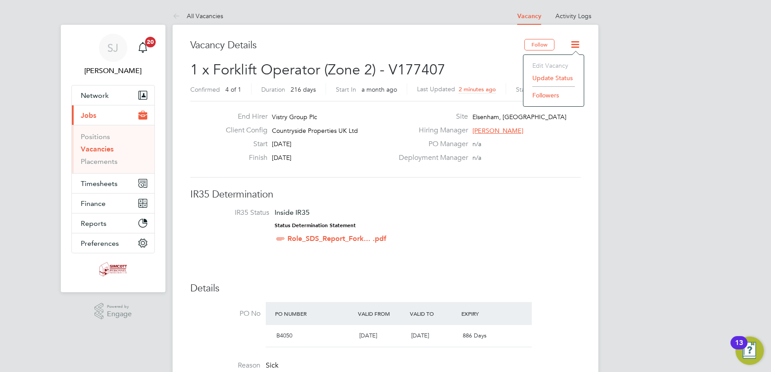
click at [539, 77] on li "Update Status" at bounding box center [553, 78] width 51 height 12
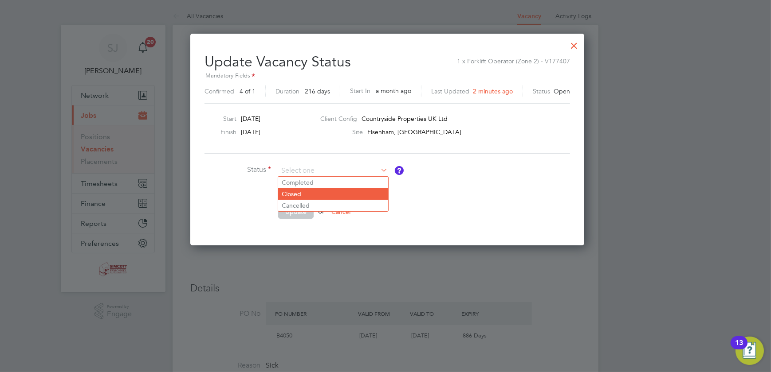
click at [282, 195] on li "Closed" at bounding box center [333, 194] width 110 height 12
type input "Closed"
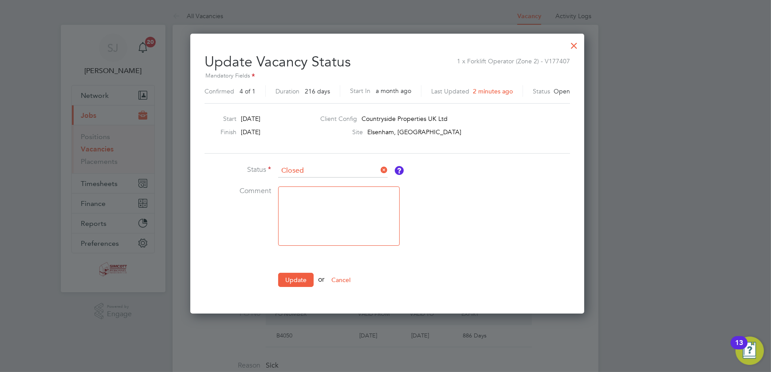
click at [293, 271] on ul "Status Closed Comment Update or Cancel" at bounding box center [337, 230] width 266 height 132
click at [292, 275] on button "Update" at bounding box center [295, 280] width 35 height 14
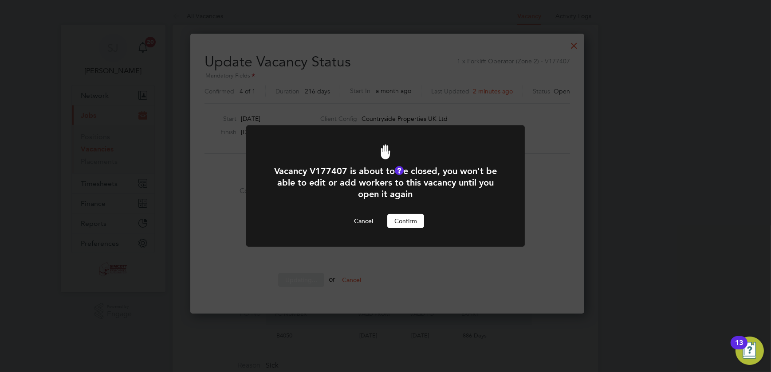
click at [404, 224] on button "Confirm" at bounding box center [405, 221] width 37 height 14
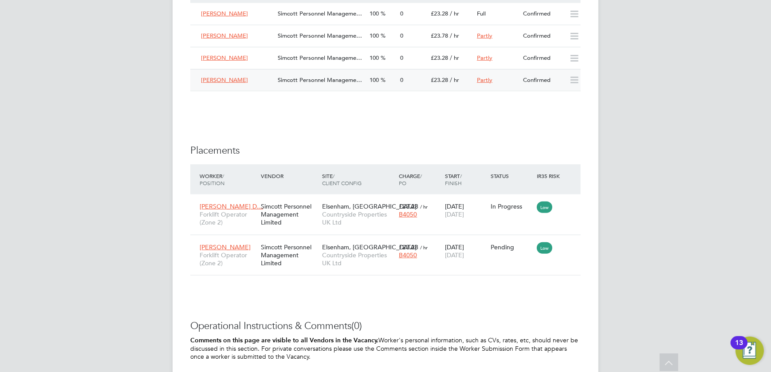
click at [413, 78] on div "0" at bounding box center [411, 80] width 31 height 15
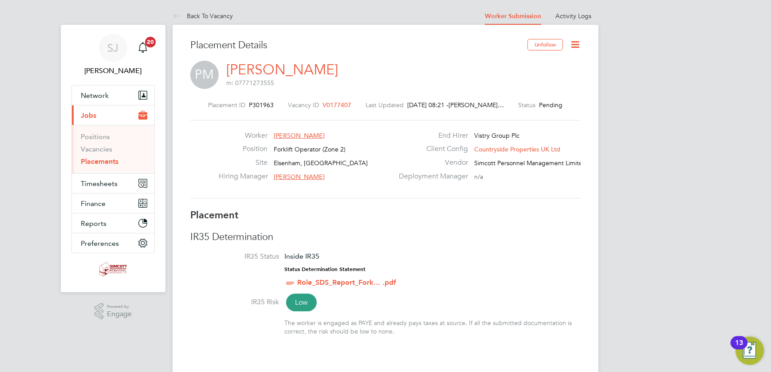
click at [573, 42] on icon at bounding box center [574, 44] width 11 height 11
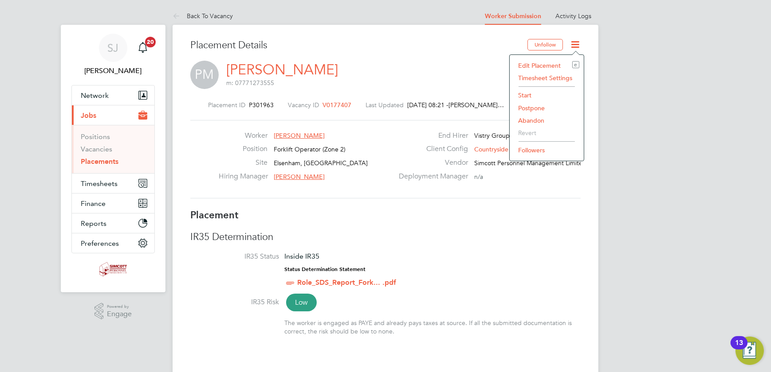
click at [521, 94] on li "Start" at bounding box center [546, 95] width 65 height 12
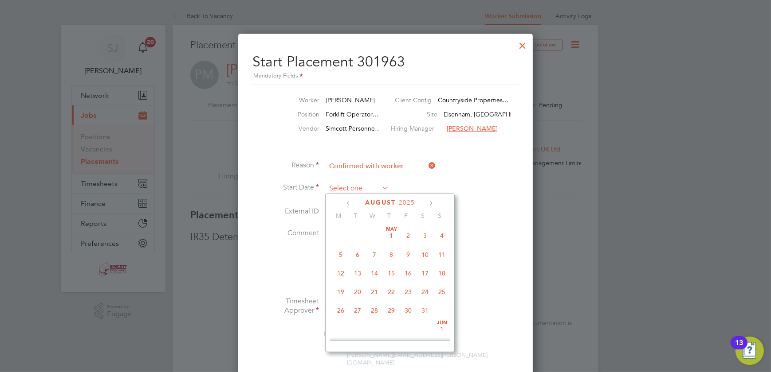
click at [333, 186] on input at bounding box center [357, 188] width 63 height 13
click at [410, 254] on span "22" at bounding box center [407, 251] width 17 height 17
type input "[DATE]"
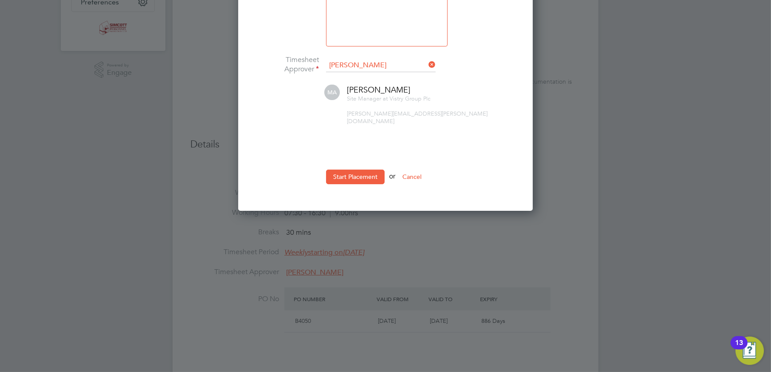
click at [356, 170] on button "Start Placement" at bounding box center [355, 177] width 59 height 14
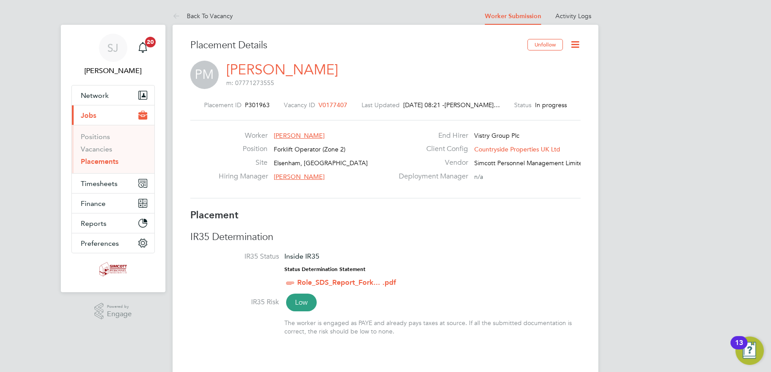
click at [101, 120] on button "Current page: Jobs" at bounding box center [113, 116] width 82 height 20
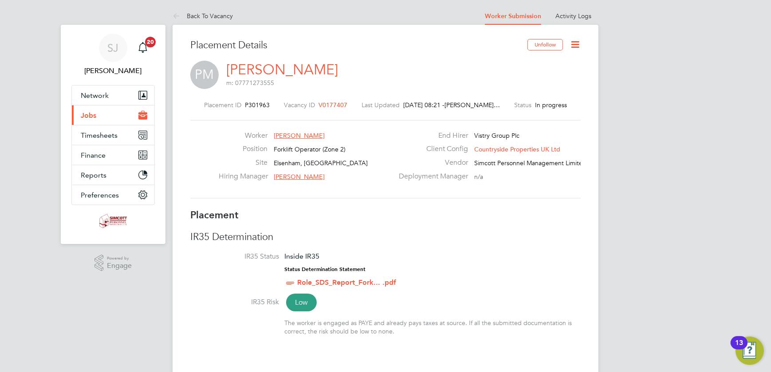
click at [98, 114] on button "Current page: Jobs" at bounding box center [113, 116] width 82 height 20
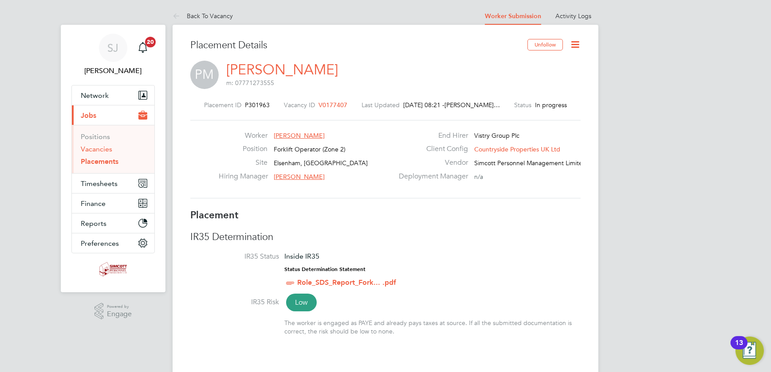
click at [99, 146] on link "Vacancies" at bounding box center [96, 149] width 31 height 8
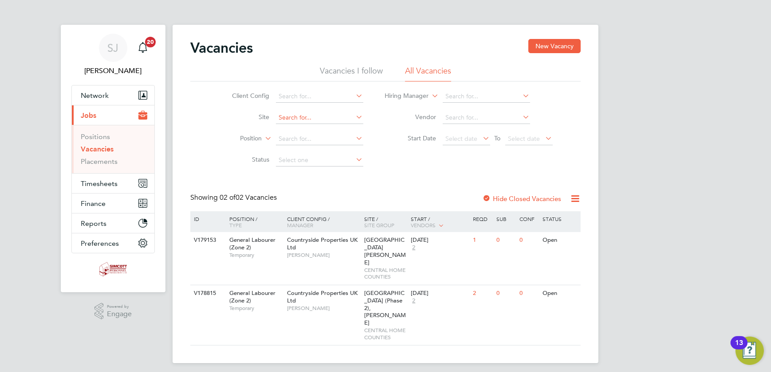
click at [304, 114] on input at bounding box center [319, 118] width 87 height 12
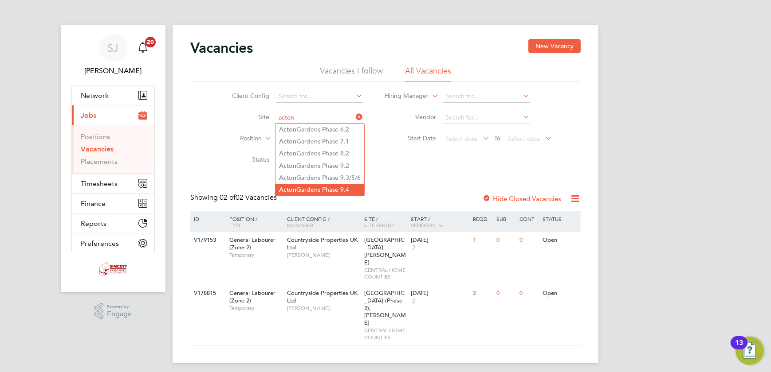
click at [320, 184] on li "[GEOGRAPHIC_DATA] Phase 9.4" at bounding box center [319, 190] width 89 height 12
type input "[GEOGRAPHIC_DATA] Phase 9.4"
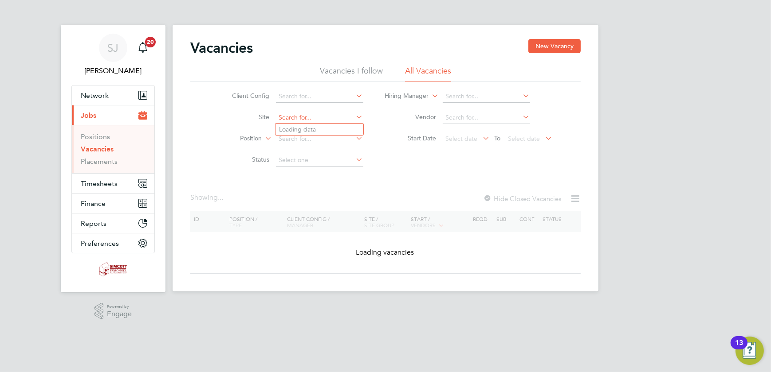
click at [336, 117] on input at bounding box center [319, 118] width 87 height 12
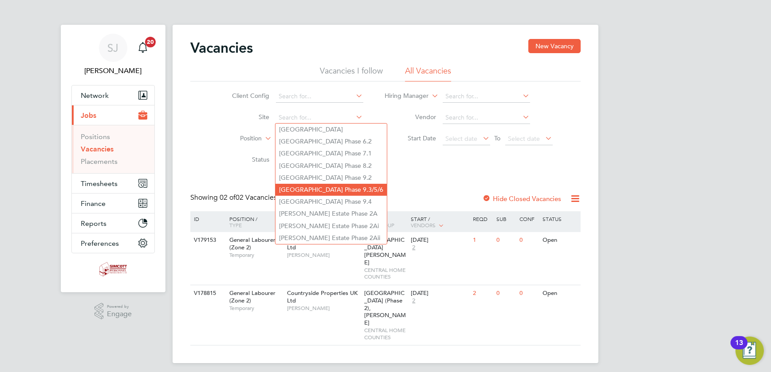
click at [337, 190] on li "[GEOGRAPHIC_DATA] Phase 9.3/5/6" at bounding box center [330, 190] width 111 height 12
type input "[GEOGRAPHIC_DATA] Phase 9.3/5/6"
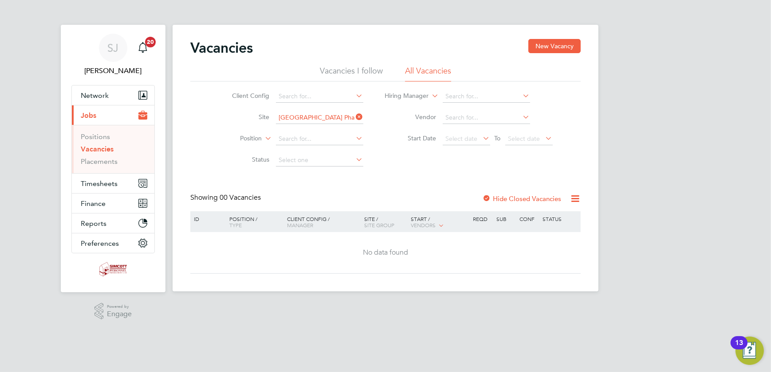
click at [518, 198] on label "Hide Closed Vacancies" at bounding box center [521, 199] width 79 height 8
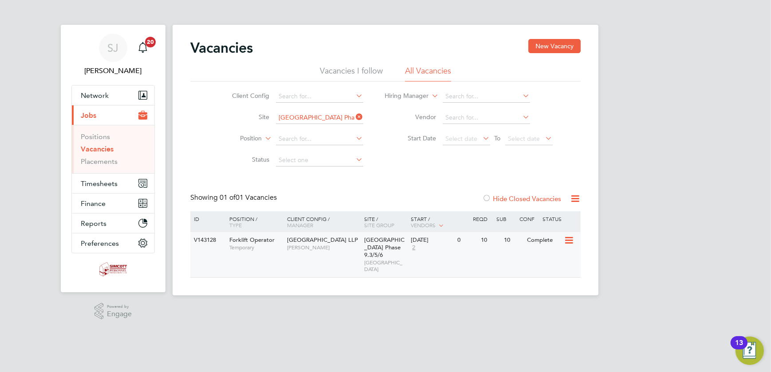
click at [412, 241] on div "[DATE]" at bounding box center [432, 241] width 42 height 8
click at [104, 184] on span "Timesheets" at bounding box center [99, 184] width 37 height 8
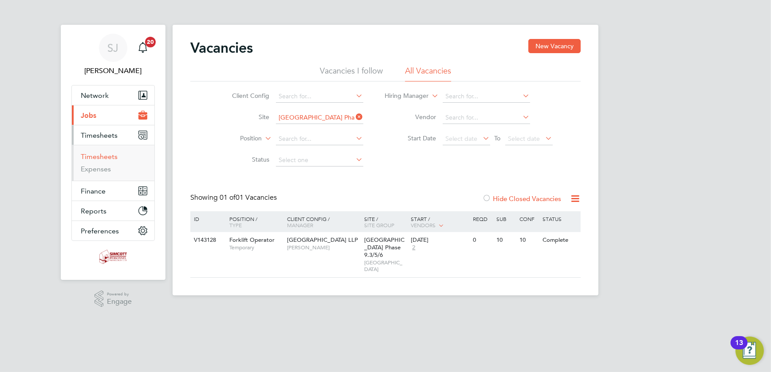
click at [102, 159] on link "Timesheets" at bounding box center [99, 157] width 37 height 8
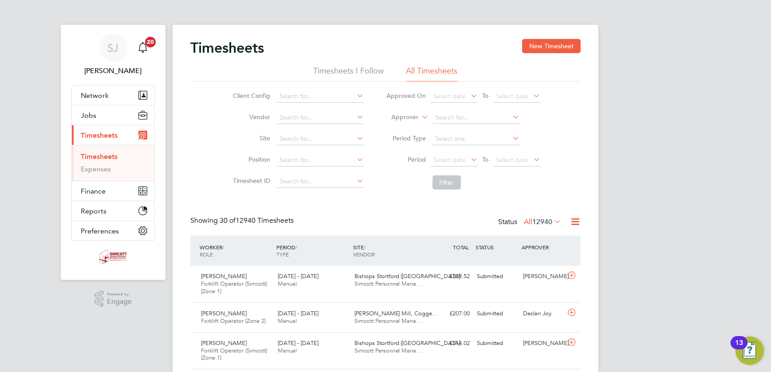
scroll to position [30, 77]
click at [568, 50] on button "New Timesheet" at bounding box center [551, 46] width 59 height 14
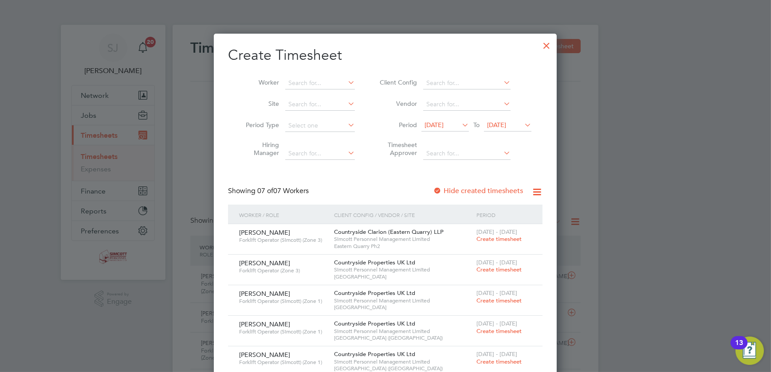
click at [545, 44] on div at bounding box center [546, 43] width 16 height 16
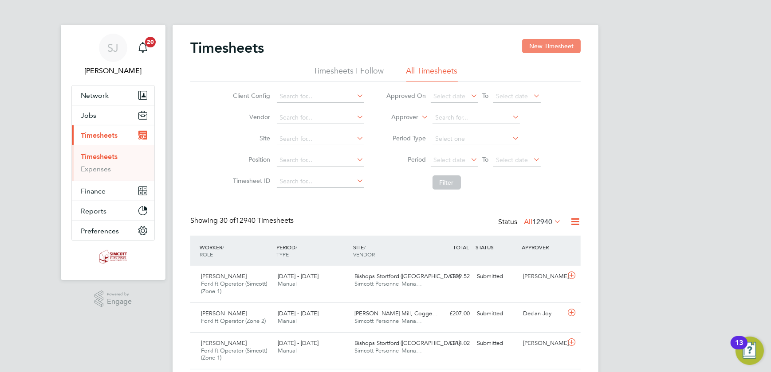
click at [552, 53] on button "New Timesheet" at bounding box center [551, 46] width 59 height 14
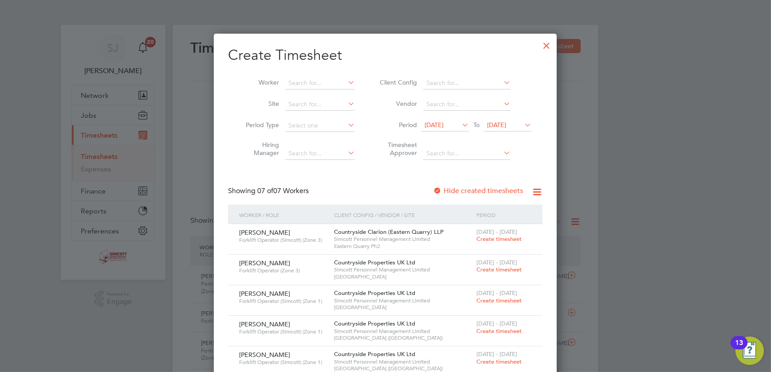
click at [510, 115] on li "Period [DATE] To [DATE]" at bounding box center [454, 125] width 176 height 21
click at [506, 123] on span "[DATE]" at bounding box center [496, 125] width 19 height 8
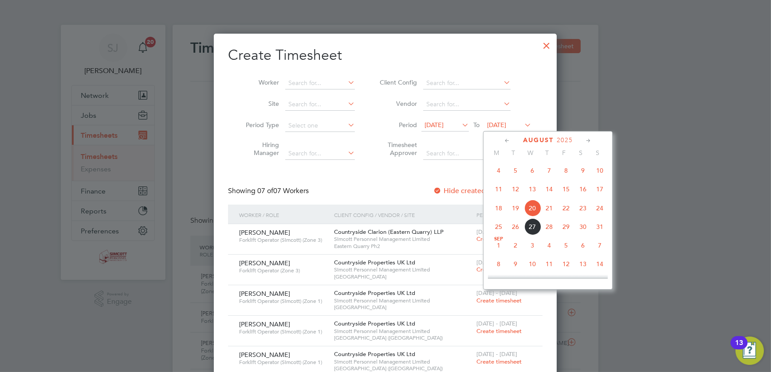
click at [599, 208] on span "24" at bounding box center [599, 208] width 17 height 17
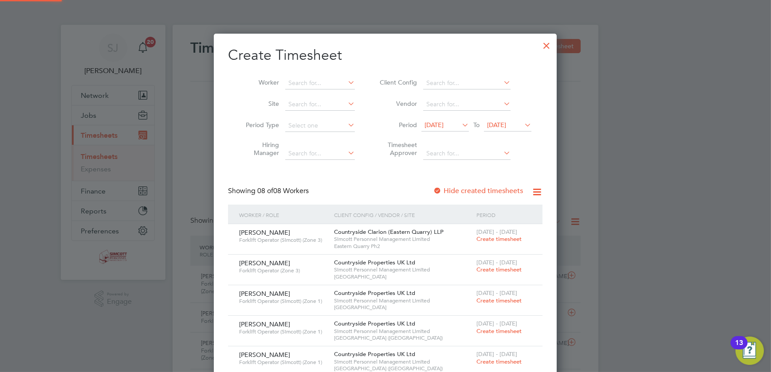
click at [439, 127] on span "[DATE]" at bounding box center [433, 125] width 19 height 8
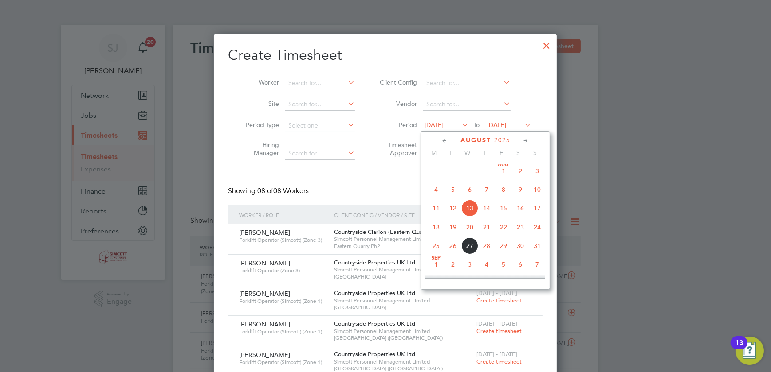
click at [437, 228] on span "18" at bounding box center [435, 227] width 17 height 17
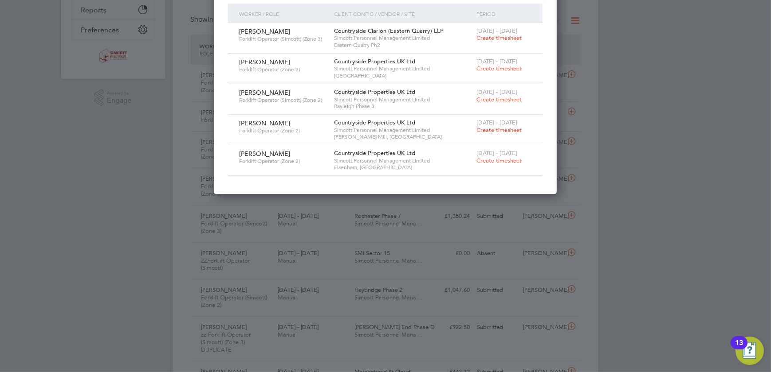
click at [510, 159] on span "Create timesheet" at bounding box center [498, 161] width 45 height 8
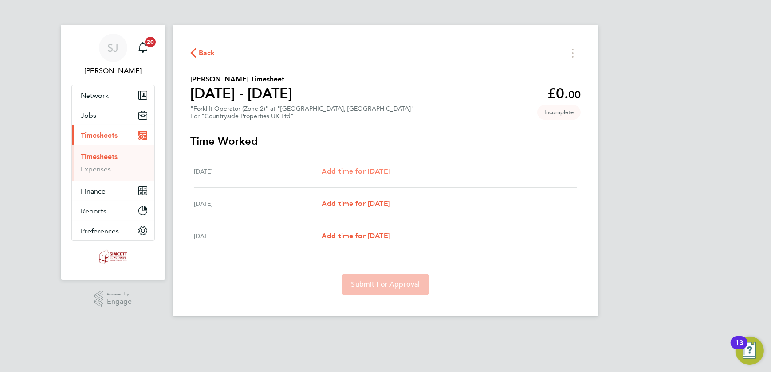
click at [367, 168] on span "Add time for [DATE]" at bounding box center [355, 171] width 68 height 8
select select "30"
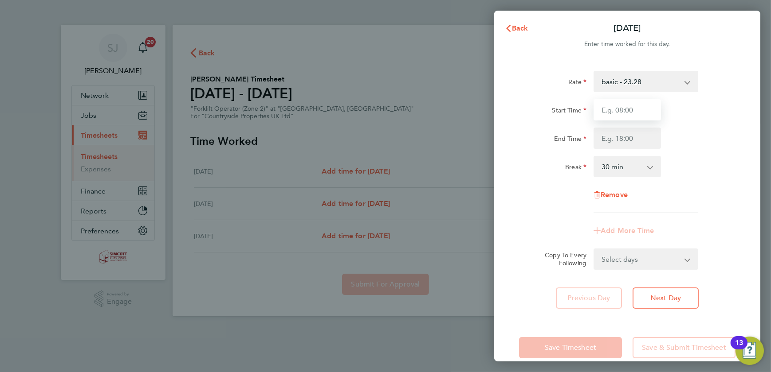
click at [625, 104] on input "Start Time" at bounding box center [626, 109] width 67 height 21
type input "07:30"
type input "17:00"
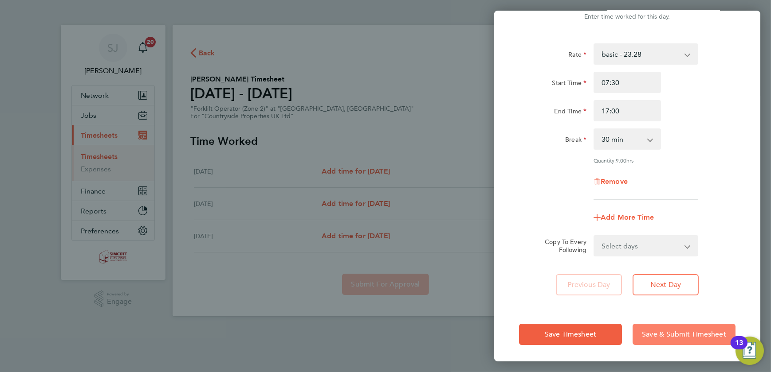
click at [668, 335] on span "Save & Submit Timesheet" at bounding box center [684, 334] width 84 height 9
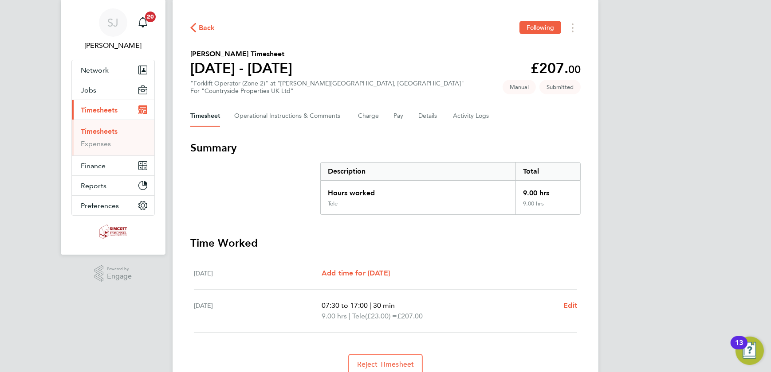
scroll to position [23, 0]
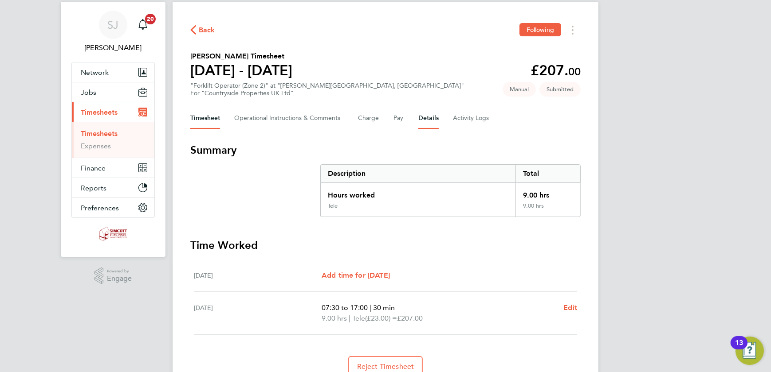
click at [432, 117] on button "Details" at bounding box center [428, 118] width 20 height 21
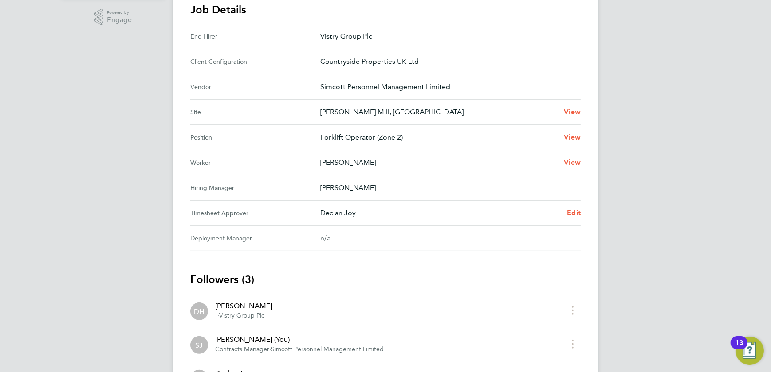
scroll to position [364, 0]
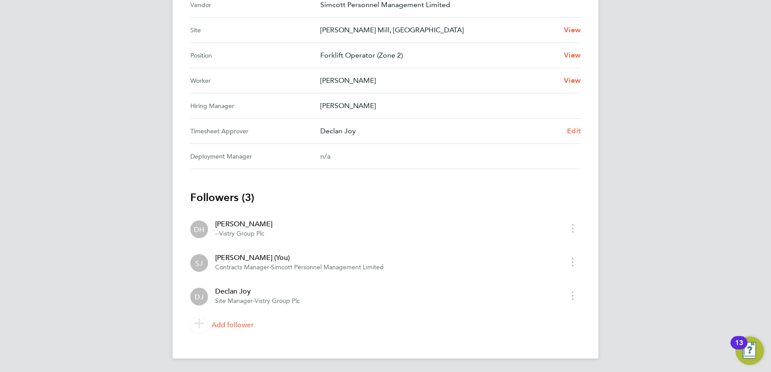
click at [569, 129] on span "Edit" at bounding box center [574, 131] width 14 height 8
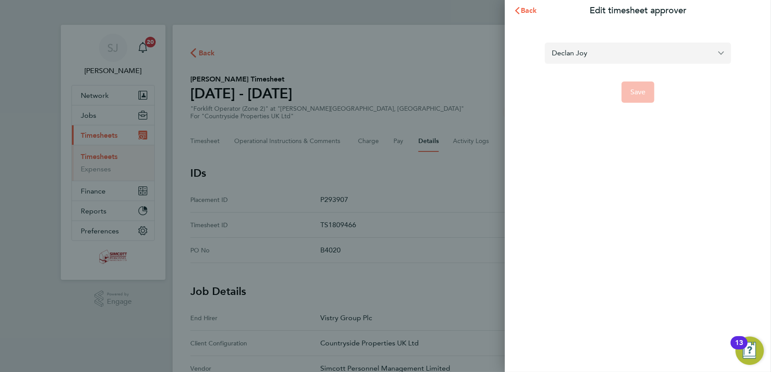
click at [579, 54] on input "Declan Joy" at bounding box center [637, 53] width 186 height 21
type input "m"
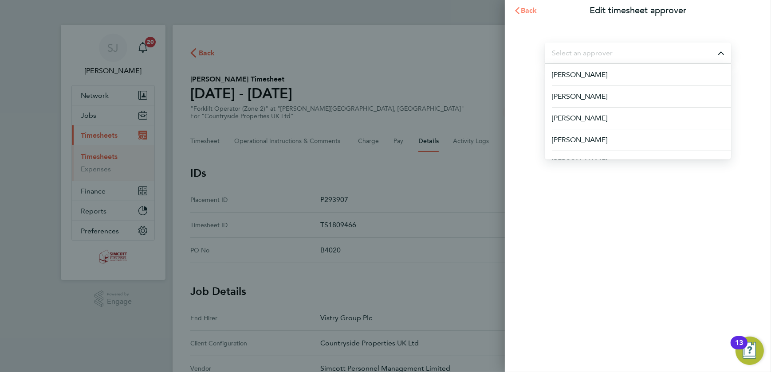
click at [521, 9] on span "Back" at bounding box center [529, 10] width 16 height 8
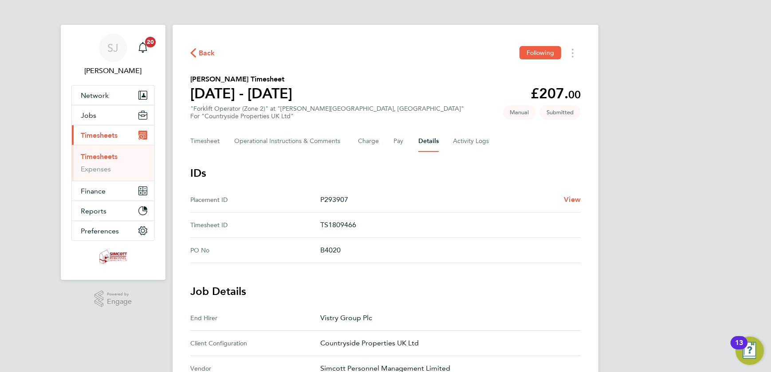
click at [208, 51] on span "Back" at bounding box center [207, 53] width 16 height 11
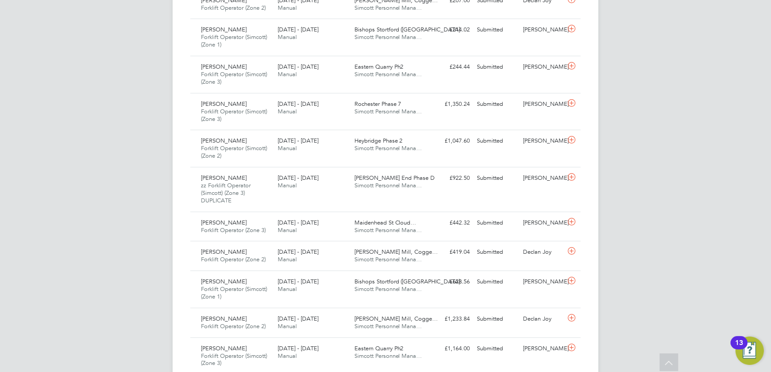
scroll to position [215, 0]
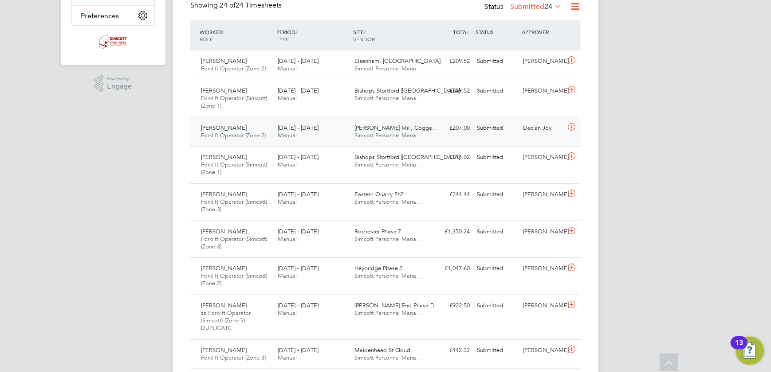
click at [465, 139] on div "Michael Finch Forklift Operator (Zone 2) 18 - 24 Aug 2025 18 - 24 Aug 2025 Manu…" at bounding box center [385, 132] width 390 height 30
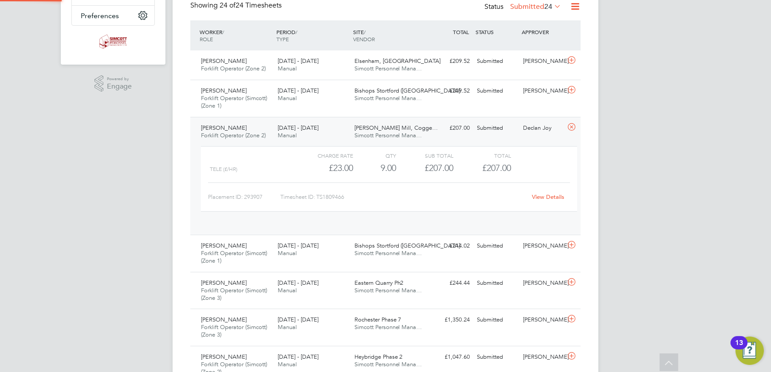
scroll to position [15, 86]
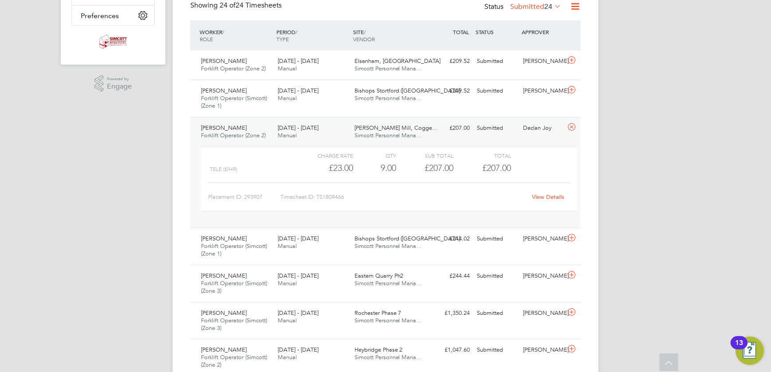
click at [536, 200] on link "View Details" at bounding box center [548, 197] width 32 height 8
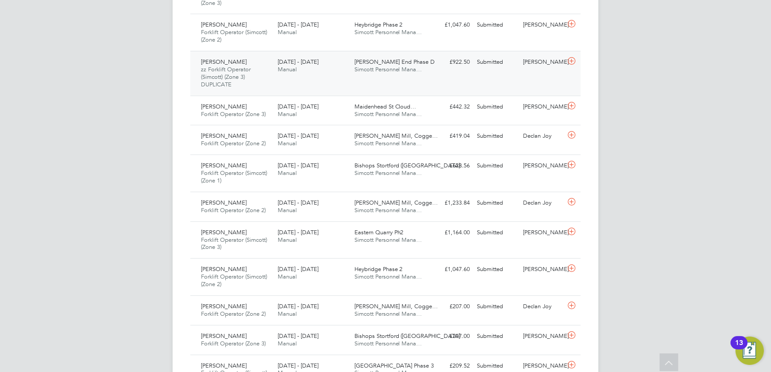
scroll to position [578, 0]
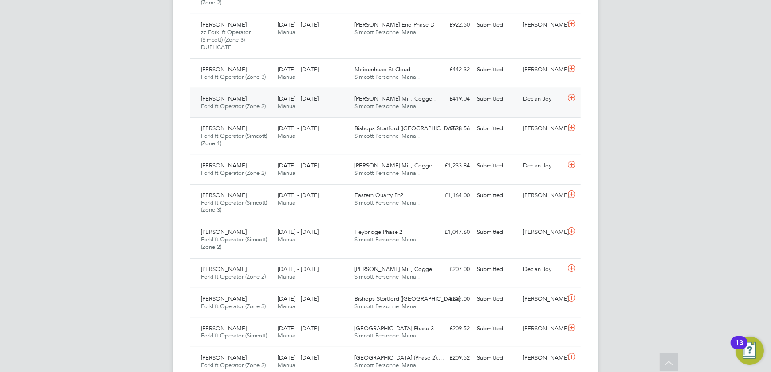
click at [489, 110] on div "Paul Martin Forklift Operator (Zone 2) 18 - 24 Aug 2025 18 - 24 Aug 2025 Manual…" at bounding box center [385, 103] width 390 height 30
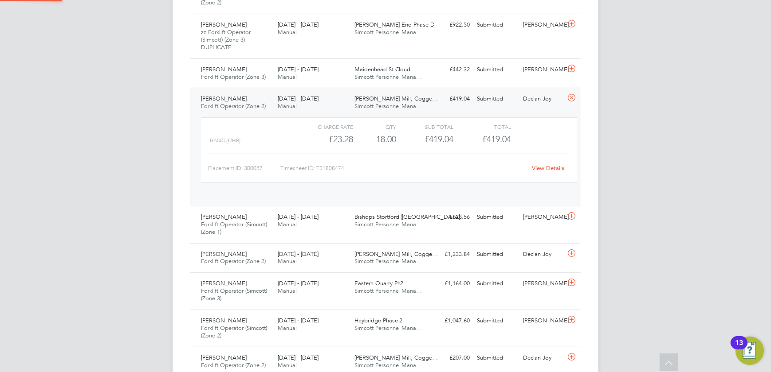
scroll to position [15, 86]
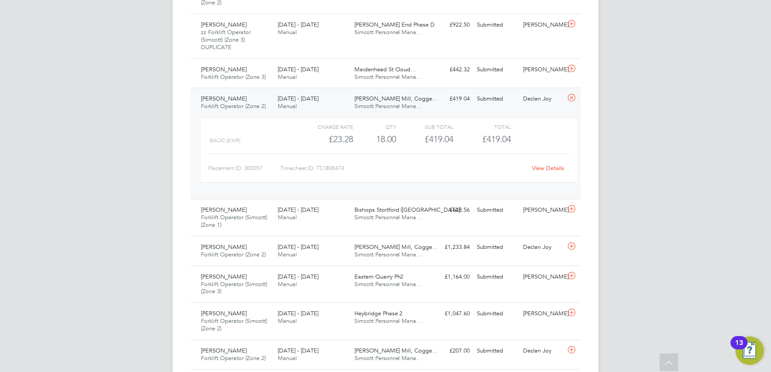
click at [543, 164] on link "View Details" at bounding box center [548, 168] width 32 height 8
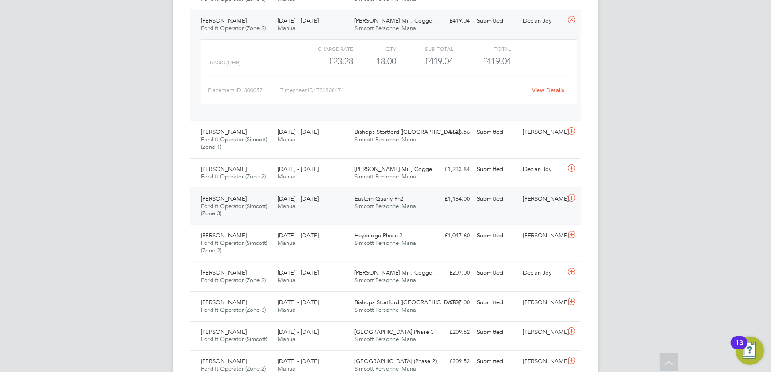
scroll to position [659, 0]
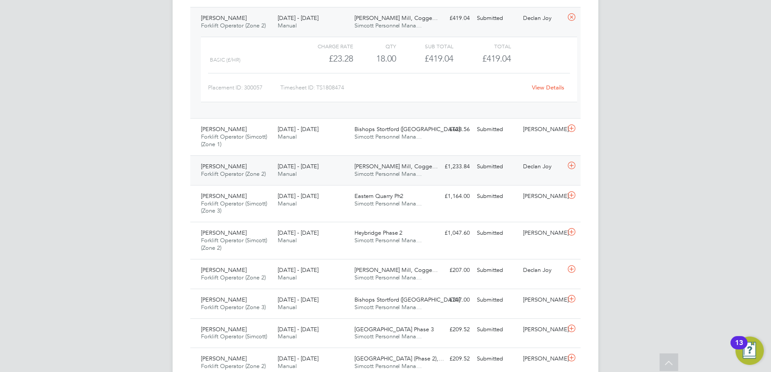
click at [491, 161] on div "Submitted" at bounding box center [496, 167] width 46 height 15
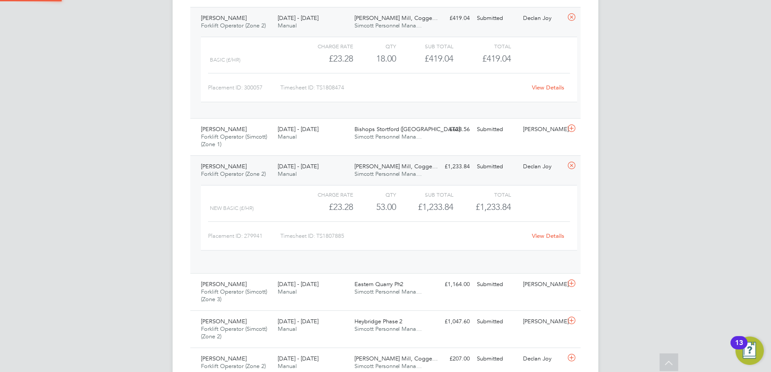
scroll to position [15, 86]
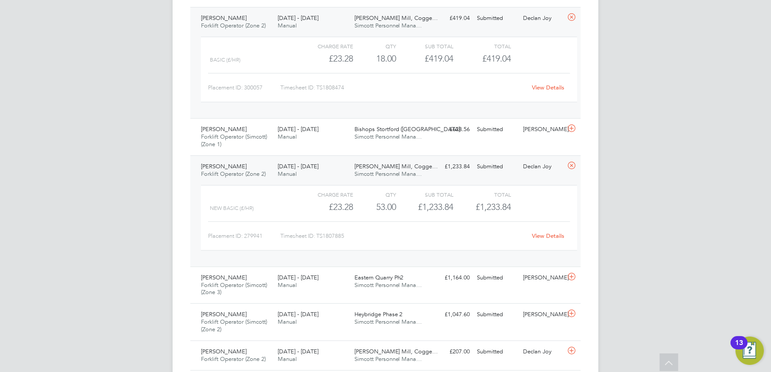
click at [542, 233] on link "View Details" at bounding box center [548, 236] width 32 height 8
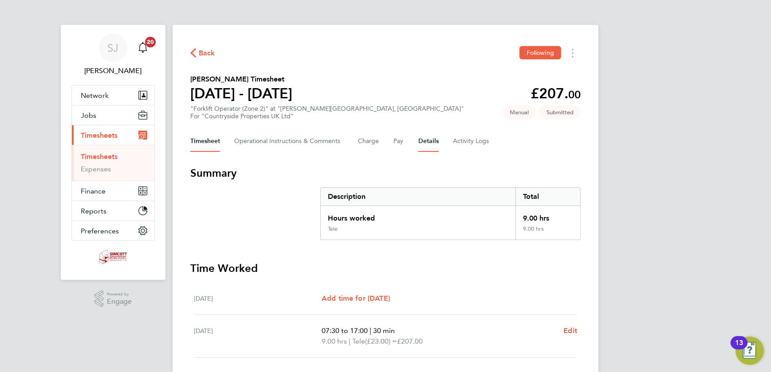
click at [421, 138] on button "Details" at bounding box center [428, 141] width 20 height 21
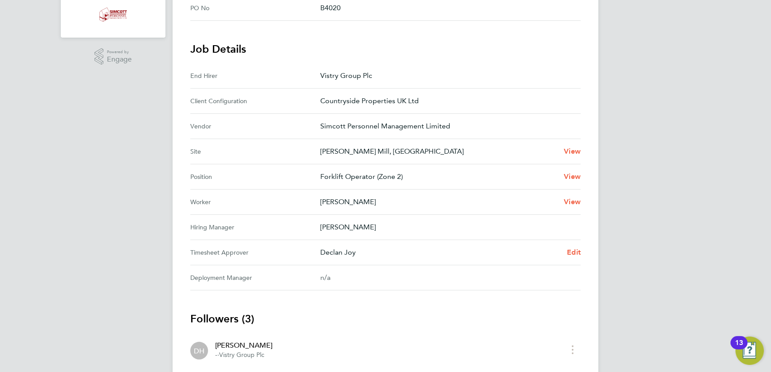
scroll to position [322, 0]
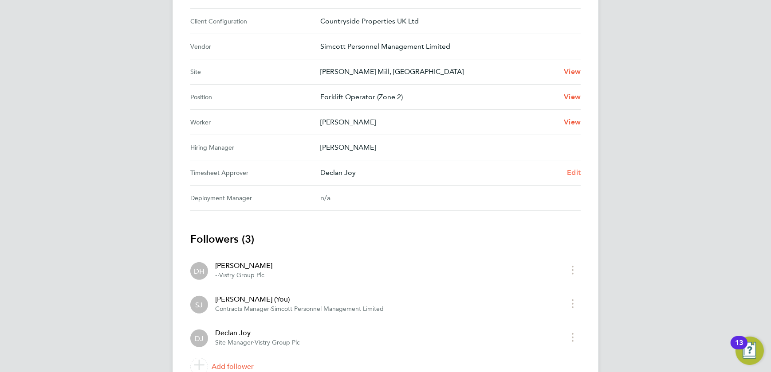
click at [571, 170] on span "Edit" at bounding box center [574, 172] width 14 height 8
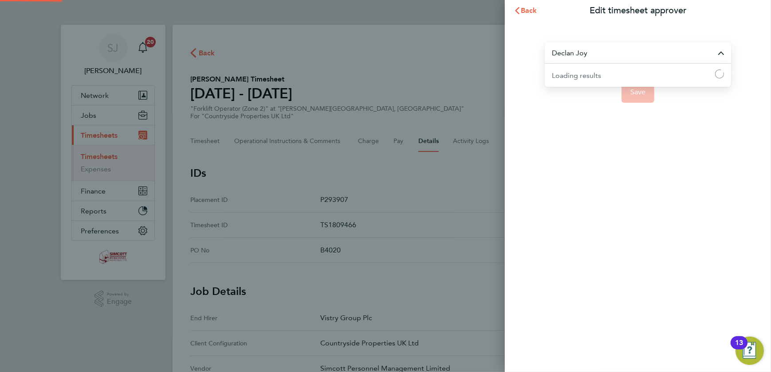
click at [588, 58] on input "Declan Joy" at bounding box center [637, 53] width 186 height 21
click at [558, 53] on input "bven roads" at bounding box center [637, 53] width 186 height 21
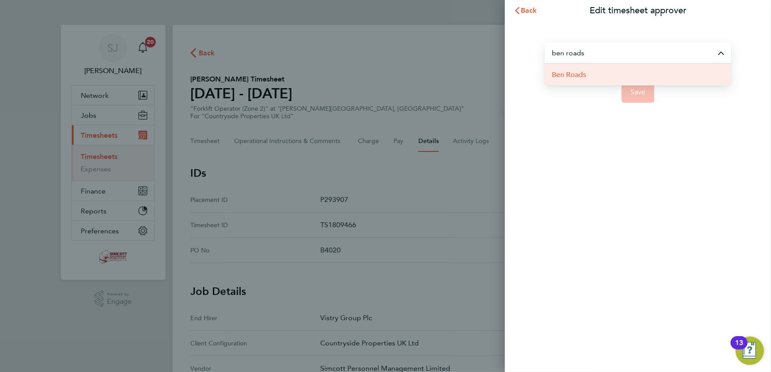
click at [589, 78] on li "Ben Roads" at bounding box center [637, 75] width 186 height 22
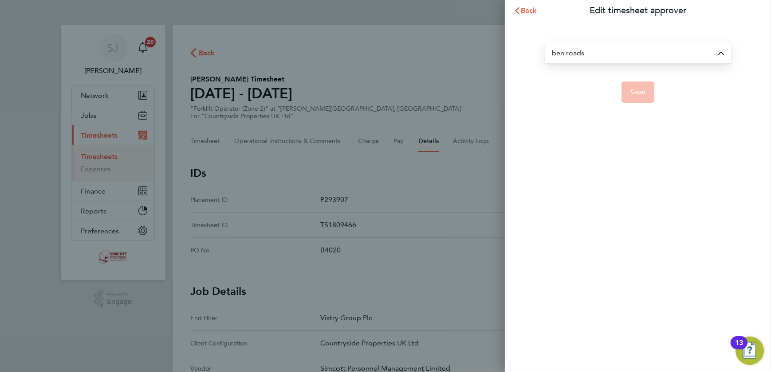
type input "Ben Roads"
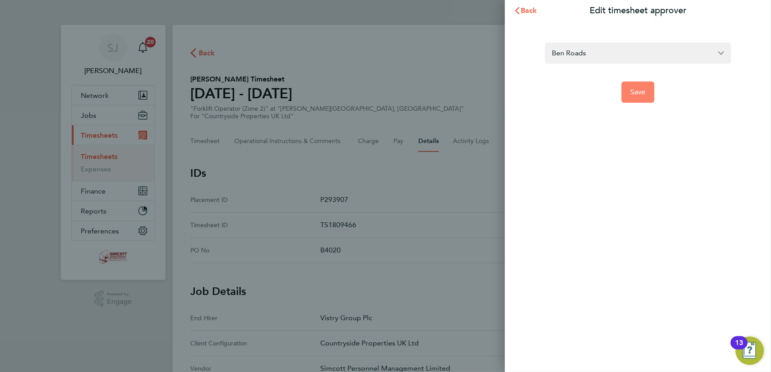
click at [628, 92] on button "Save" at bounding box center [637, 92] width 33 height 21
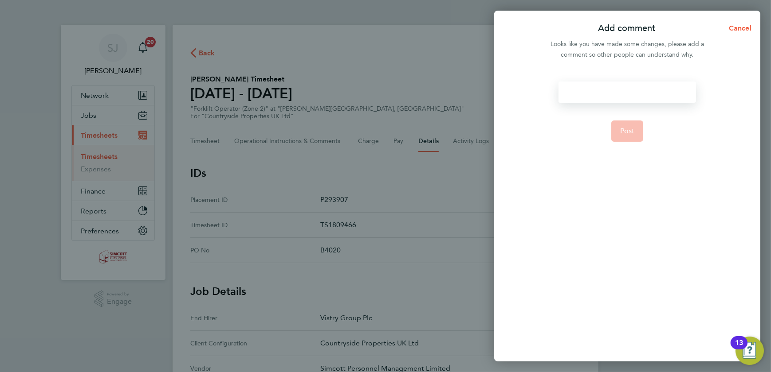
click at [616, 90] on div at bounding box center [626, 92] width 137 height 21
click at [619, 89] on div at bounding box center [626, 92] width 137 height 21
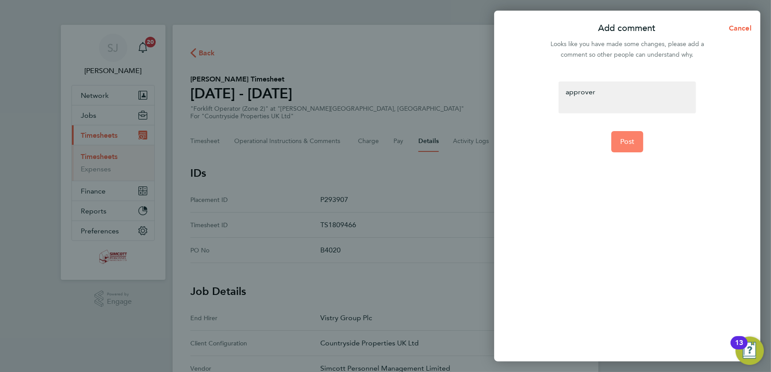
click at [628, 137] on span "Post" at bounding box center [627, 141] width 15 height 9
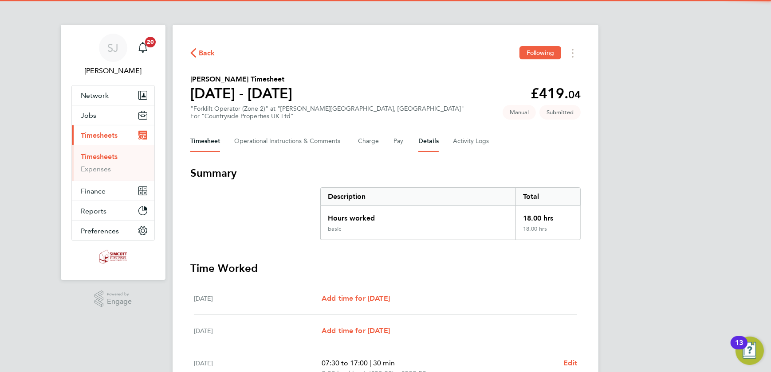
click at [435, 143] on button "Details" at bounding box center [428, 141] width 20 height 21
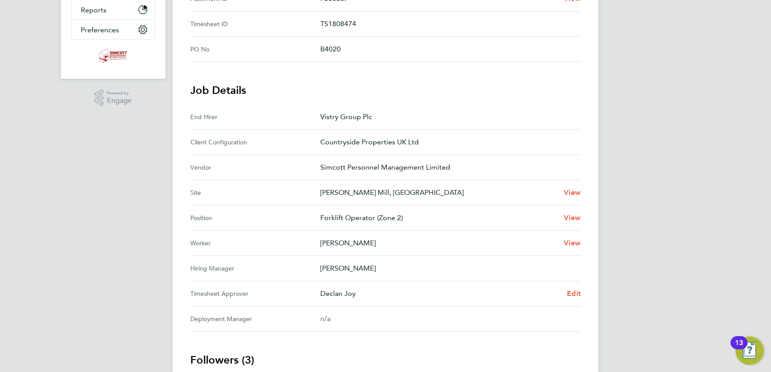
scroll to position [364, 0]
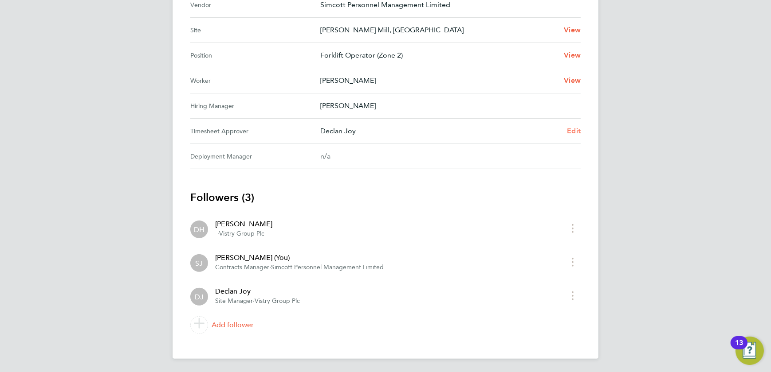
click at [573, 129] on span "Edit" at bounding box center [574, 131] width 14 height 8
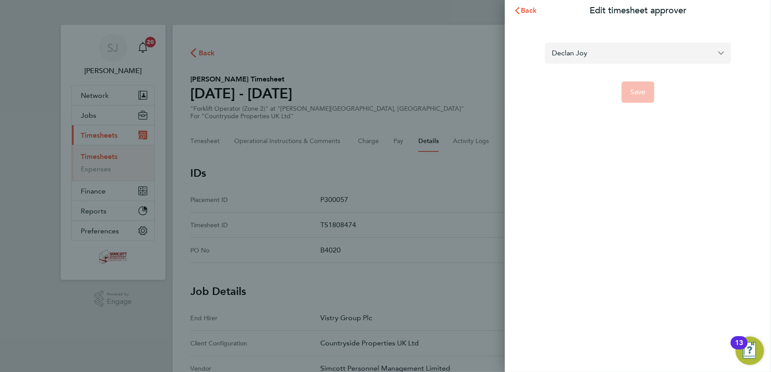
click at [621, 51] on input "Declan Joy" at bounding box center [637, 53] width 186 height 21
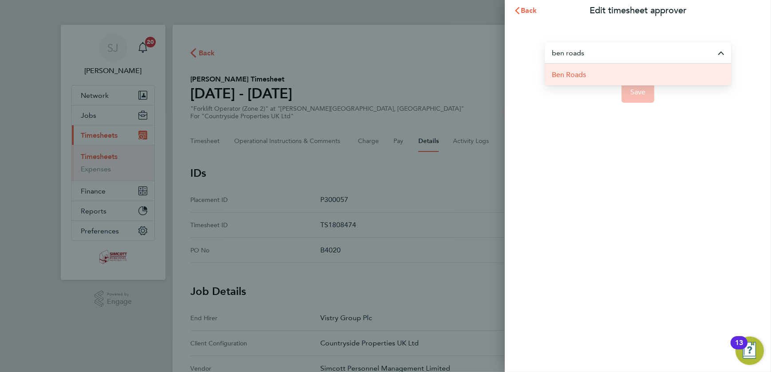
click at [603, 72] on li "Ben Roads" at bounding box center [637, 75] width 186 height 22
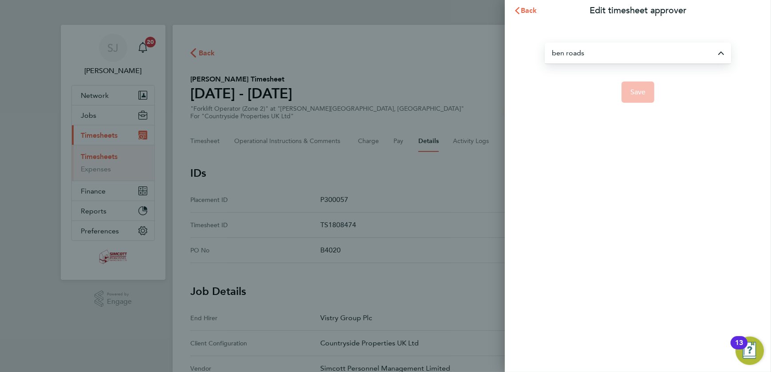
type input "Ben Roads"
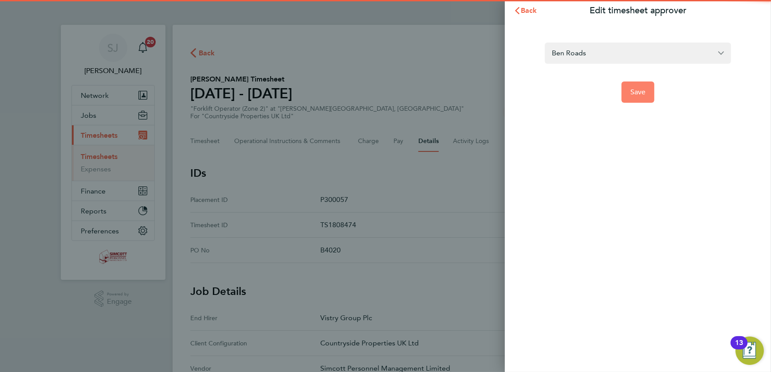
click at [633, 90] on span "Save" at bounding box center [638, 92] width 16 height 9
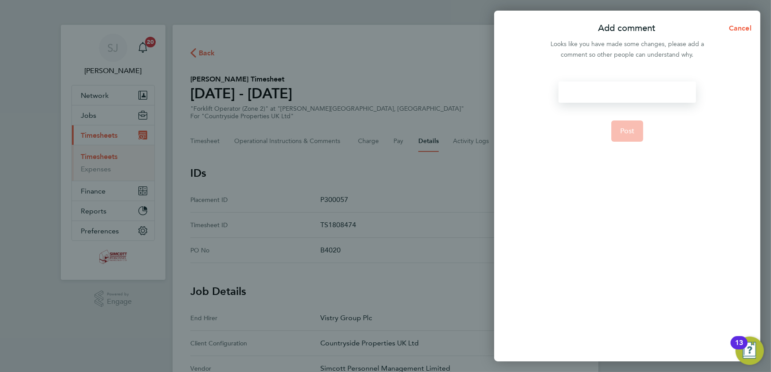
click at [623, 89] on div at bounding box center [626, 92] width 137 height 21
click at [625, 129] on span "Post" at bounding box center [627, 131] width 15 height 9
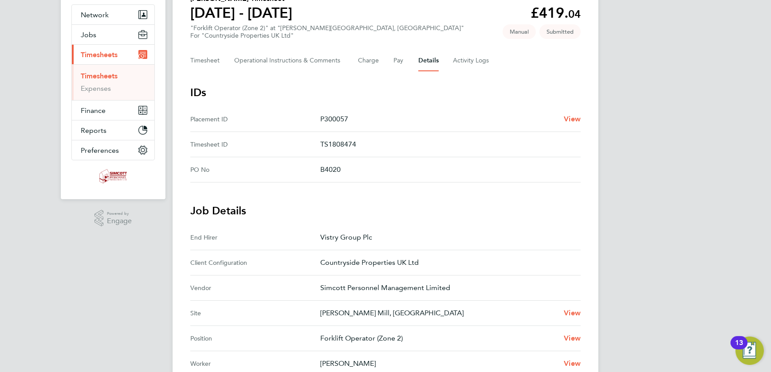
scroll to position [42, 0]
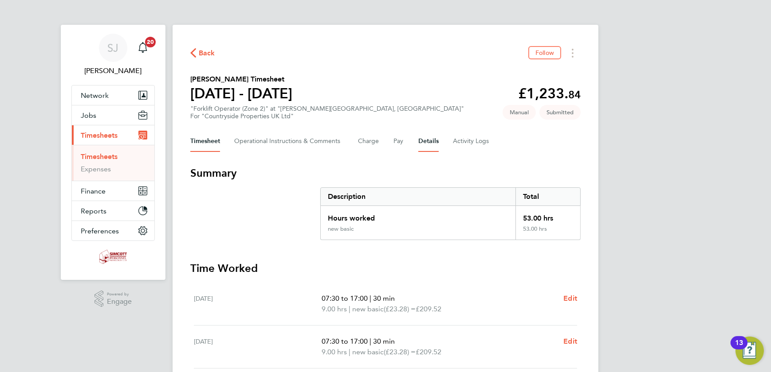
click at [426, 141] on button "Details" at bounding box center [428, 141] width 20 height 21
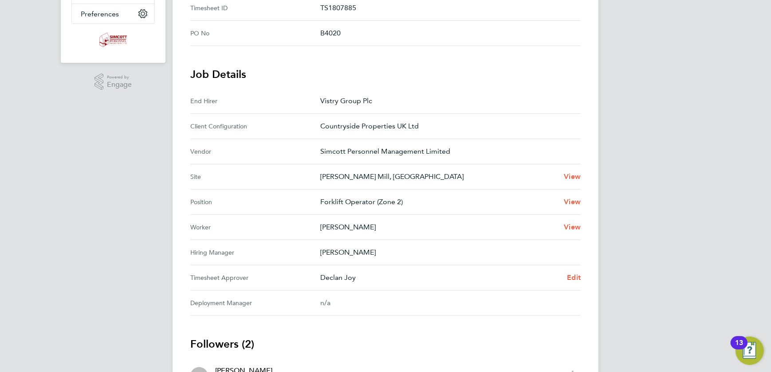
scroll to position [322, 0]
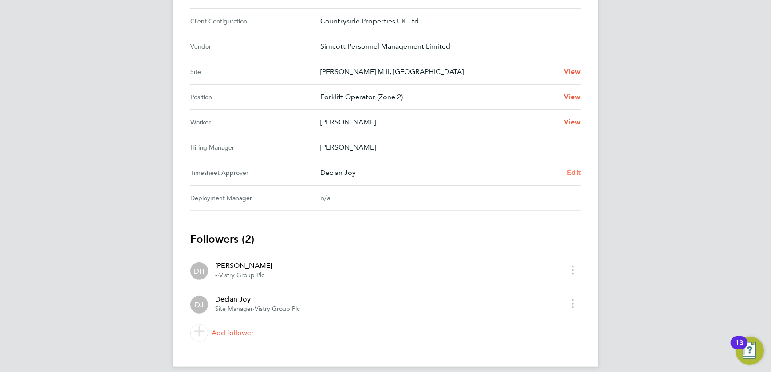
click at [577, 172] on span "Edit" at bounding box center [574, 172] width 14 height 8
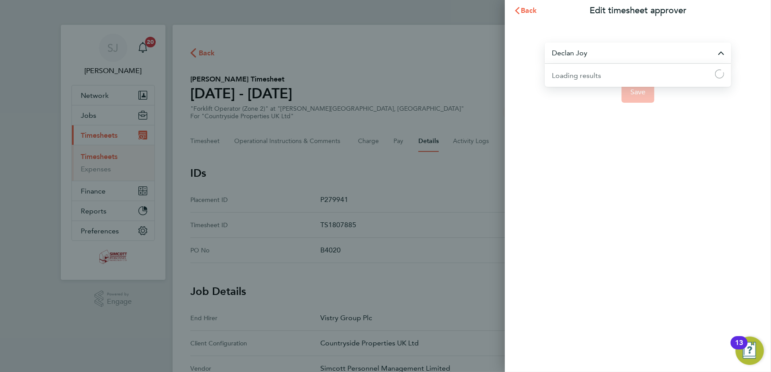
click at [588, 56] on input "Declan Joy" at bounding box center [637, 53] width 186 height 21
click at [556, 53] on input "bven roads" at bounding box center [637, 53] width 186 height 21
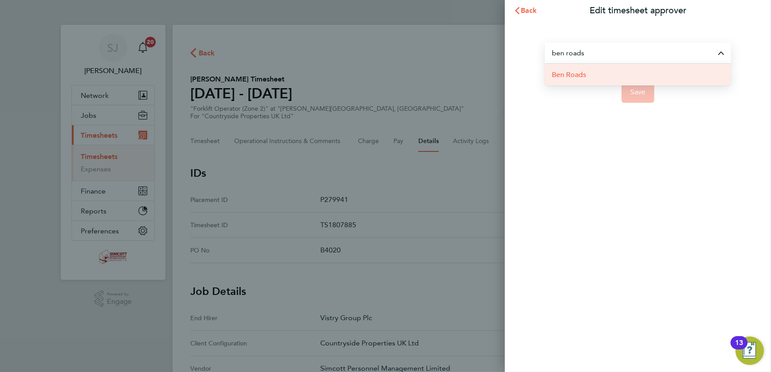
drag, startPoint x: 569, startPoint y: 74, endPoint x: 576, endPoint y: 74, distance: 6.2
click at [573, 74] on span "Ben Roads" at bounding box center [569, 75] width 34 height 11
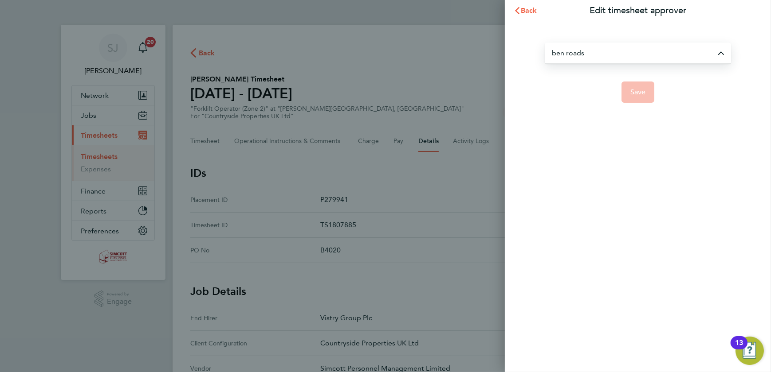
type input "Ben Roads"
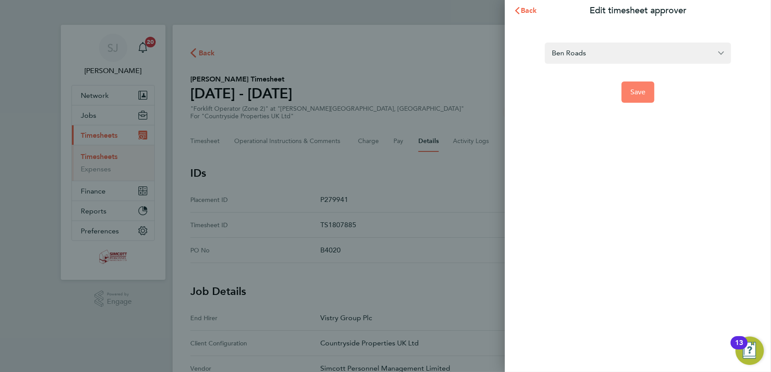
drag, startPoint x: 576, startPoint y: 74, endPoint x: 646, endPoint y: 96, distance: 74.2
click at [646, 96] on button "Save" at bounding box center [637, 92] width 33 height 21
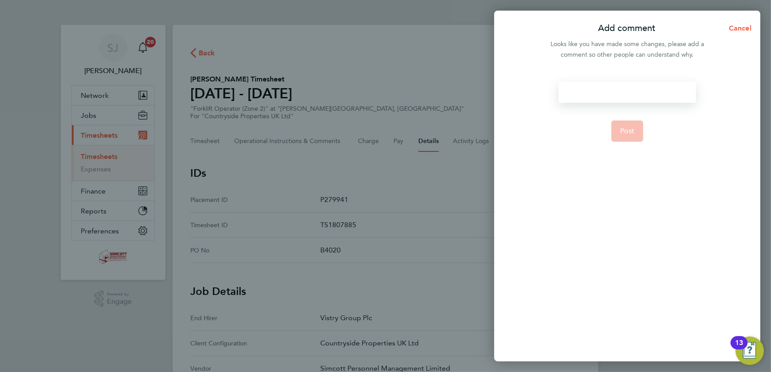
click at [621, 90] on div at bounding box center [626, 92] width 137 height 21
click at [629, 130] on span "Post" at bounding box center [627, 131] width 15 height 9
